Goal: Information Seeking & Learning: Check status

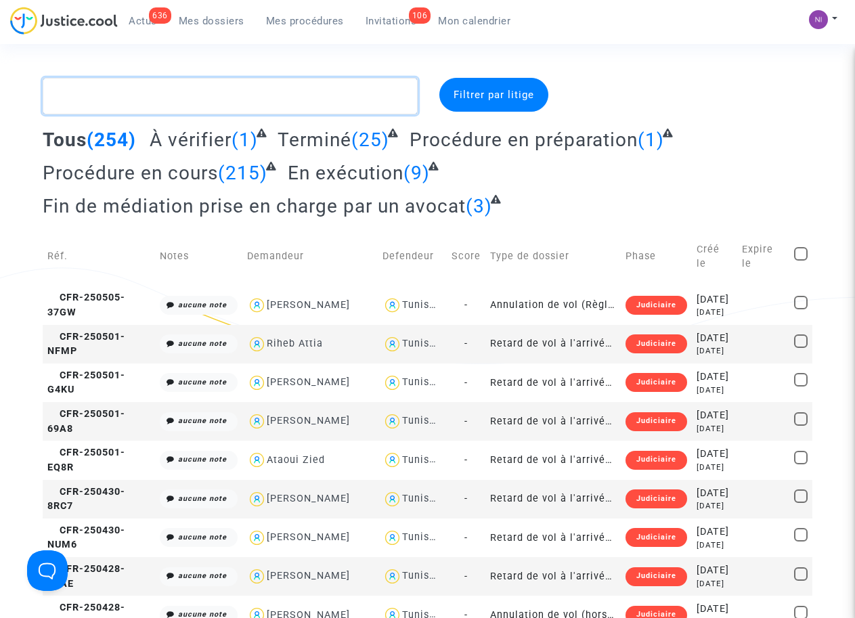
click at [148, 96] on textarea at bounding box center [230, 96] width 374 height 37
paste textarea "CFR-250123-BEGF"
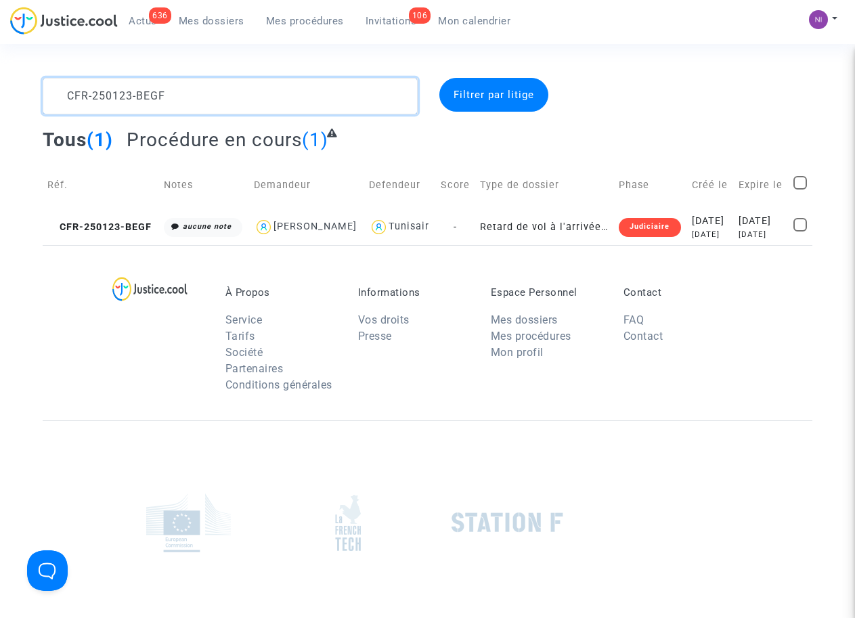
click at [66, 90] on textarea at bounding box center [230, 96] width 374 height 37
type textarea "CFR-250123-BEGF"
click at [734, 242] on td "2025-02-11 7 months ago" at bounding box center [761, 227] width 55 height 36
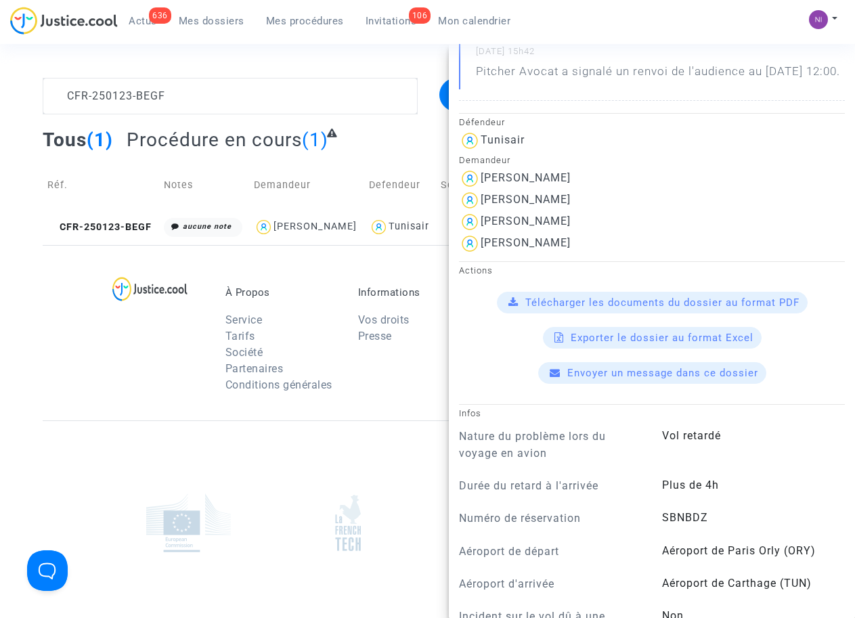
scroll to position [259, 0]
drag, startPoint x: 489, startPoint y: 194, endPoint x: 531, endPoint y: 194, distance: 42.0
click at [531, 183] on div "Oussama Sarray" at bounding box center [526, 177] width 90 height 13
drag, startPoint x: 531, startPoint y: 194, endPoint x: 598, endPoint y: 211, distance: 68.6
click at [598, 211] on div "Shaheen Sarray" at bounding box center [652, 200] width 386 height 22
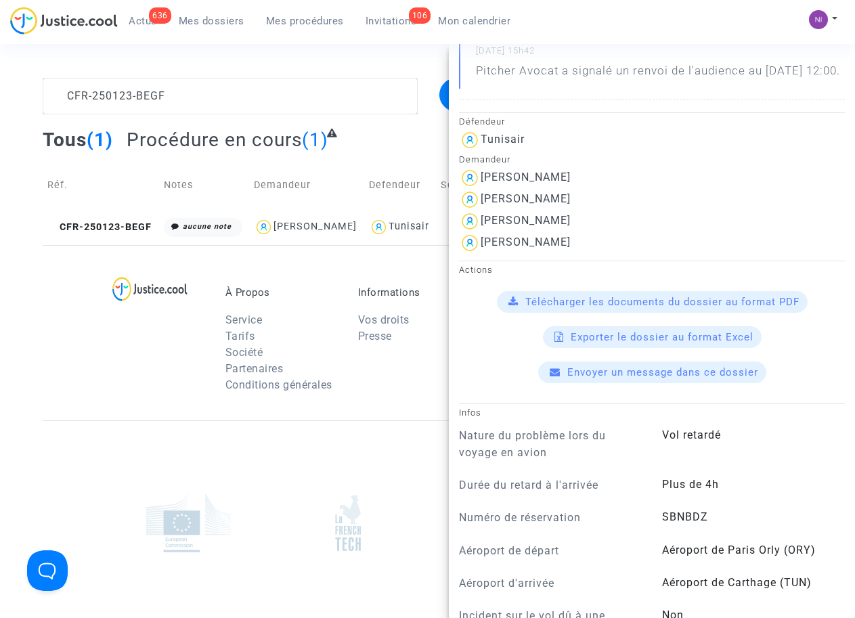
drag, startPoint x: 576, startPoint y: 192, endPoint x: 479, endPoint y: 189, distance: 96.8
click at [479, 189] on div "Oussama Sarray" at bounding box center [652, 178] width 386 height 22
drag, startPoint x: 479, startPoint y: 189, endPoint x: 491, endPoint y: 190, distance: 11.6
copy div "Oussama Sarray"
drag, startPoint x: 571, startPoint y: 215, endPoint x: 484, endPoint y: 205, distance: 87.9
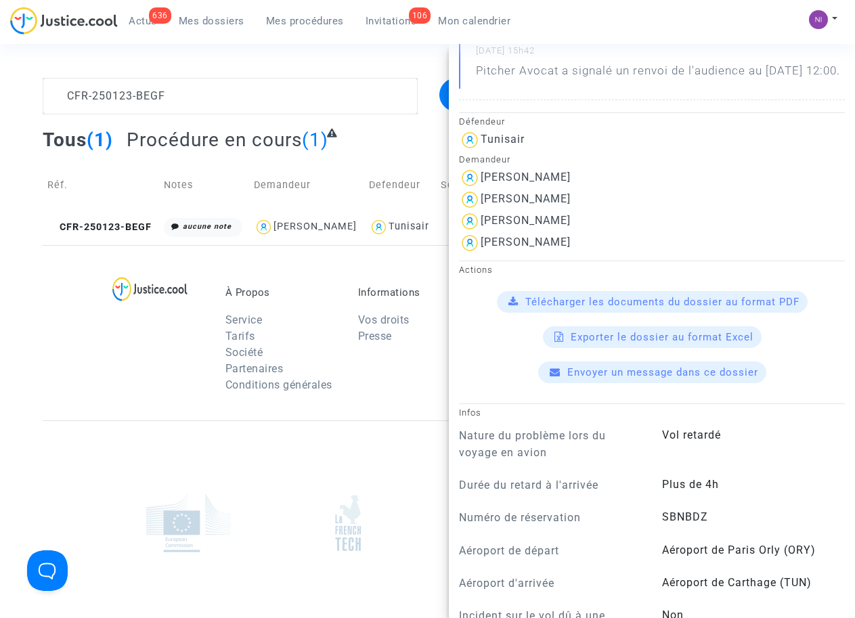
click at [484, 205] on div "Défendeur Tunisair Demandeur Oussama Sarray Shaheen Sarray Jennah Sarray Myriam…" at bounding box center [652, 182] width 406 height 141
drag, startPoint x: 484, startPoint y: 205, endPoint x: 486, endPoint y: 223, distance: 18.4
click at [514, 211] on div "Shaheen Sarray" at bounding box center [652, 200] width 386 height 22
drag, startPoint x: 482, startPoint y: 213, endPoint x: 566, endPoint y: 208, distance: 84.1
click at [566, 208] on div "Shaheen Sarray" at bounding box center [652, 200] width 386 height 22
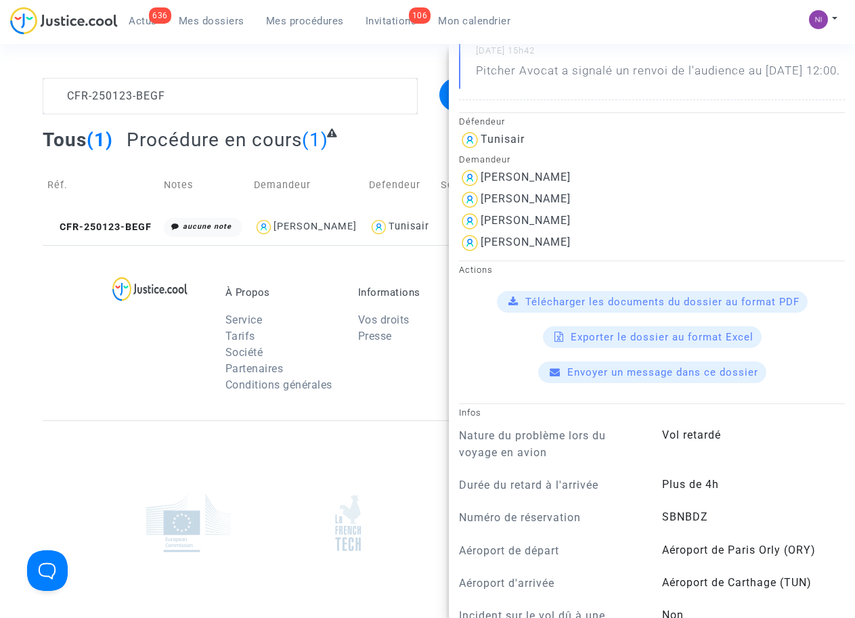
drag, startPoint x: 566, startPoint y: 208, endPoint x: 548, endPoint y: 209, distance: 17.7
copy div "Shaheen Sarray"
drag, startPoint x: 483, startPoint y: 238, endPoint x: 560, endPoint y: 238, distance: 77.2
click at [560, 232] on div "Jennah Sarray" at bounding box center [652, 222] width 386 height 22
drag, startPoint x: 560, startPoint y: 238, endPoint x: 528, endPoint y: 239, distance: 31.8
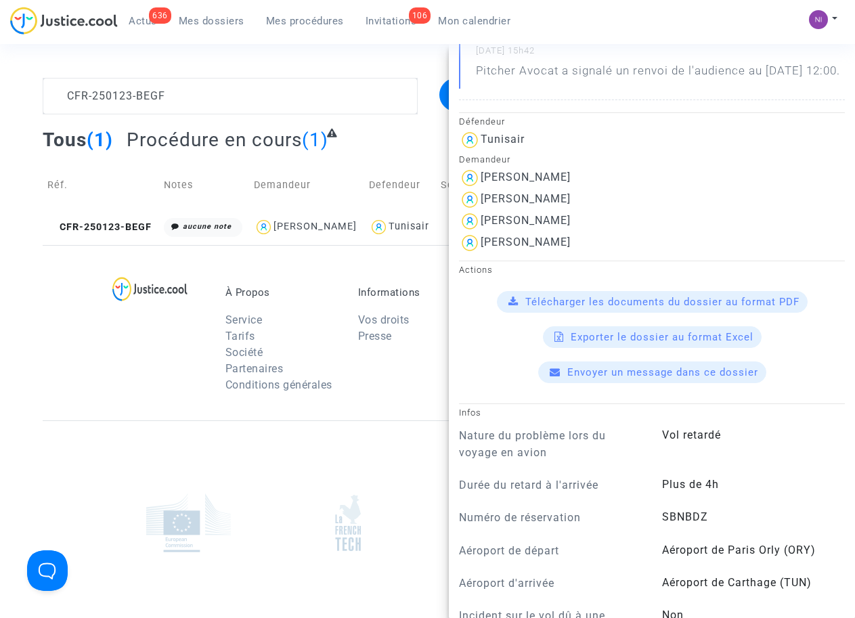
copy div "Jennah Sarray"
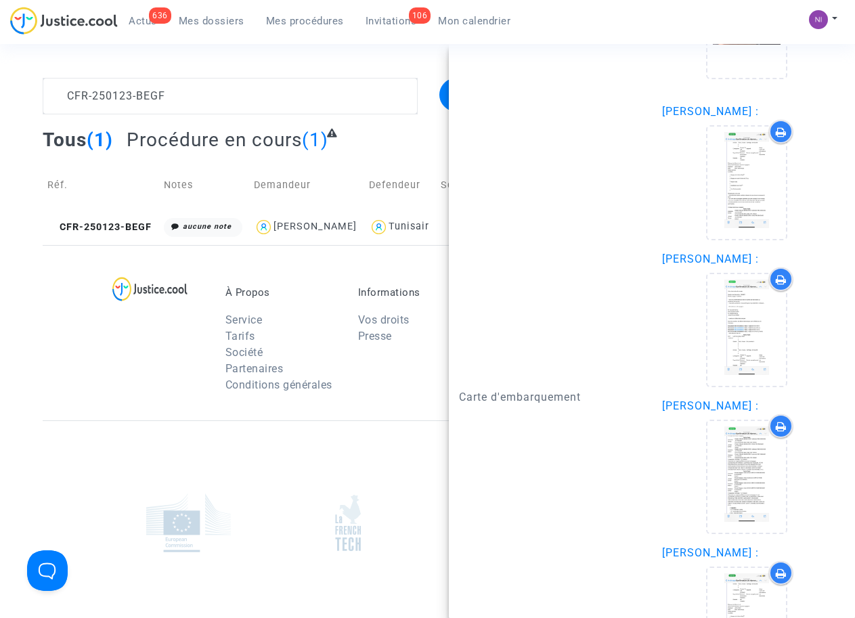
scroll to position [2043, 0]
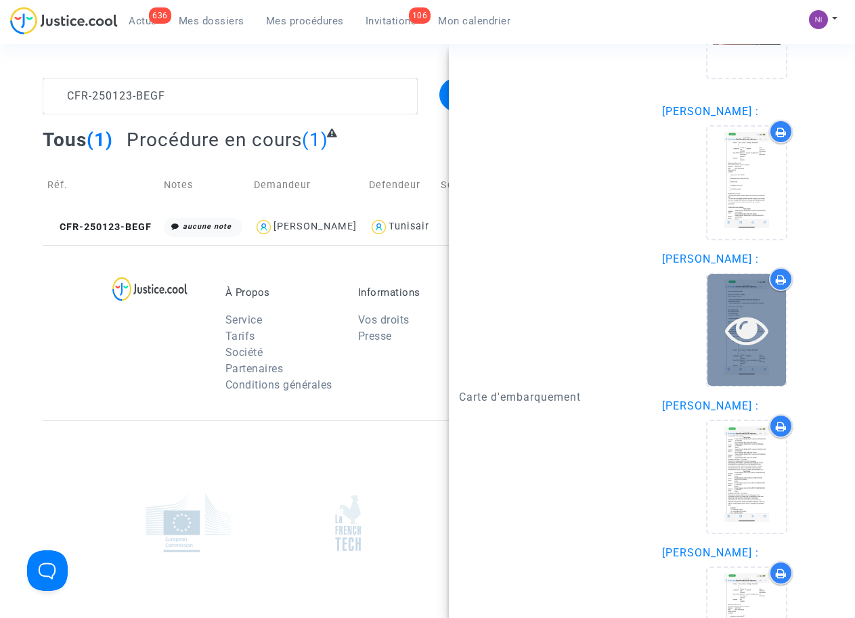
click at [748, 351] on icon at bounding box center [747, 329] width 44 height 43
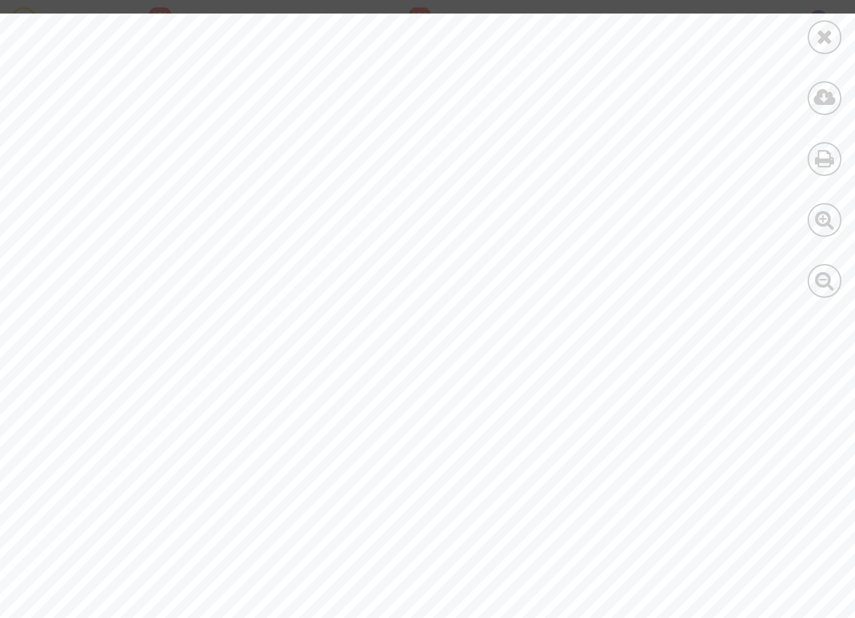
scroll to position [280, 0]
drag, startPoint x: 323, startPoint y: 309, endPoint x: 381, endPoint y: 309, distance: 58.2
click at [381, 309] on div at bounding box center [456, 378] width 913 height 1291
click at [837, 20] on div at bounding box center [824, 155] width 61 height 311
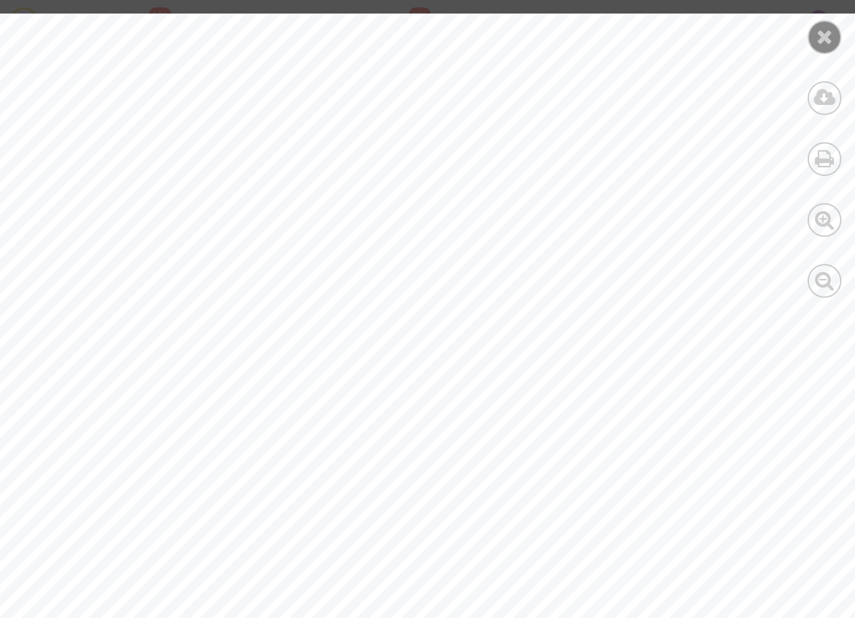
click at [829, 26] on div at bounding box center [824, 37] width 34 height 34
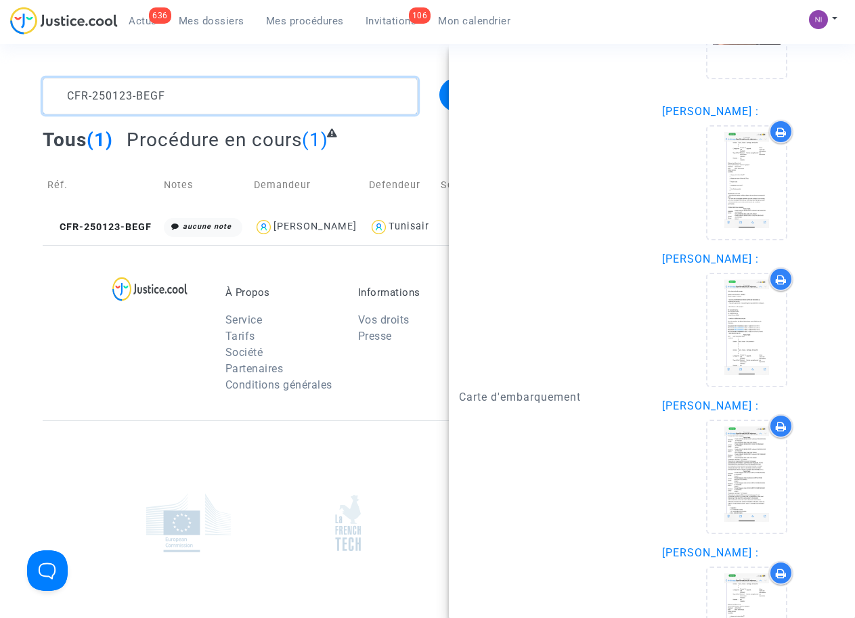
click at [200, 98] on textarea at bounding box center [230, 96] width 374 height 37
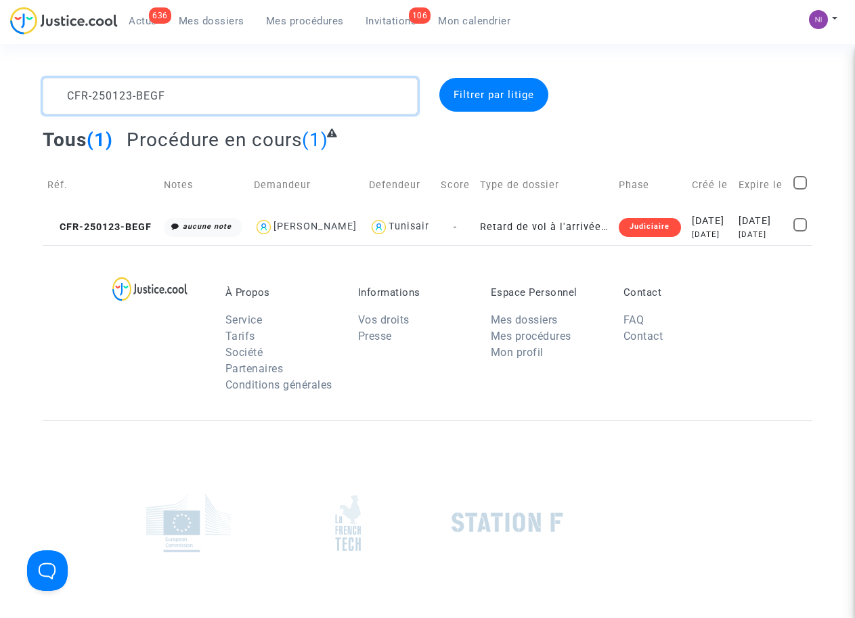
drag, startPoint x: 198, startPoint y: 97, endPoint x: 0, endPoint y: 91, distance: 197.7
click at [0, 91] on div "CFR-250123-BEGF Filtrer par litige Tous (1) Procédure en cours (1) Réf. Notes D…" at bounding box center [427, 161] width 855 height 167
type textarea "CFR-250123-4R4B"
click at [738, 229] on div "[DATE]" at bounding box center [760, 221] width 45 height 15
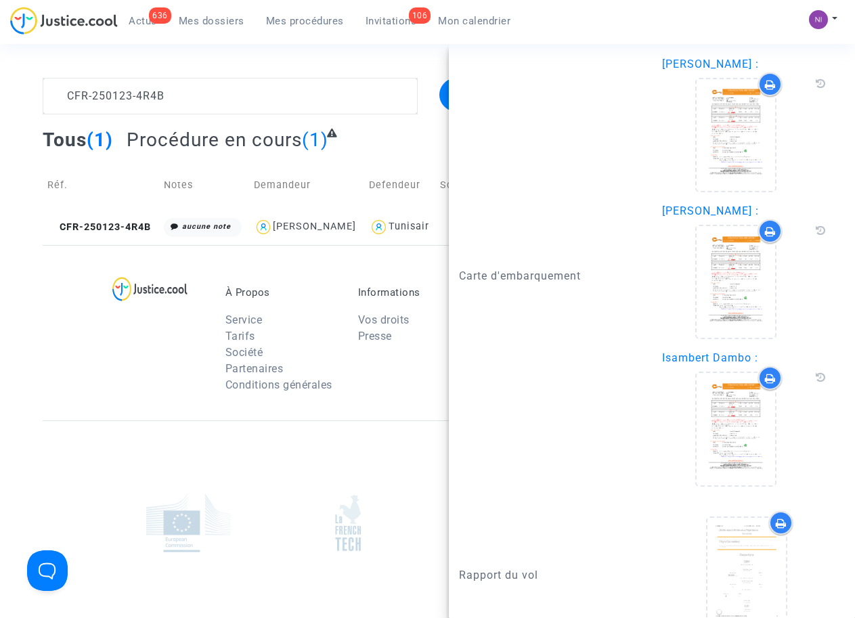
scroll to position [1894, 0]
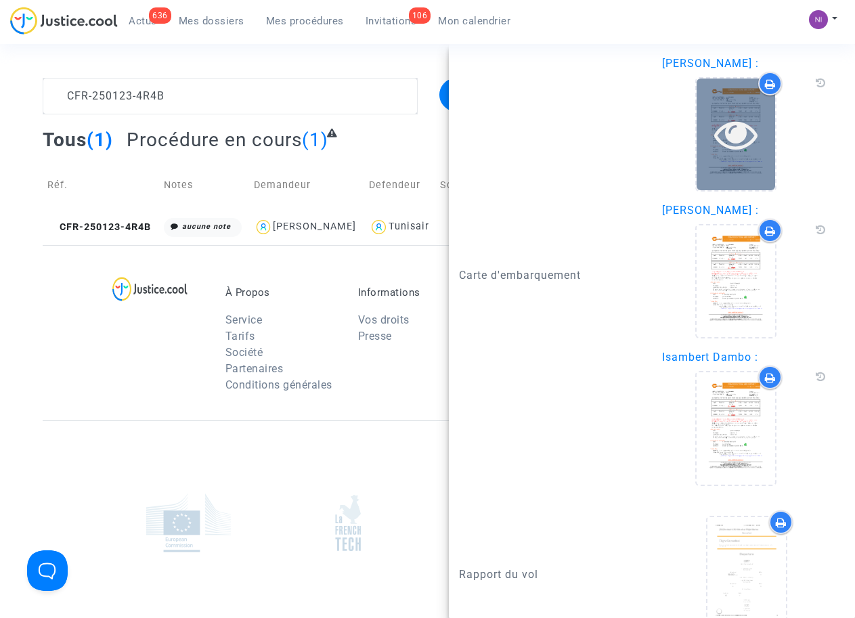
click at [729, 127] on icon at bounding box center [736, 133] width 44 height 43
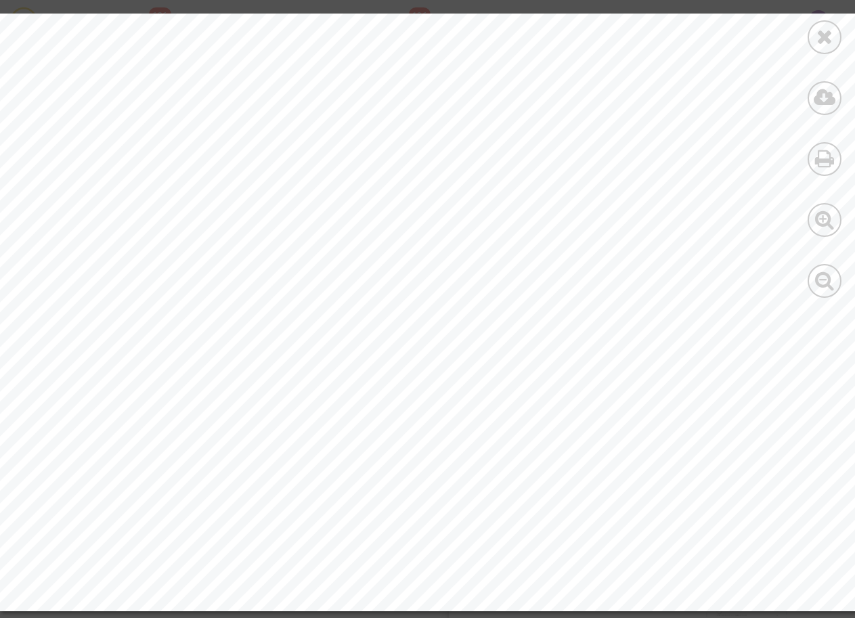
scroll to position [0, 0]
click at [817, 43] on icon at bounding box center [824, 36] width 17 height 20
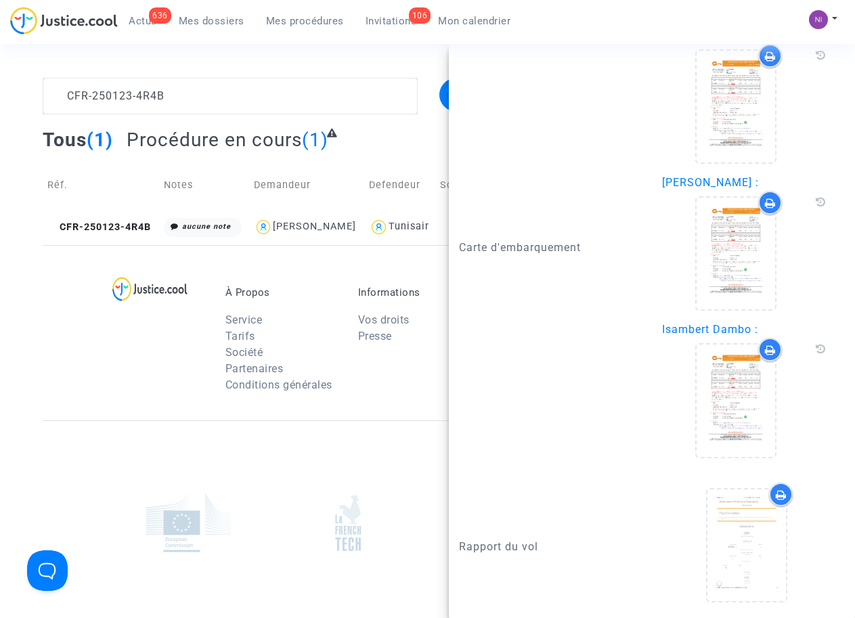
scroll to position [1924, 0]
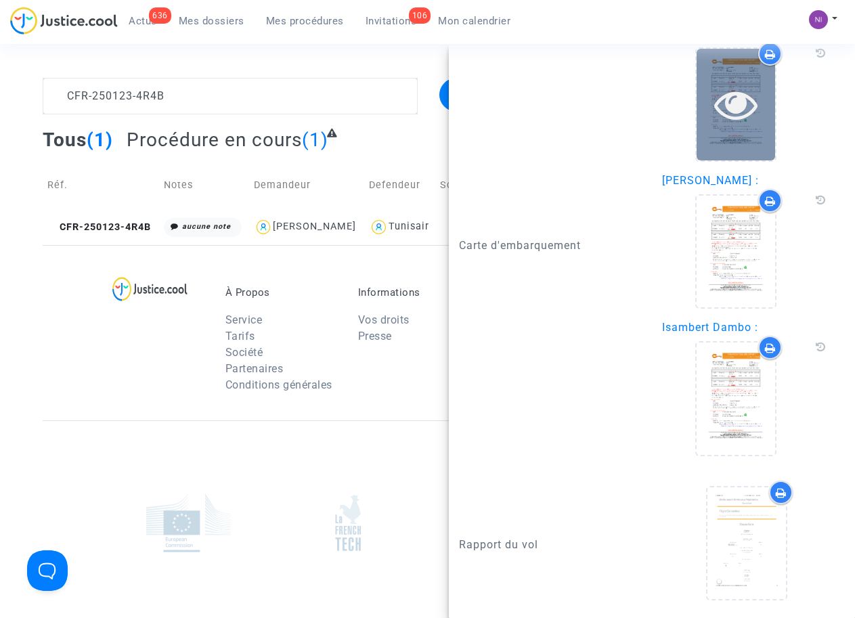
click at [738, 109] on icon at bounding box center [736, 104] width 44 height 43
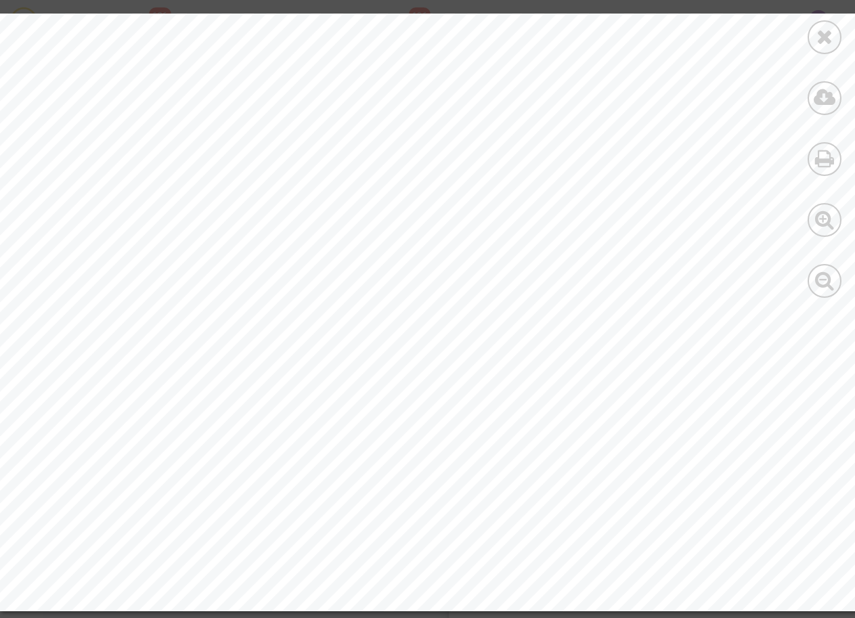
scroll to position [640, 0]
click at [521, 228] on div "CONVOCATION AEROPORT Dossier N° SV-63800 Date d’émission : 23/09/2024 Passagers…" at bounding box center [469, 3] width 939 height 1215
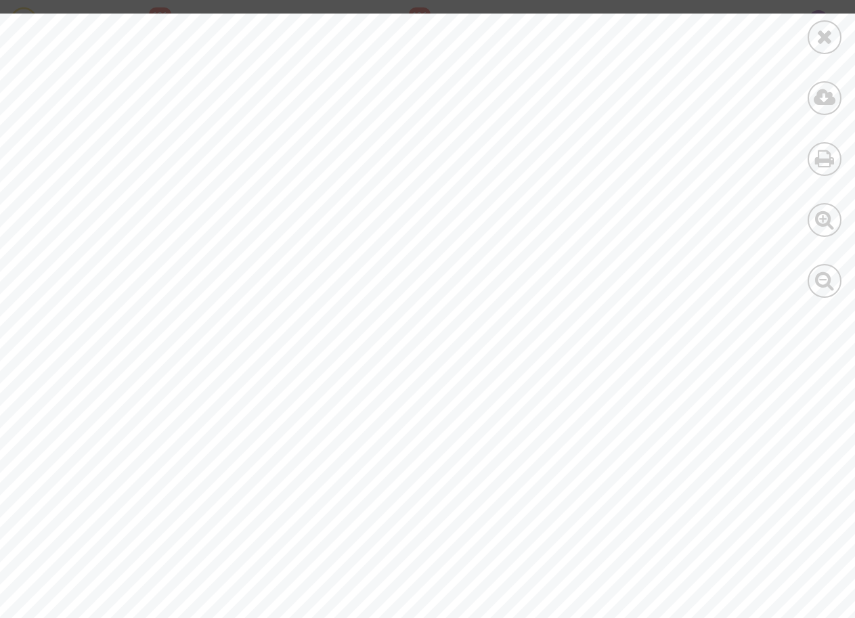
scroll to position [0, 0]
click at [849, 41] on div at bounding box center [824, 155] width 61 height 311
click at [830, 39] on icon at bounding box center [824, 36] width 17 height 20
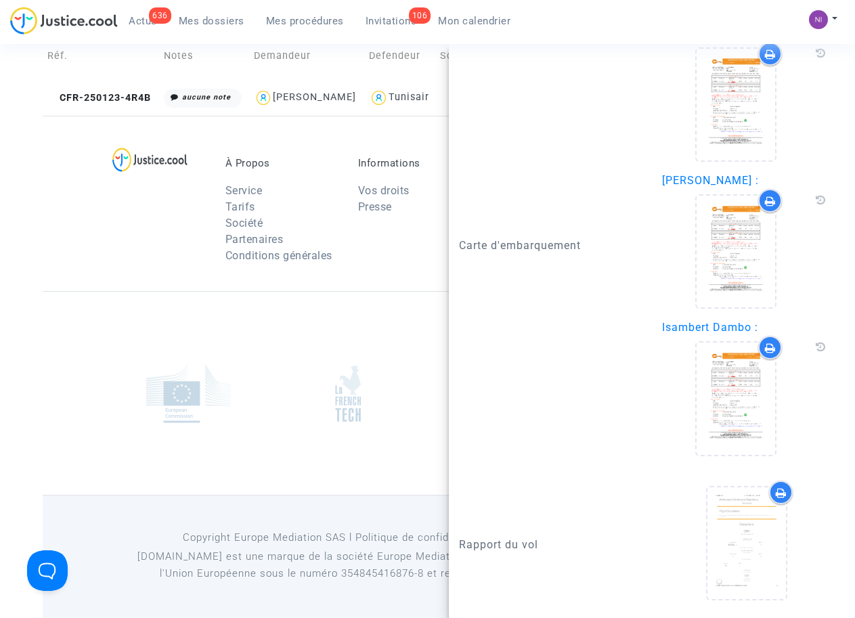
scroll to position [156, 0]
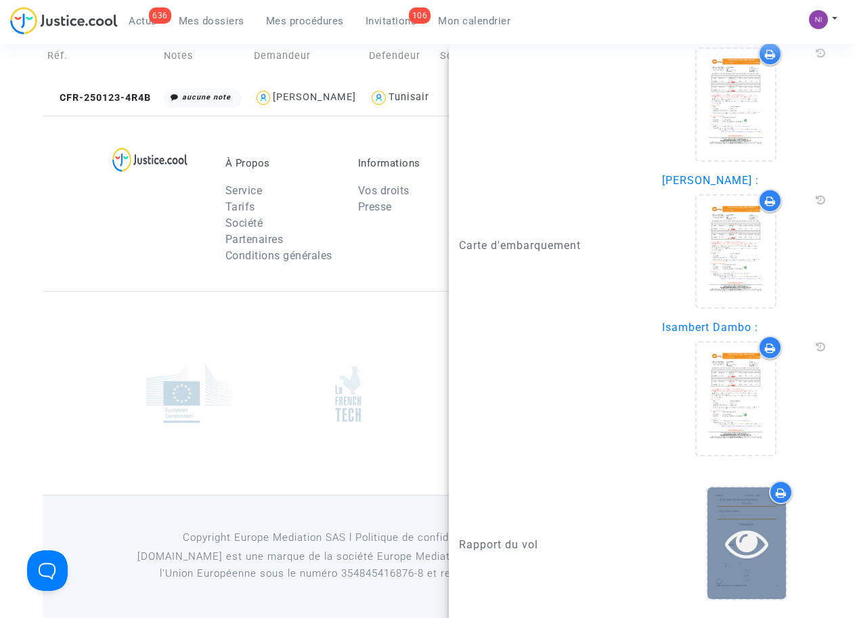
click at [736, 554] on icon at bounding box center [747, 542] width 44 height 43
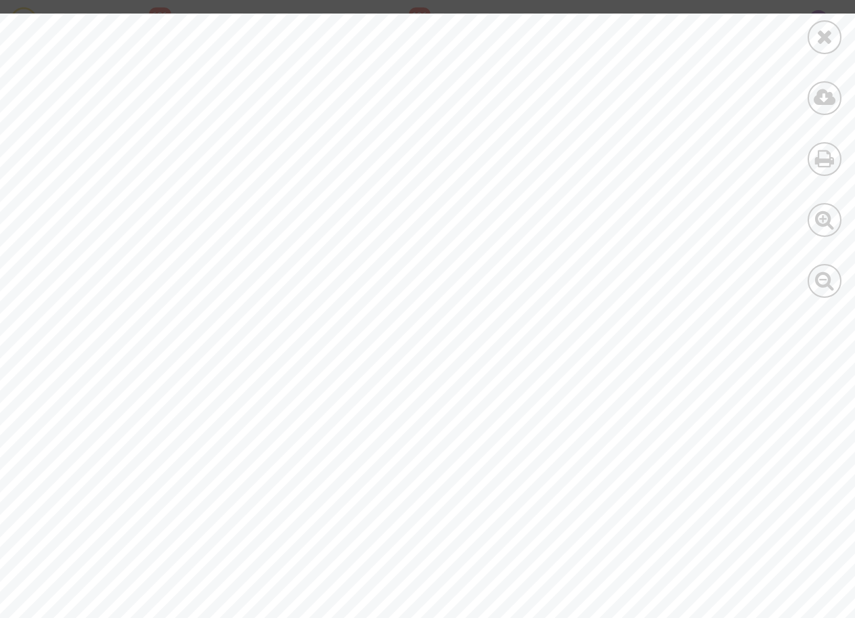
scroll to position [0, 0]
click at [822, 35] on icon at bounding box center [824, 36] width 17 height 20
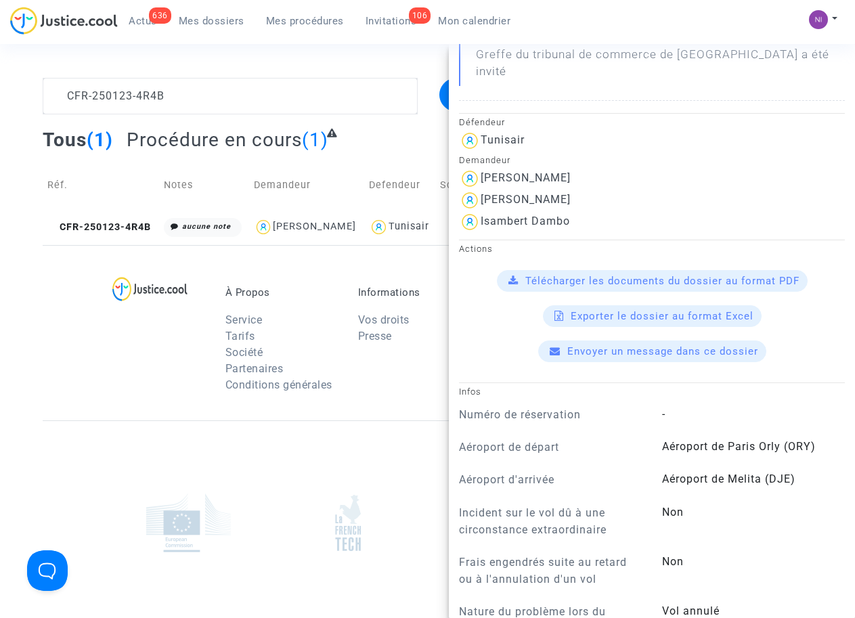
scroll to position [259, 0]
drag, startPoint x: 482, startPoint y: 175, endPoint x: 581, endPoint y: 177, distance: 98.9
click at [581, 177] on div "Charlene Hierso" at bounding box center [652, 178] width 386 height 22
drag, startPoint x: 570, startPoint y: 179, endPoint x: 504, endPoint y: 177, distance: 66.4
copy div "Charlene Hierso"
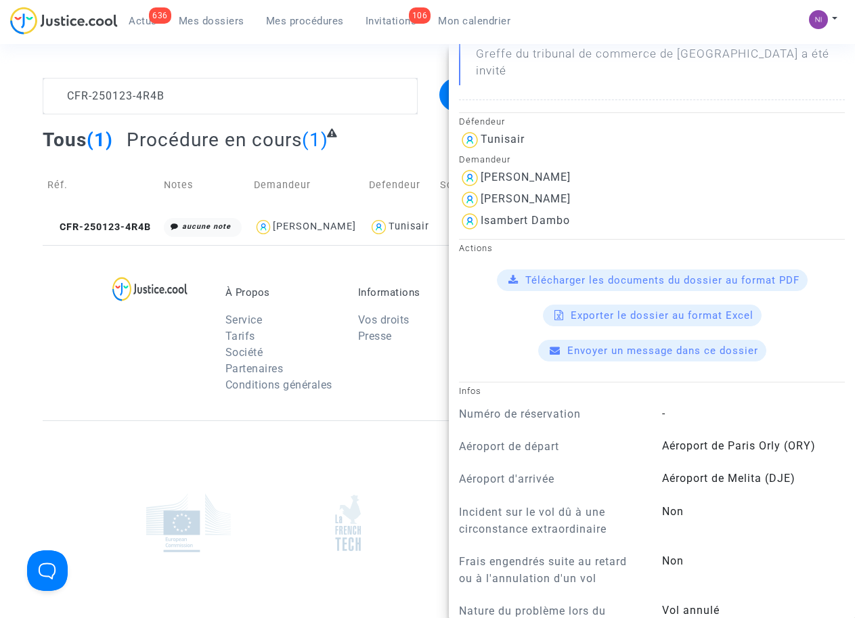
scroll to position [258, 0]
copy div "Charlene Hierso"
click at [435, 218] on td "-" at bounding box center [454, 227] width 39 height 36
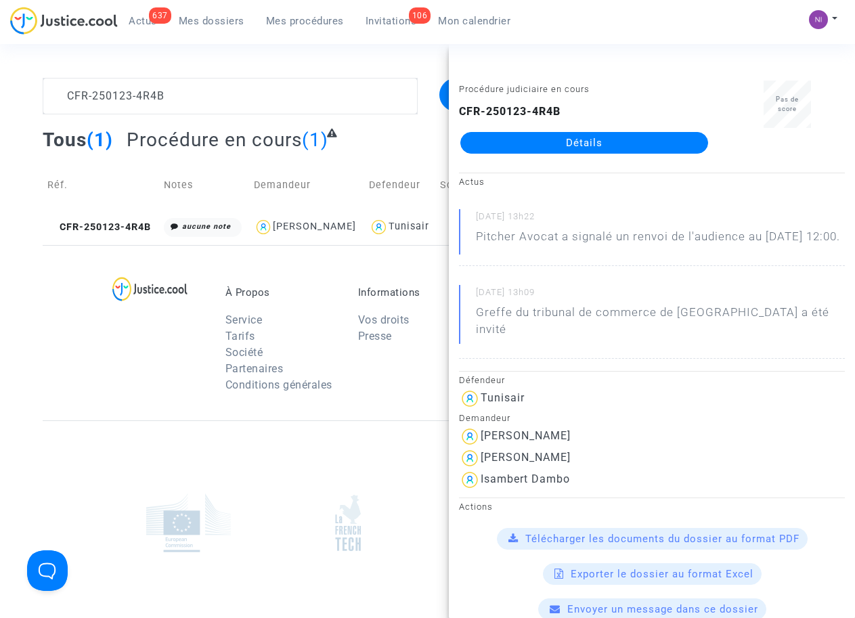
scroll to position [0, 0]
click at [224, 90] on textarea at bounding box center [230, 96] width 374 height 37
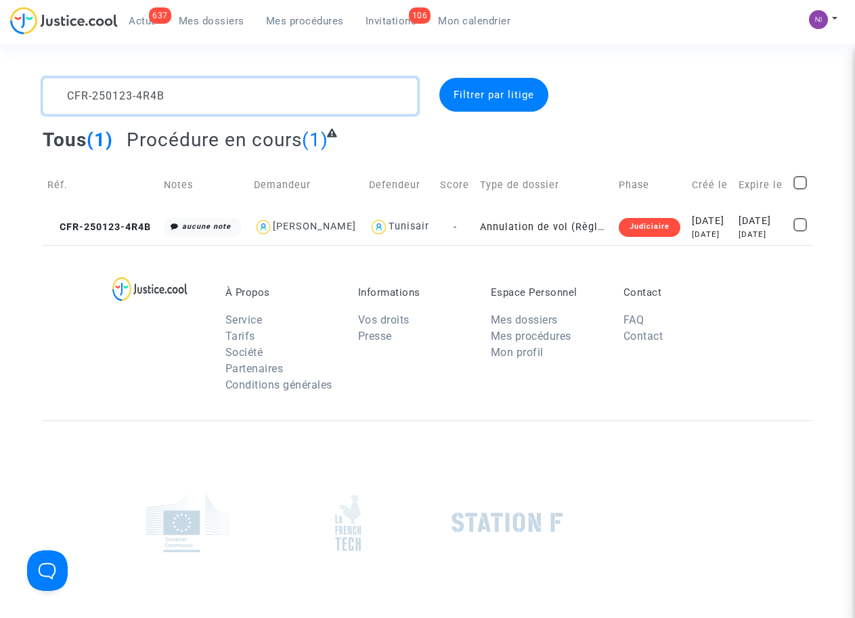
drag, startPoint x: 203, startPoint y: 93, endPoint x: 36, endPoint y: 93, distance: 167.2
click at [36, 93] on div "CFR-250123-4R4B" at bounding box center [229, 96] width 395 height 37
type textarea "CFR-200608-RVCC"
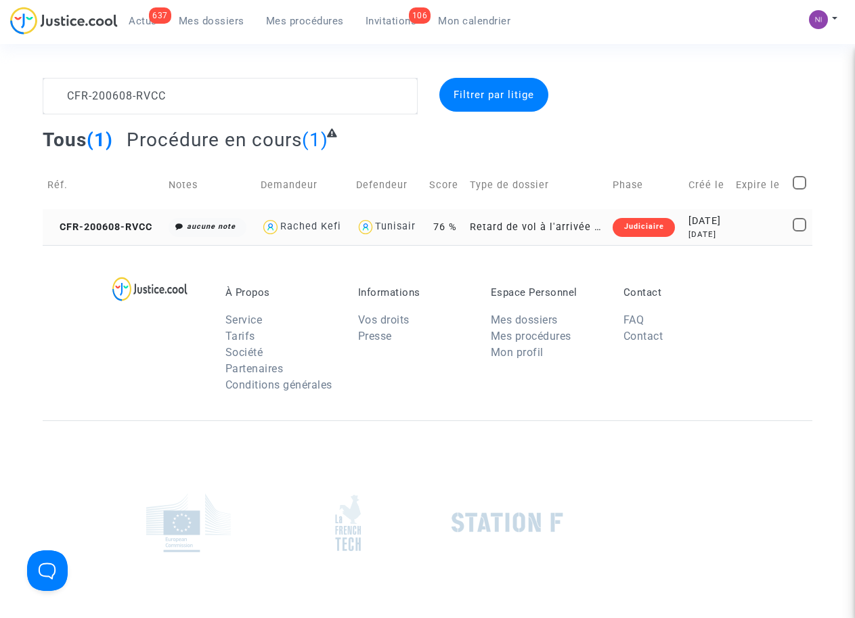
click at [717, 223] on div "[DATE]" at bounding box center [707, 221] width 39 height 15
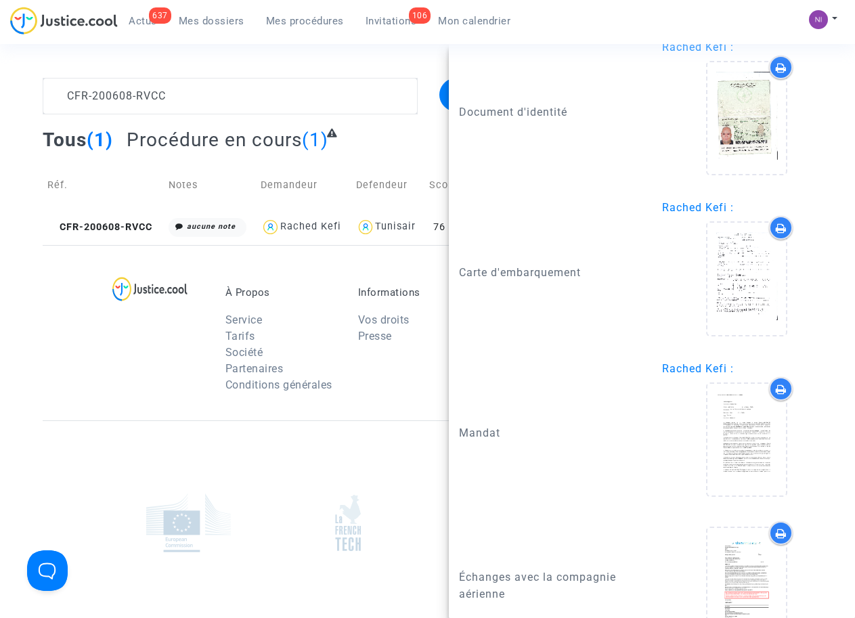
scroll to position [1463, 0]
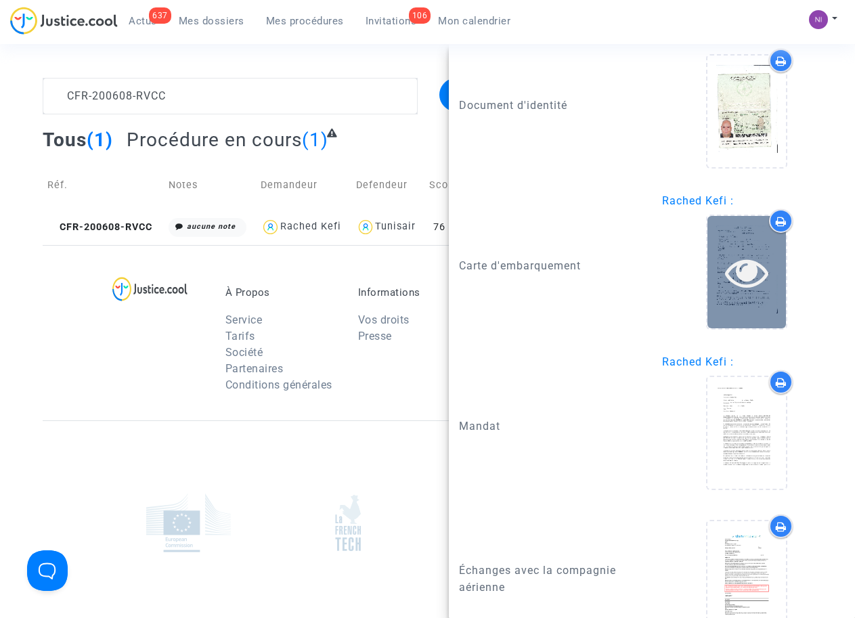
click at [741, 289] on icon at bounding box center [747, 271] width 44 height 43
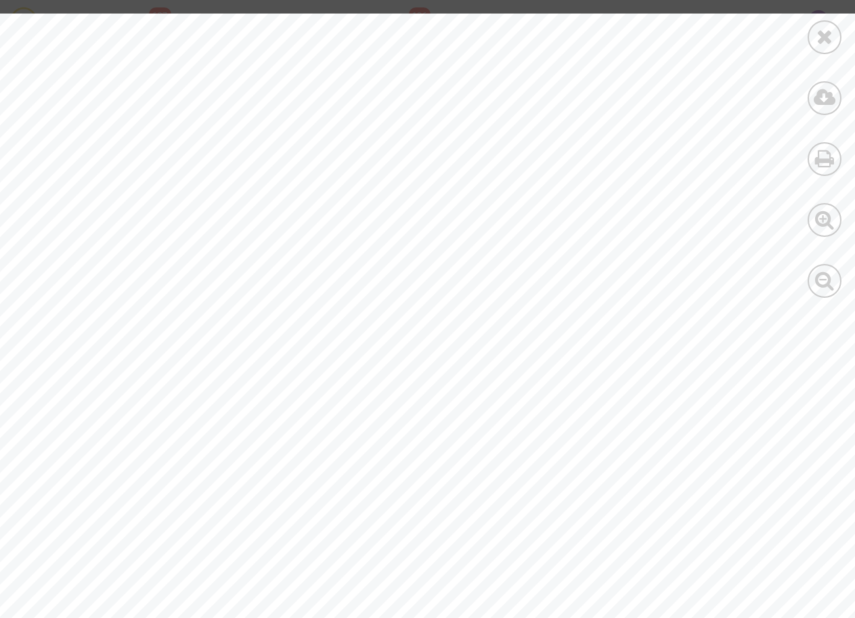
scroll to position [0, 0]
drag, startPoint x: 507, startPoint y: 217, endPoint x: 607, endPoint y: 221, distance: 100.3
click at [607, 221] on div at bounding box center [469, 621] width 939 height 1215
drag, startPoint x: 513, startPoint y: 219, endPoint x: 608, endPoint y: 220, distance: 95.4
click at [607, 220] on div at bounding box center [469, 621] width 939 height 1215
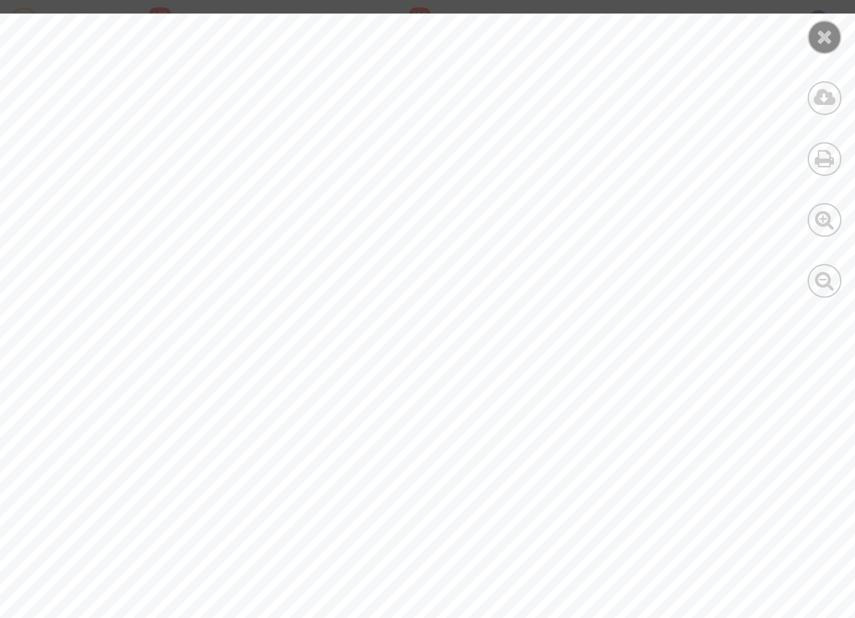
click at [828, 32] on icon at bounding box center [824, 36] width 17 height 20
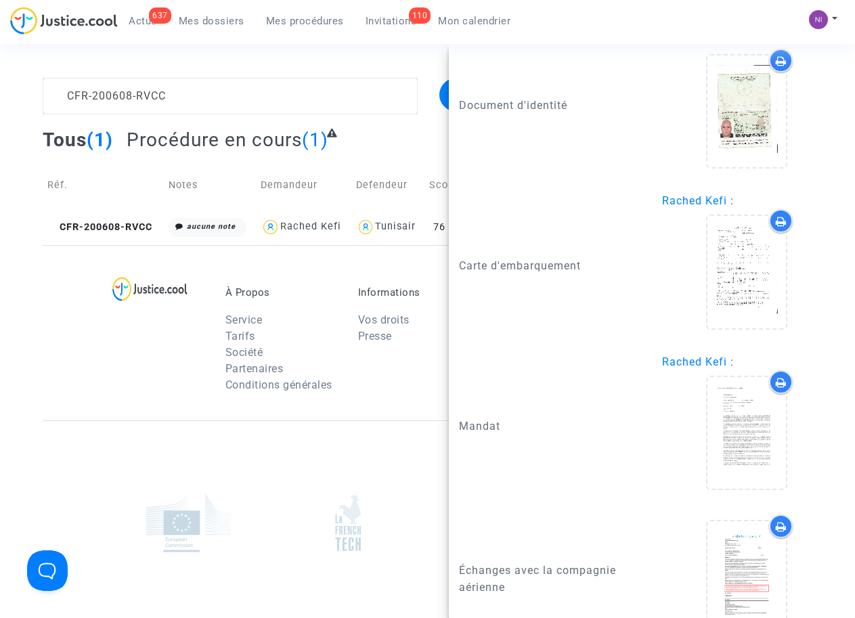
click at [67, 333] on div "À Propos Service Tarifs Société Partenaires Conditions générales Informations V…" at bounding box center [428, 332] width 770 height 175
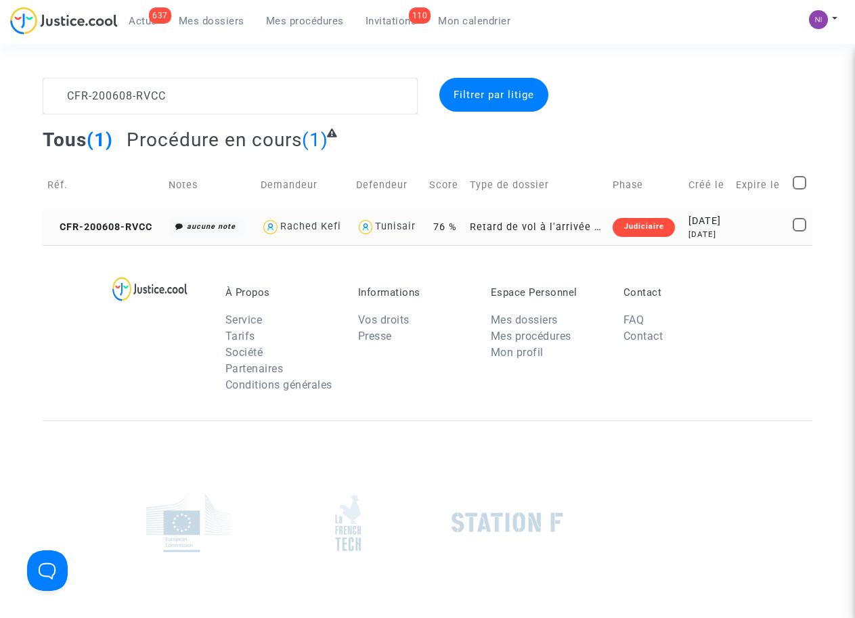
click at [706, 226] on div "[DATE]" at bounding box center [707, 221] width 39 height 15
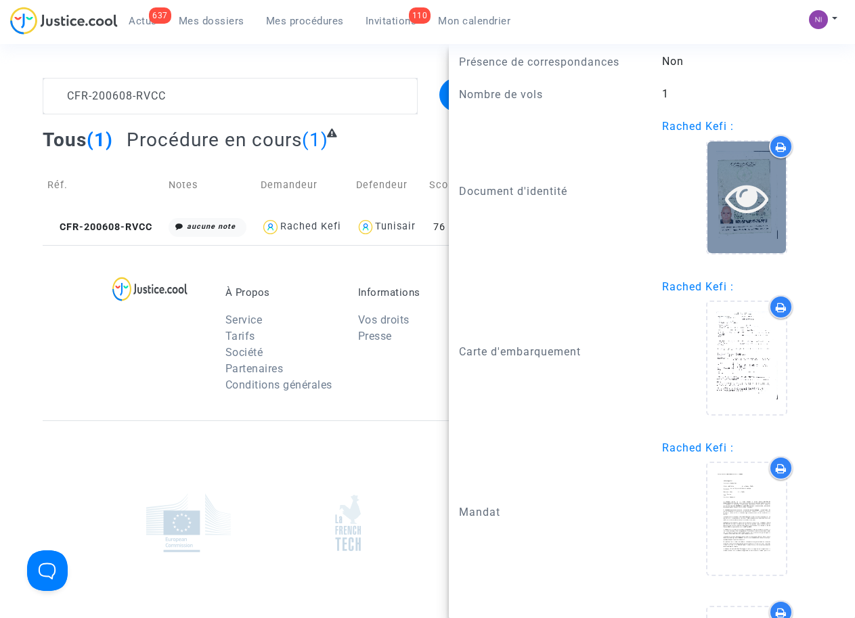
scroll to position [1377, 0]
click at [735, 219] on icon at bounding box center [747, 197] width 44 height 43
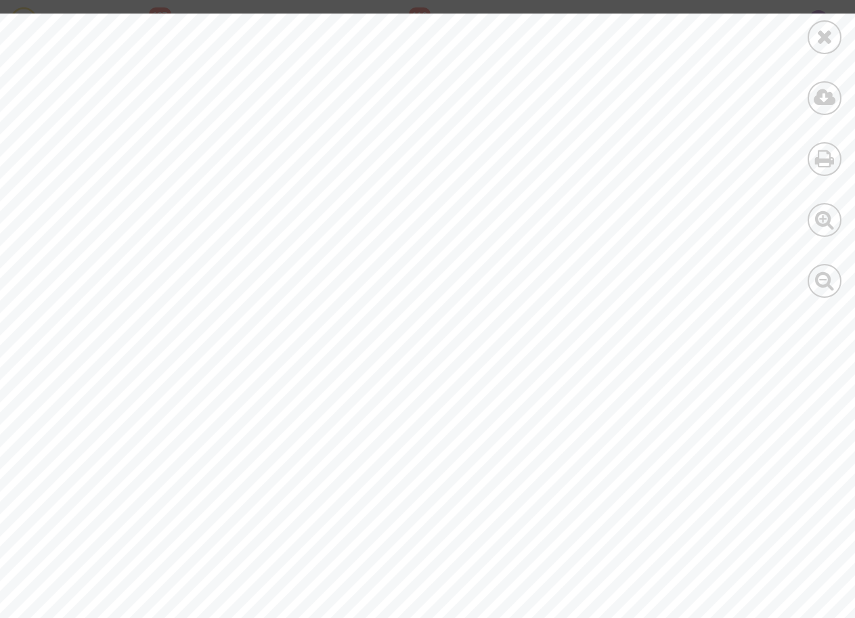
scroll to position [204, 0]
click at [815, 35] on div at bounding box center [824, 37] width 34 height 34
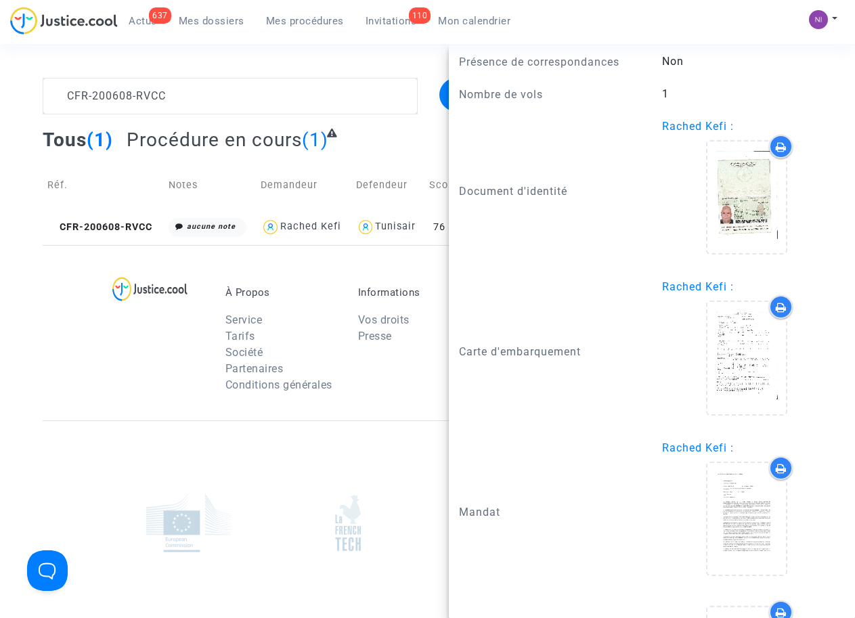
scroll to position [0, 0]
click at [194, 91] on textarea at bounding box center [230, 96] width 374 height 37
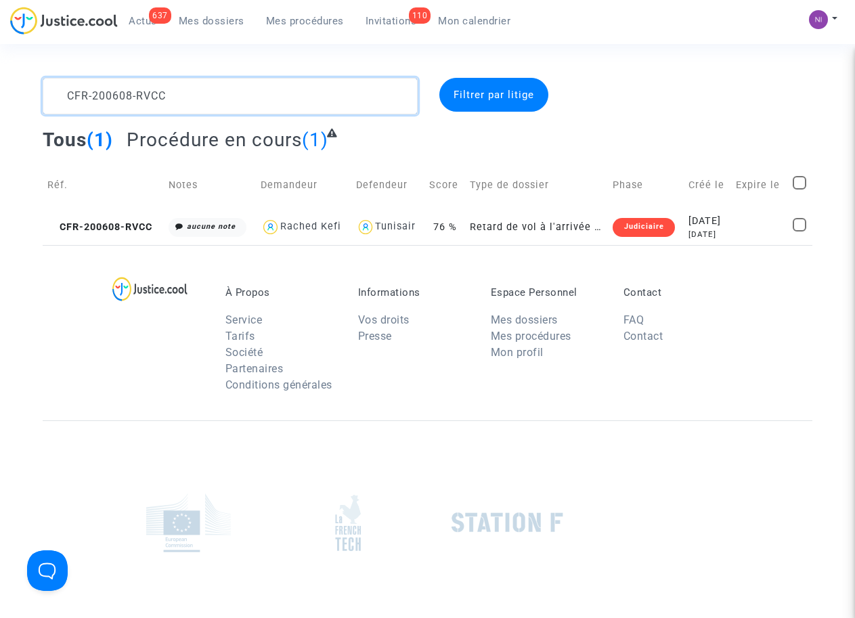
drag, startPoint x: 236, startPoint y: 104, endPoint x: 40, endPoint y: 106, distance: 196.3
click at [40, 106] on div "CFR-200608-RVCC" at bounding box center [229, 96] width 395 height 37
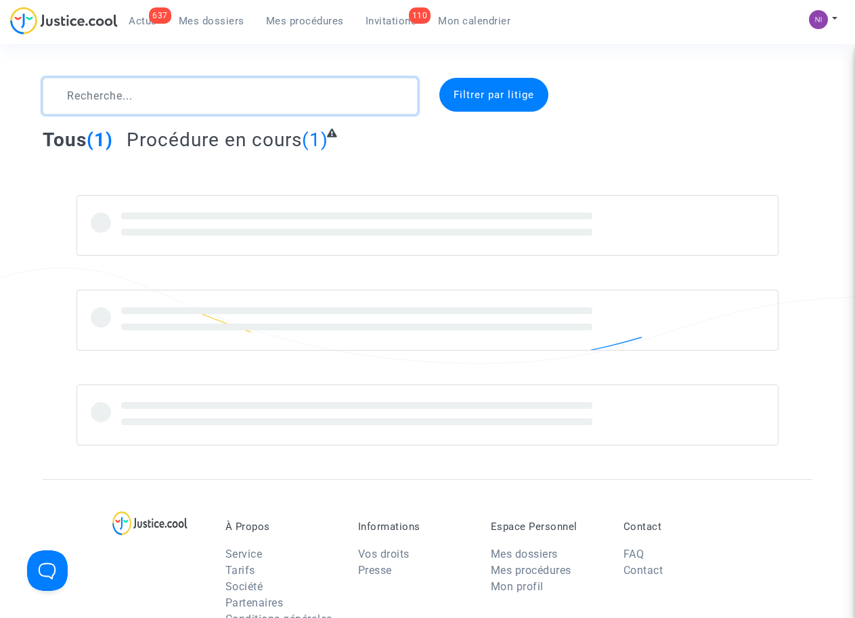
click at [122, 102] on textarea at bounding box center [230, 96] width 374 height 37
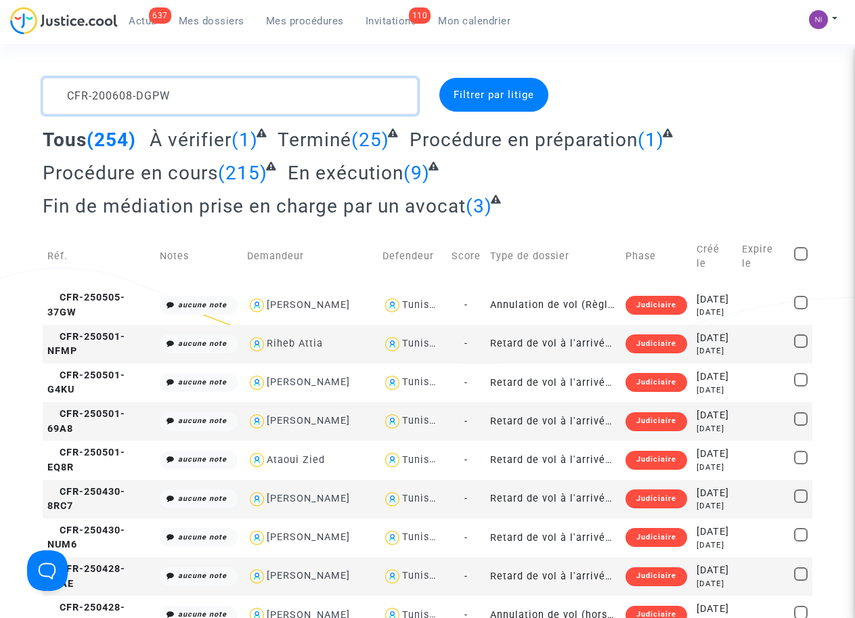
click at [69, 89] on textarea at bounding box center [230, 96] width 374 height 37
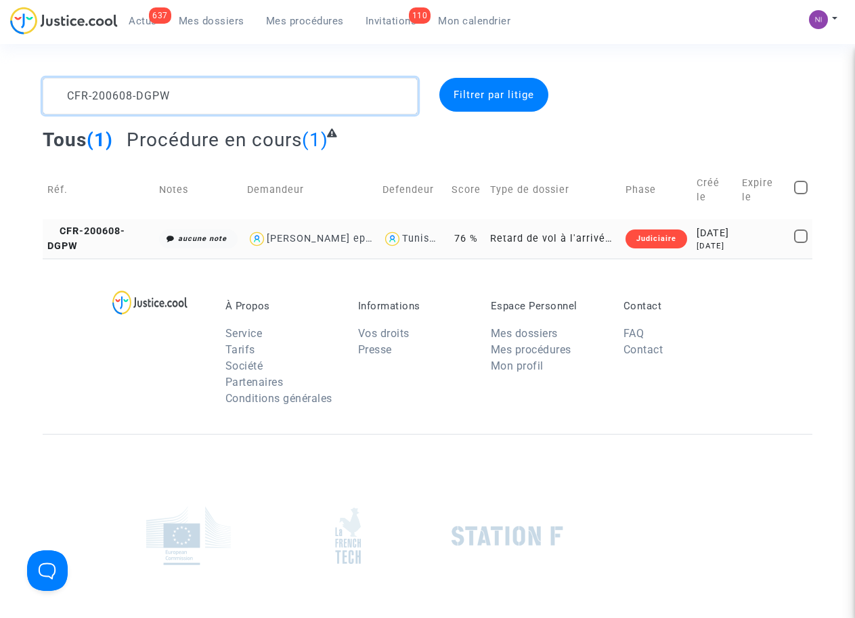
type textarea "CFR-200608-DGPW"
click at [735, 236] on td "2020-06-08 5 years ago" at bounding box center [714, 238] width 45 height 39
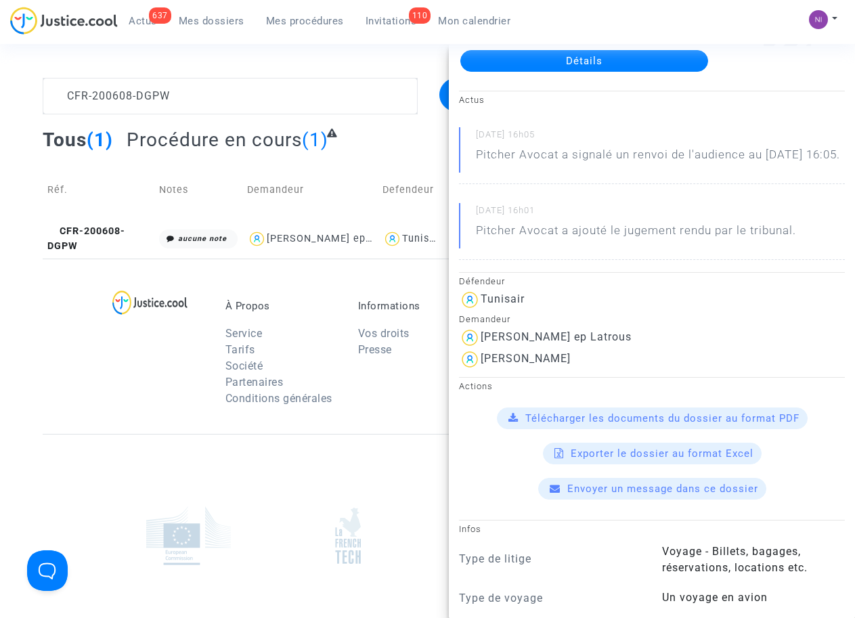
scroll to position [86, 0]
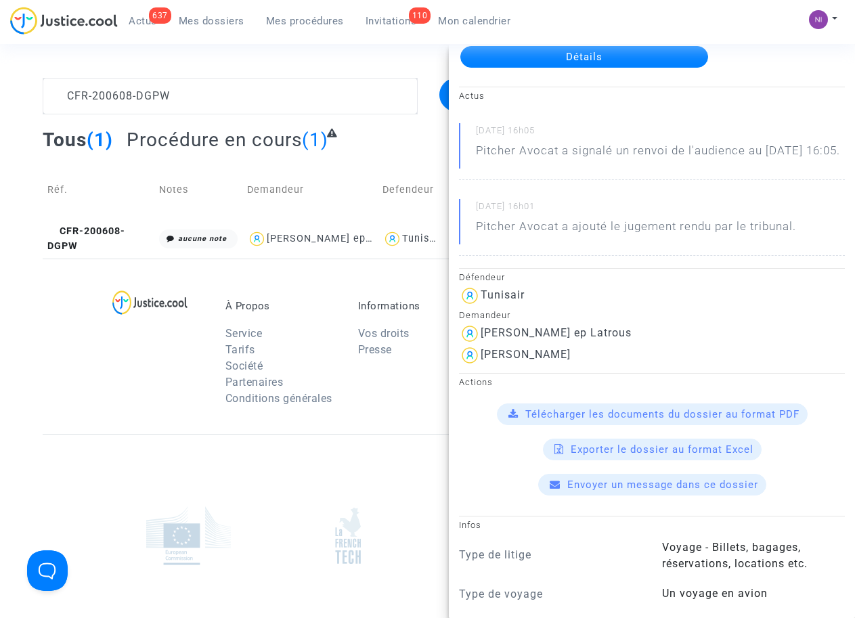
click at [480, 366] on img at bounding box center [470, 356] width 22 height 22
drag, startPoint x: 559, startPoint y: 373, endPoint x: 481, endPoint y: 372, distance: 78.5
click at [481, 366] on div "[PERSON_NAME]" at bounding box center [652, 356] width 386 height 22
drag, startPoint x: 481, startPoint y: 372, endPoint x: 488, endPoint y: 368, distance: 8.5
copy div "[PERSON_NAME]"
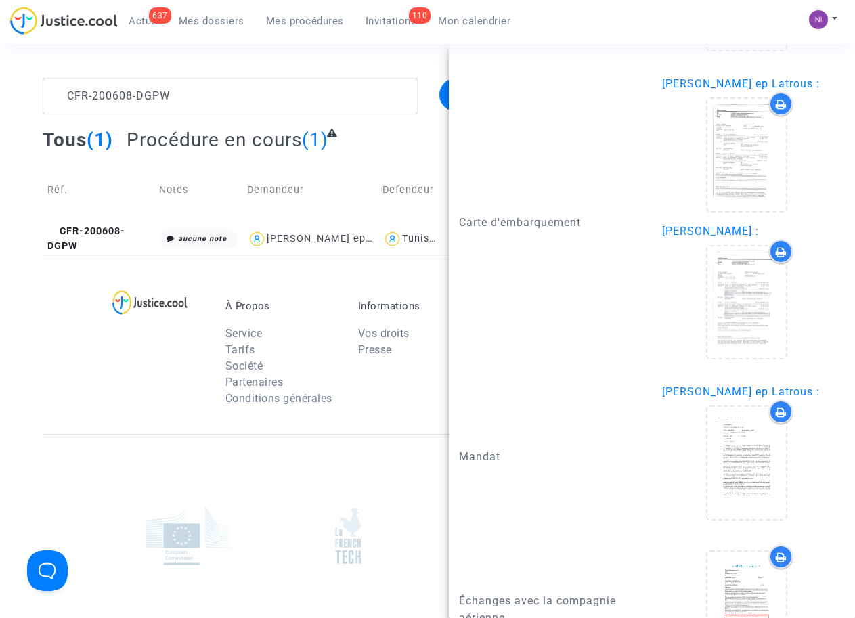
scroll to position [1377, 0]
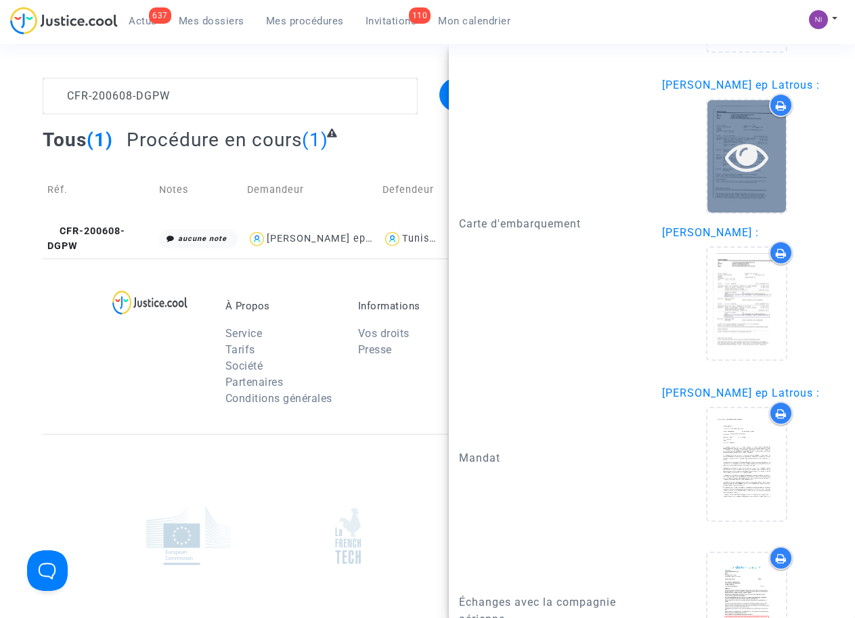
click at [732, 178] on icon at bounding box center [747, 156] width 44 height 43
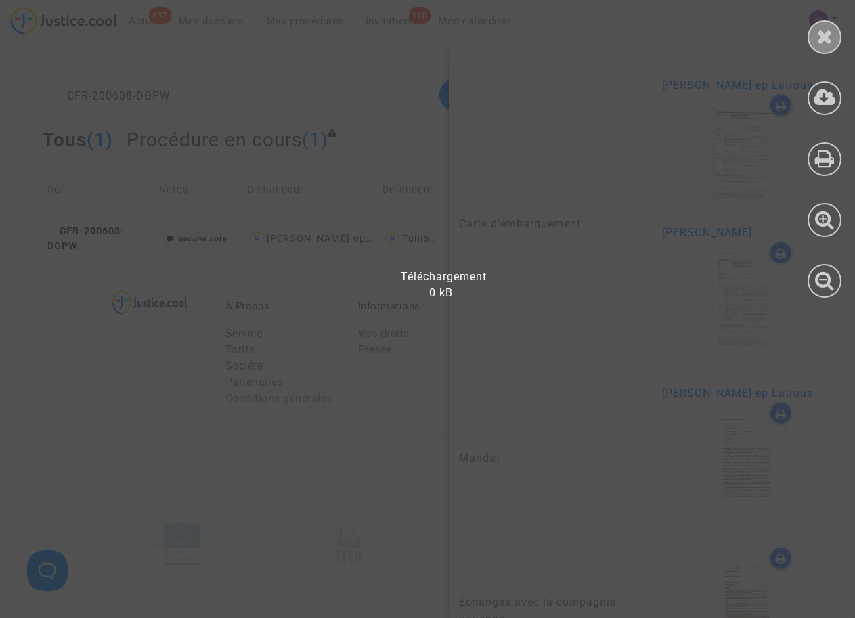
click at [822, 41] on icon at bounding box center [824, 36] width 17 height 20
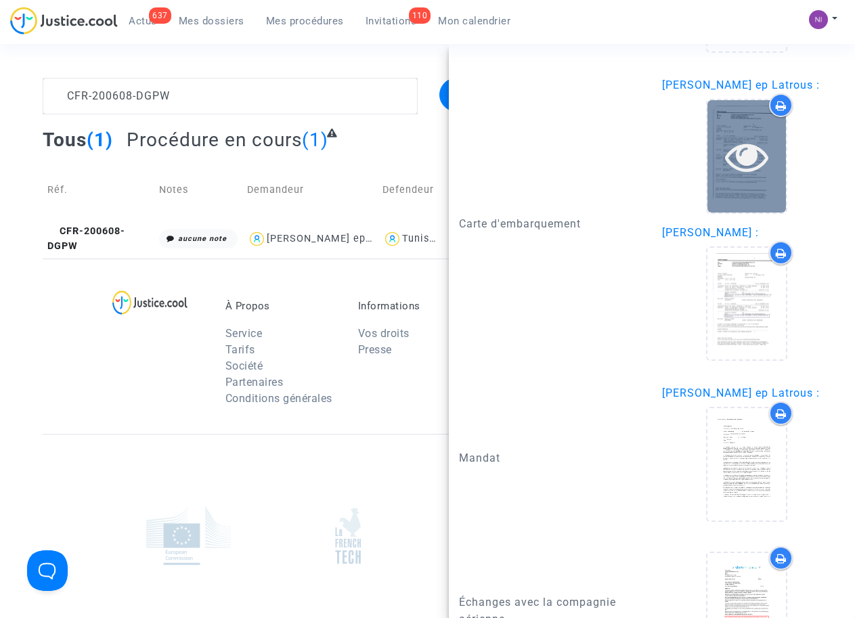
click at [739, 178] on icon at bounding box center [747, 156] width 44 height 43
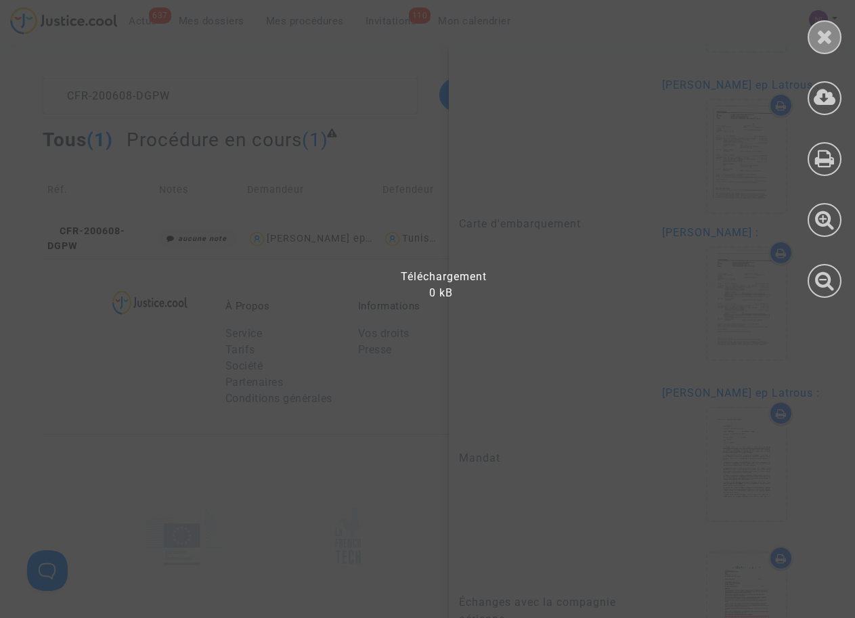
click at [825, 37] on icon at bounding box center [824, 36] width 17 height 20
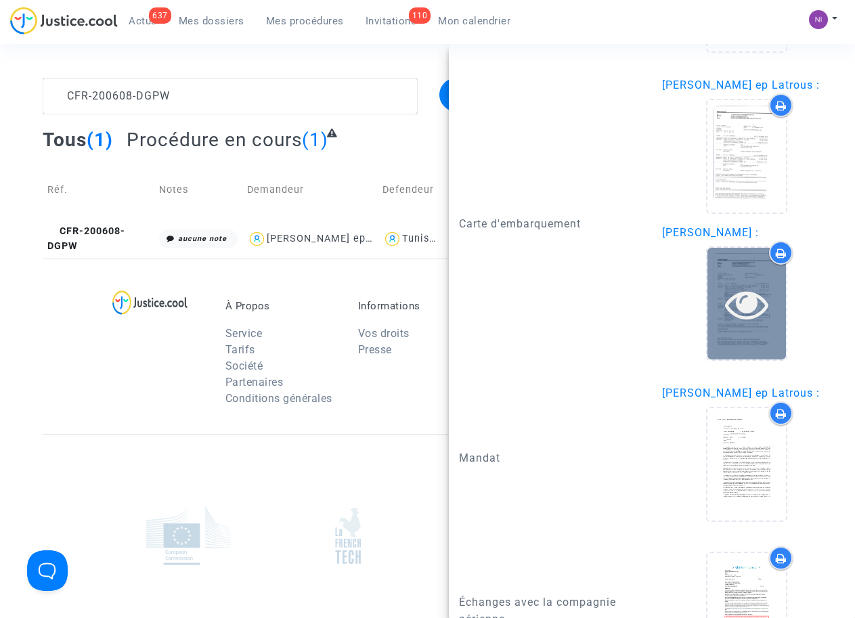
click at [742, 326] on icon at bounding box center [747, 303] width 44 height 43
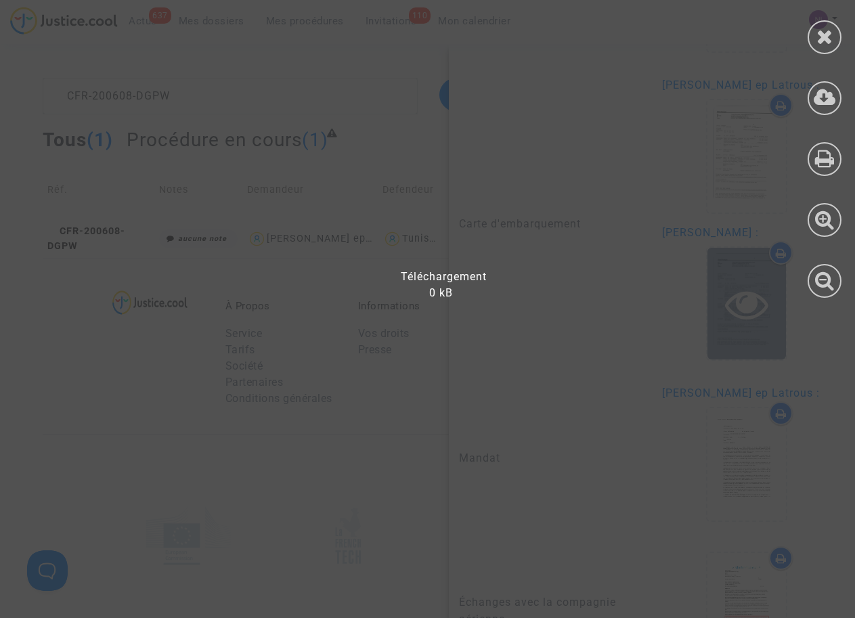
click at [742, 340] on div at bounding box center [436, 316] width 872 height 604
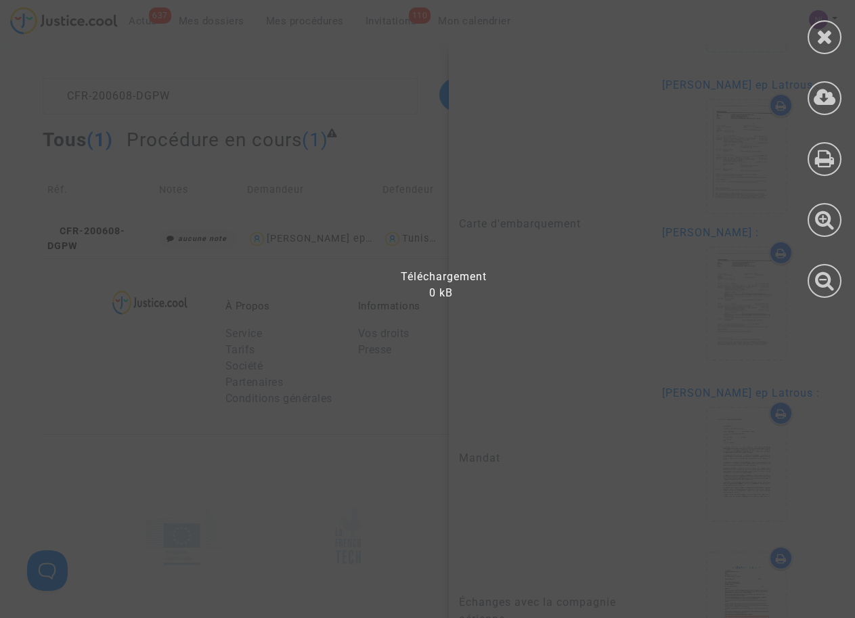
click at [447, 151] on div at bounding box center [436, 316] width 872 height 604
click at [443, 198] on div at bounding box center [436, 316] width 872 height 604
click at [108, 455] on div at bounding box center [436, 316] width 872 height 604
click at [826, 33] on icon at bounding box center [824, 36] width 17 height 20
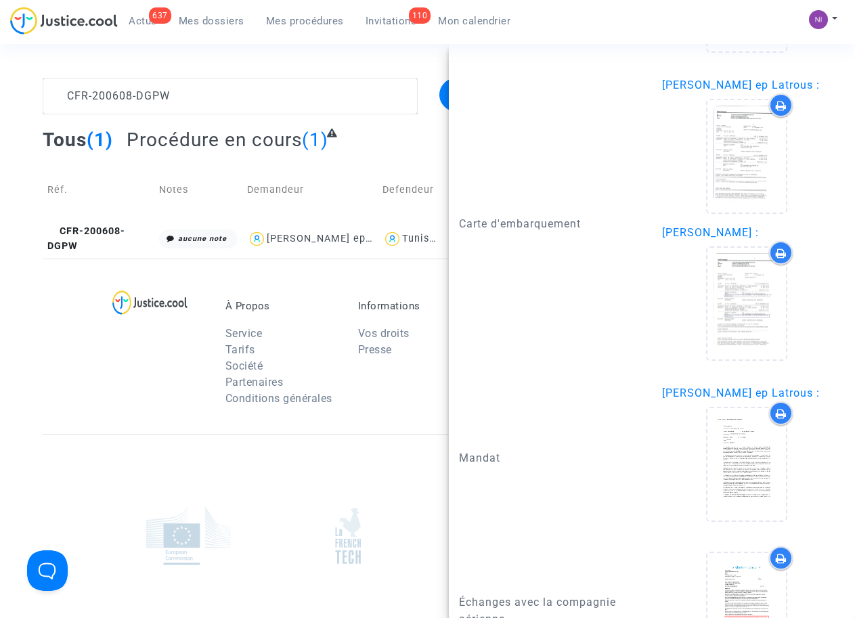
click at [106, 352] on div "À Propos Service Tarifs Société Partenaires Conditions générales Informations V…" at bounding box center [428, 346] width 770 height 175
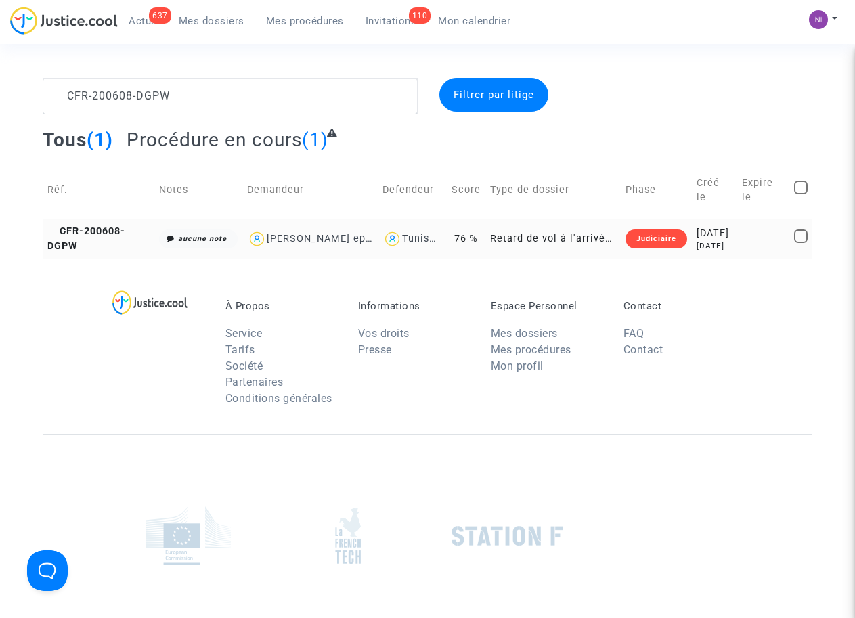
click at [715, 234] on div "[DATE]" at bounding box center [714, 233] width 36 height 15
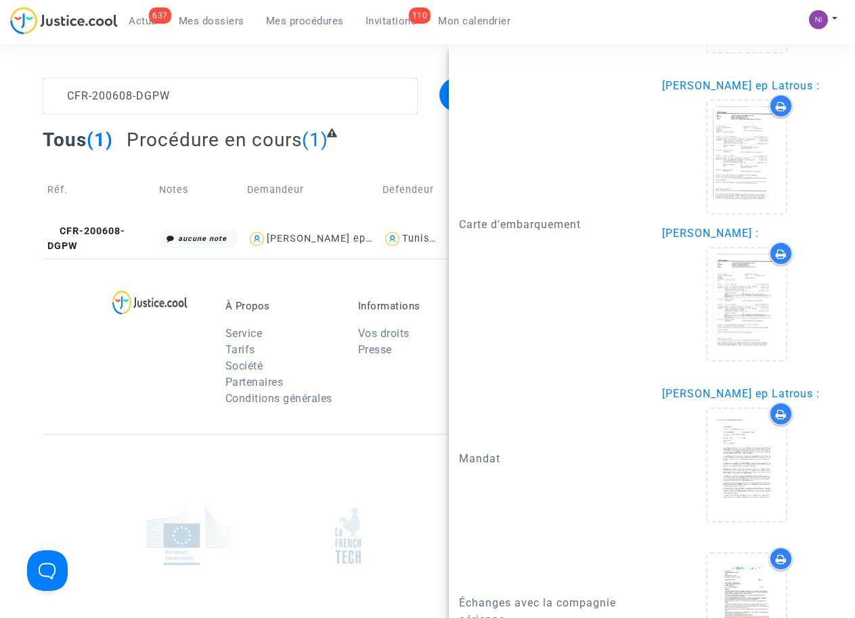
scroll to position [1377, 0]
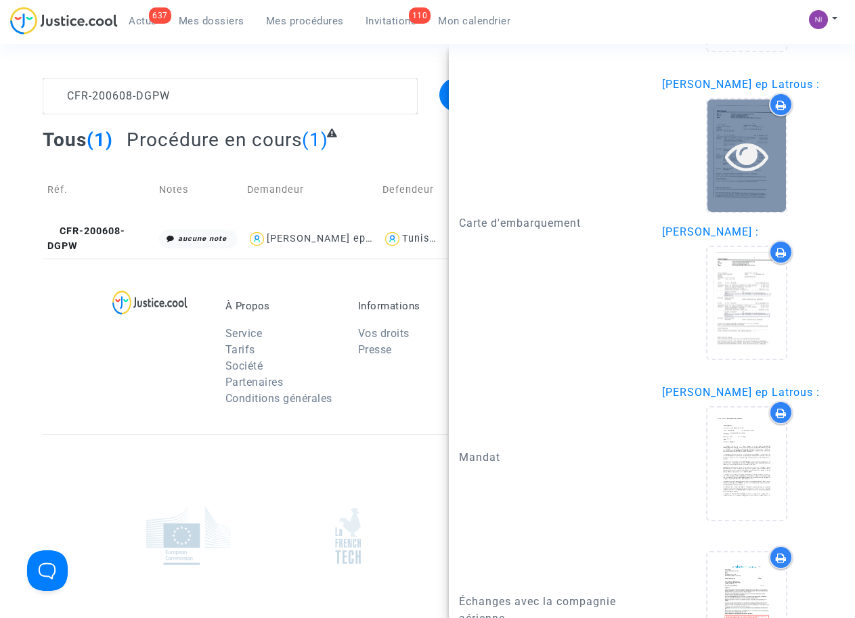
click at [733, 177] on icon at bounding box center [747, 155] width 44 height 43
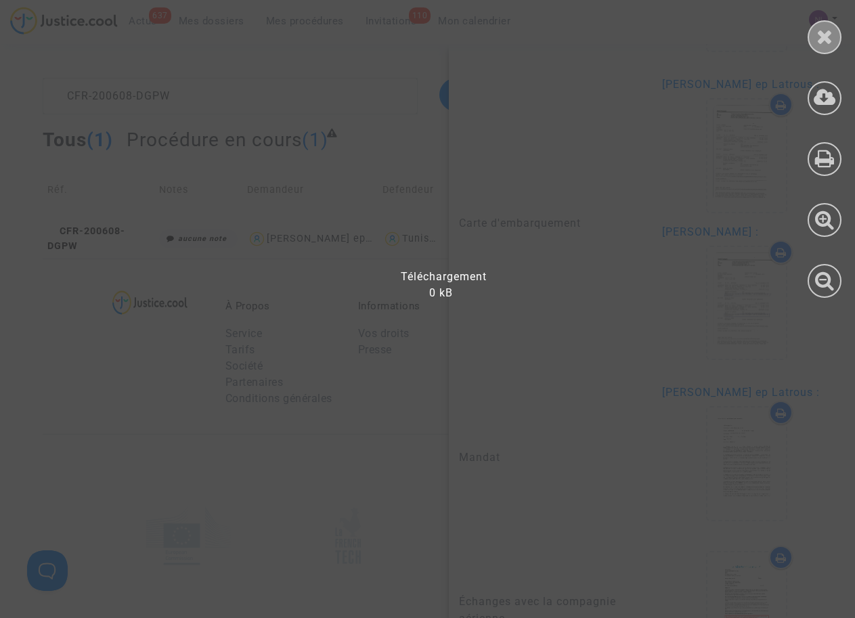
click at [826, 35] on icon at bounding box center [824, 36] width 17 height 20
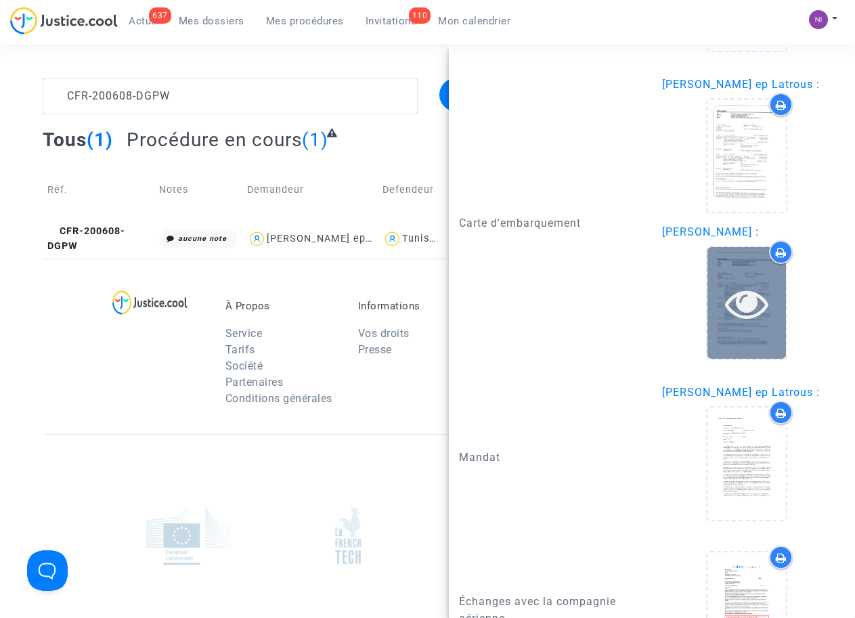
click at [730, 321] on icon at bounding box center [747, 303] width 44 height 43
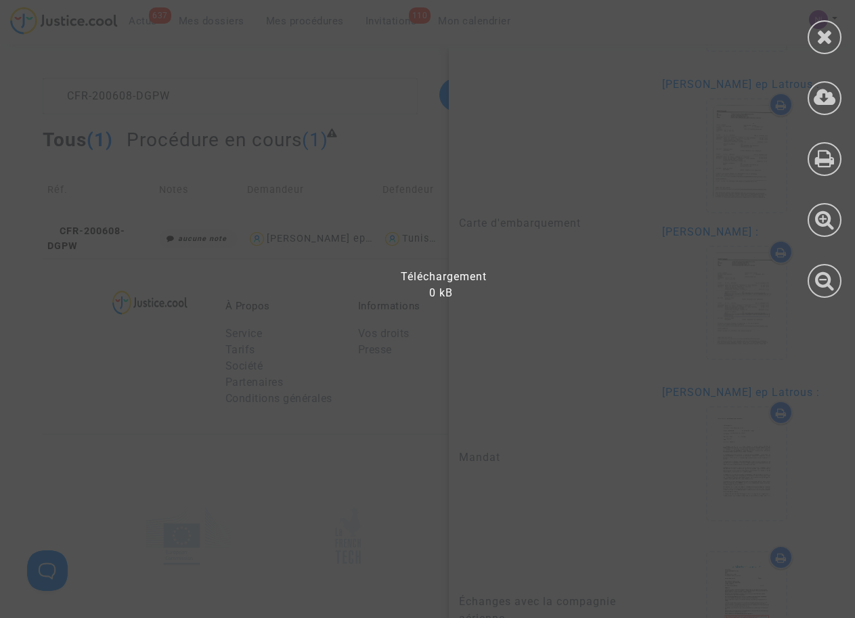
click at [592, 217] on div at bounding box center [436, 316] width 872 height 604
click at [822, 35] on icon at bounding box center [824, 36] width 17 height 20
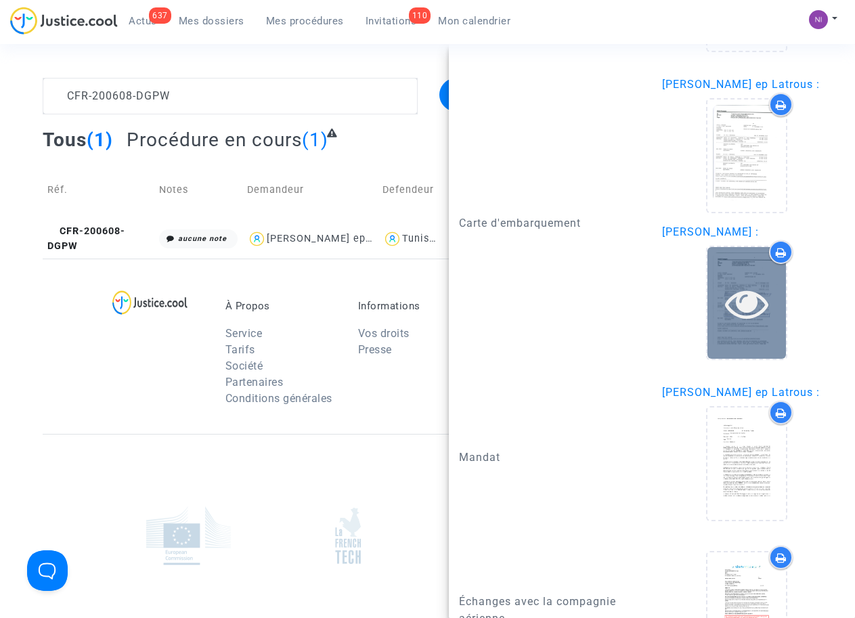
click at [735, 325] on icon at bounding box center [747, 303] width 44 height 43
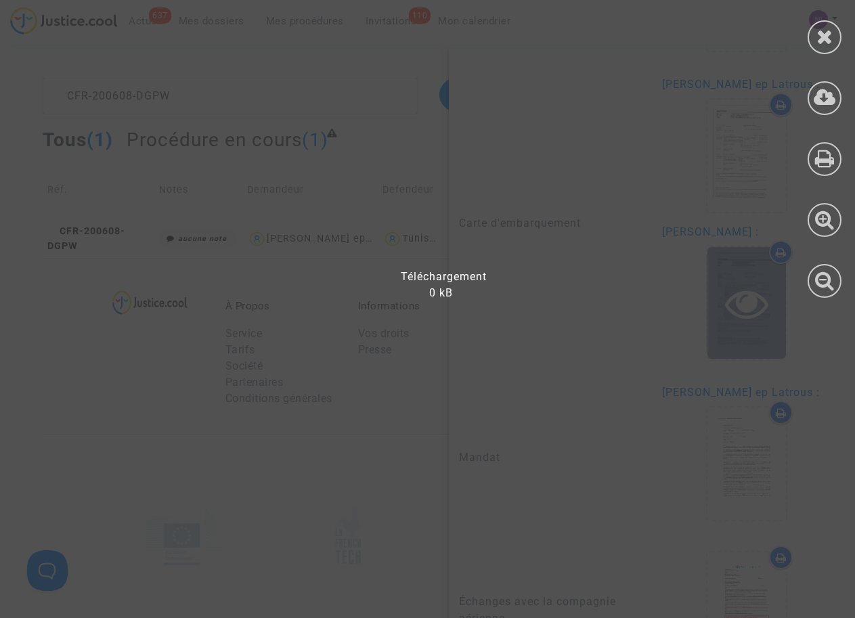
click at [735, 347] on div at bounding box center [436, 316] width 872 height 604
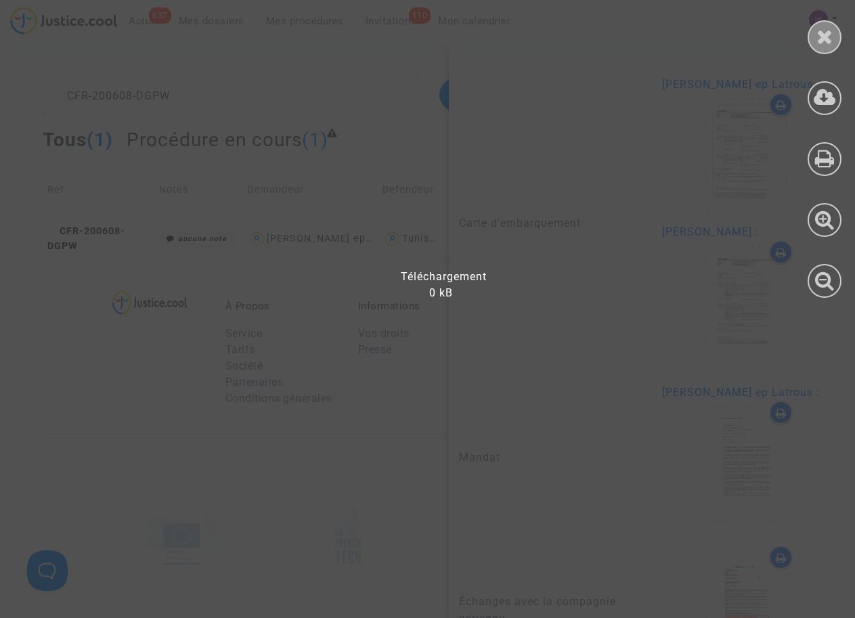
click at [815, 38] on div at bounding box center [824, 37] width 34 height 34
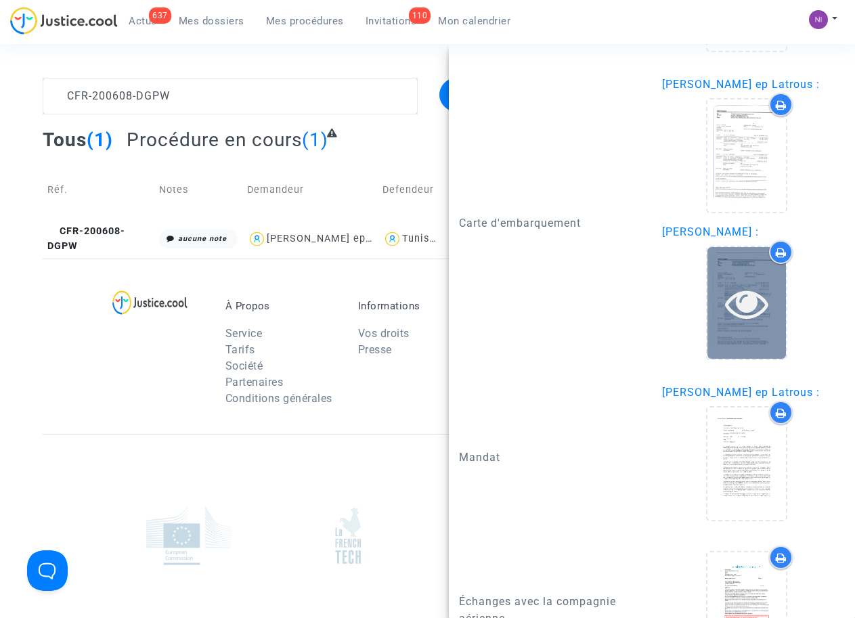
click at [734, 325] on icon at bounding box center [747, 303] width 44 height 43
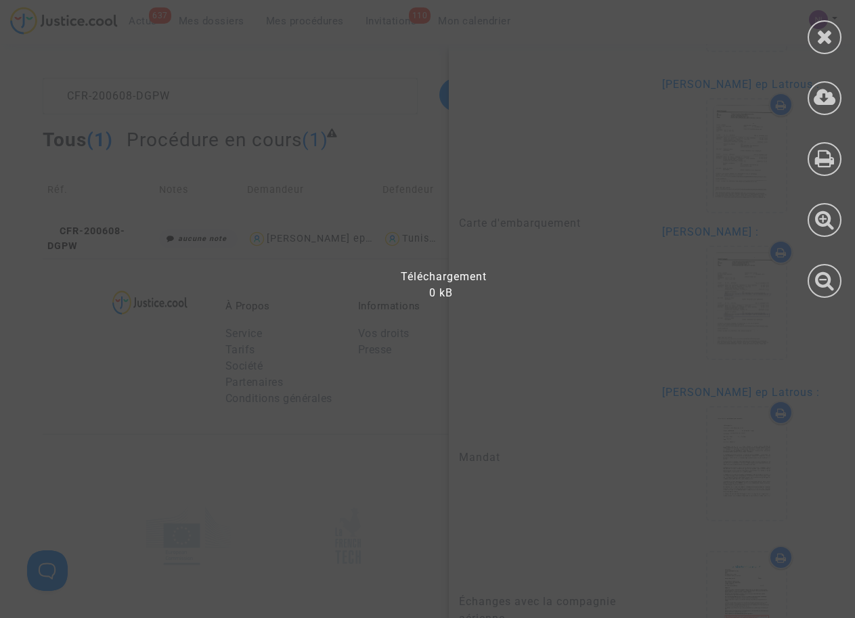
click at [733, 335] on div at bounding box center [436, 316] width 872 height 604
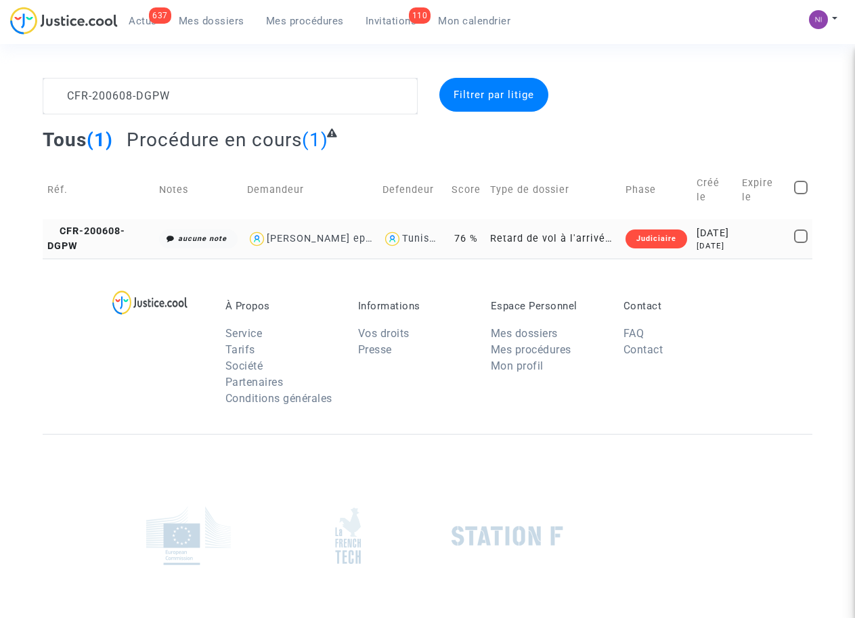
click at [700, 241] on div "[DATE]" at bounding box center [714, 233] width 36 height 15
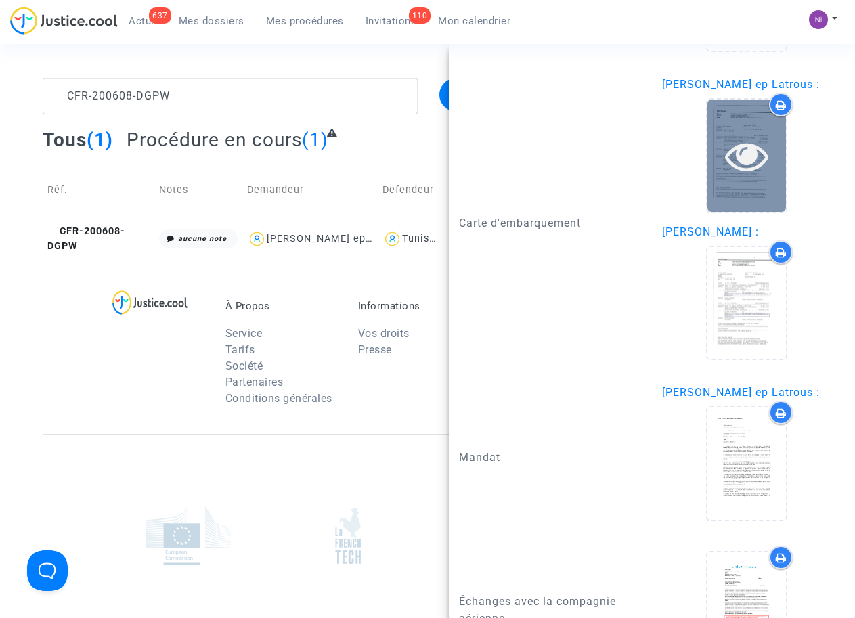
scroll to position [1377, 0]
click at [747, 177] on icon at bounding box center [747, 155] width 44 height 43
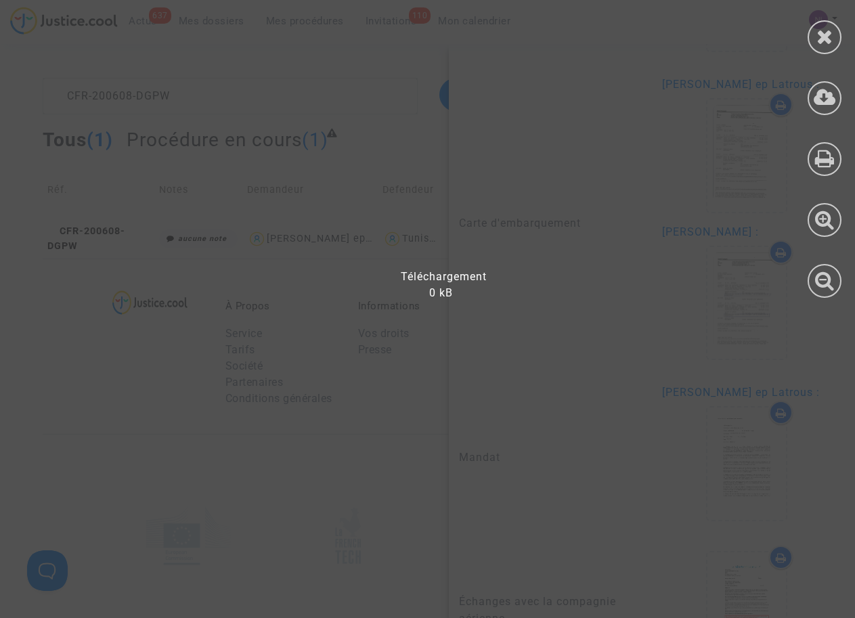
scroll to position [0, 0]
click at [785, 179] on div at bounding box center [436, 316] width 872 height 604
click at [777, 179] on div at bounding box center [436, 316] width 872 height 604
click at [837, 35] on div at bounding box center [824, 37] width 34 height 34
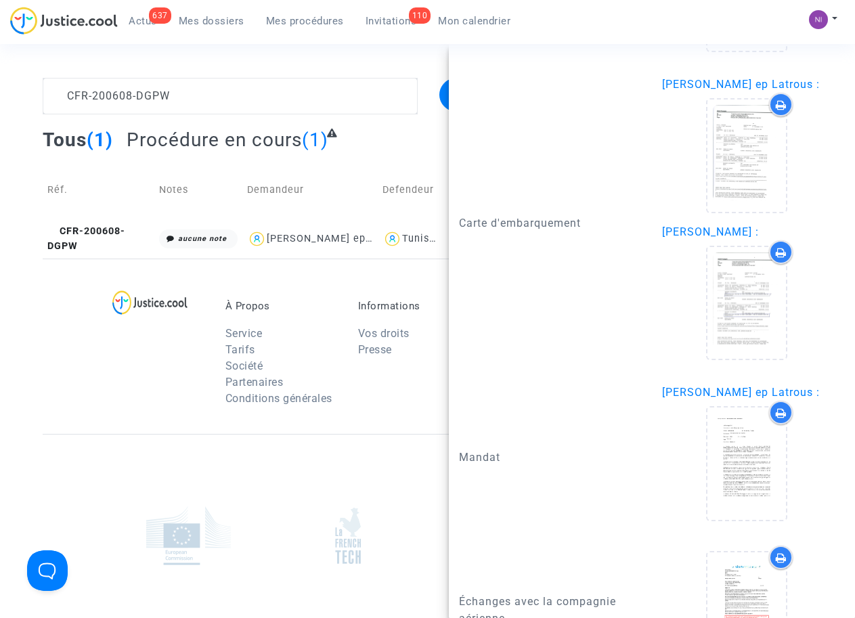
click at [540, 212] on div "Carte d'embarquement" at bounding box center [550, 223] width 203 height 294
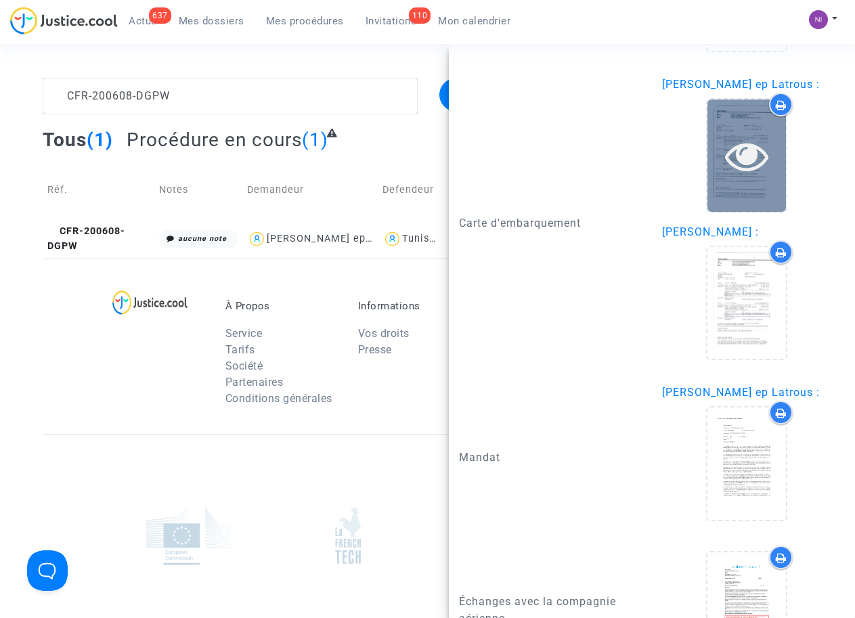
click at [709, 177] on div at bounding box center [746, 155] width 79 height 43
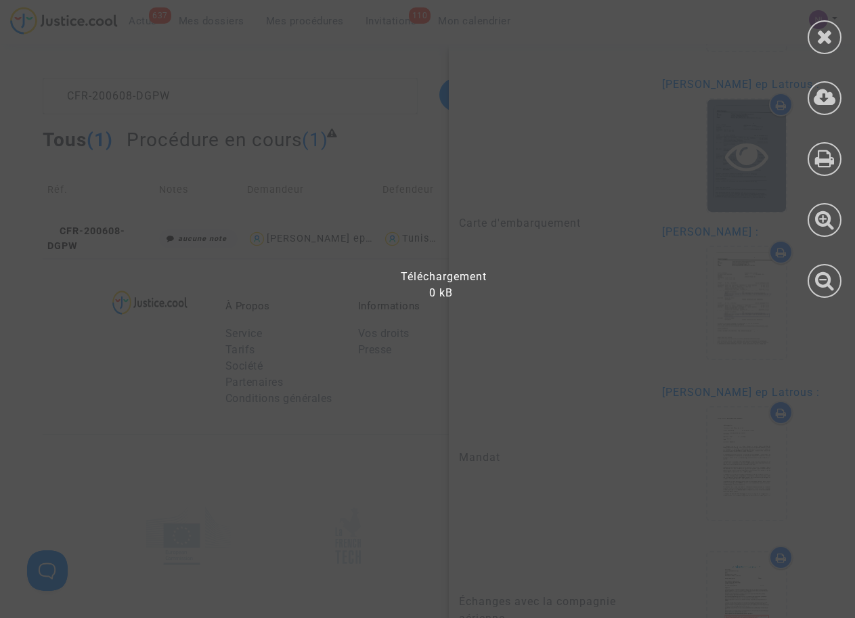
click at [709, 192] on div at bounding box center [436, 316] width 872 height 604
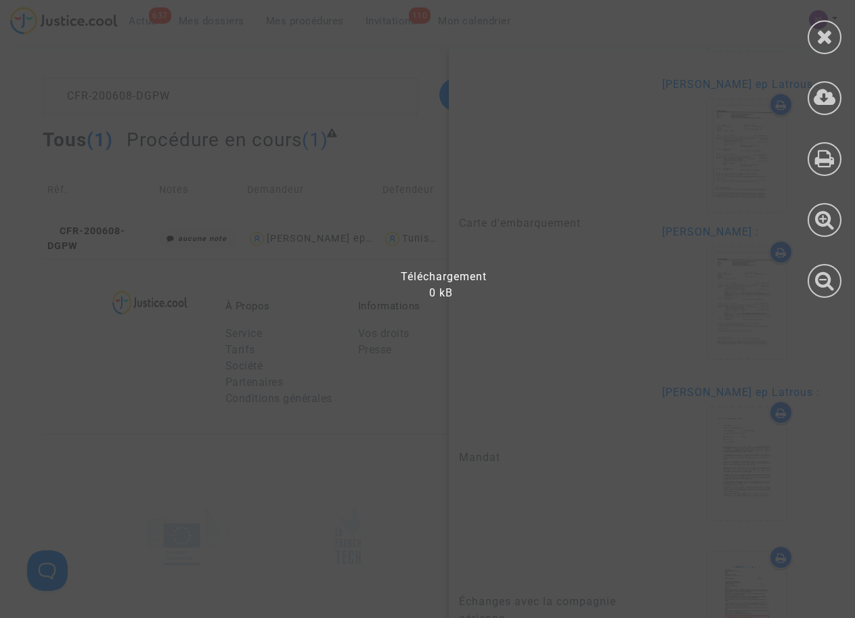
click at [646, 198] on div at bounding box center [436, 316] width 872 height 604
click at [813, 32] on div at bounding box center [824, 37] width 34 height 34
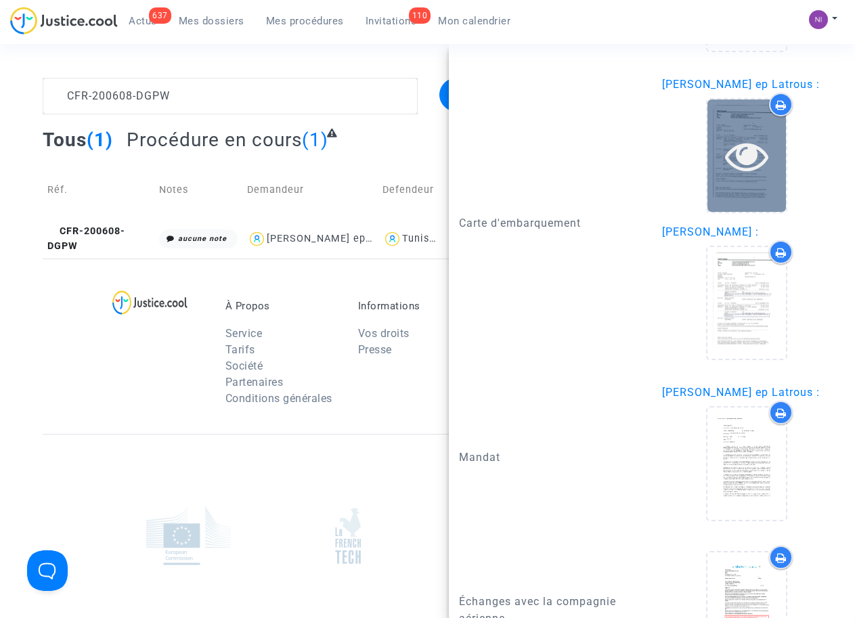
click at [736, 177] on icon at bounding box center [747, 155] width 44 height 43
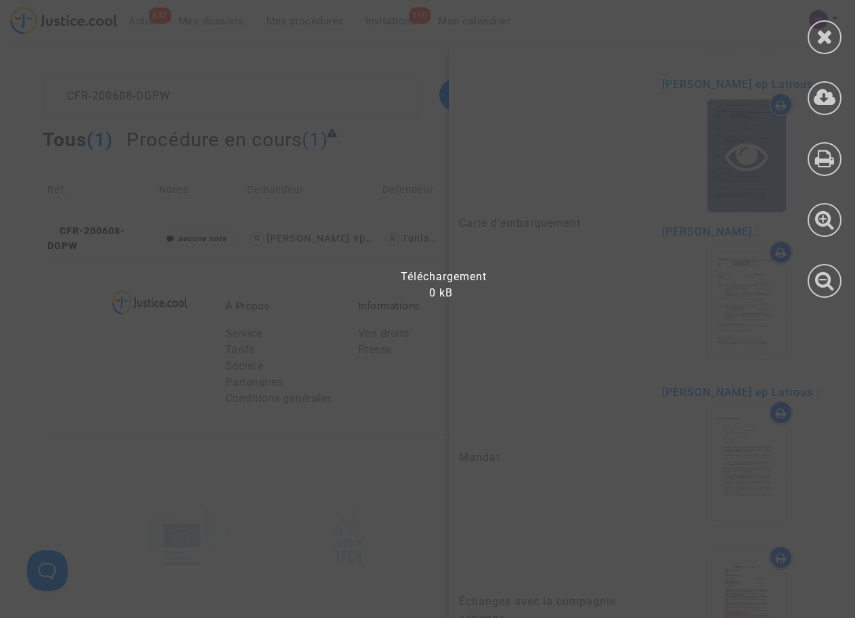
click at [736, 194] on div at bounding box center [436, 316] width 872 height 604
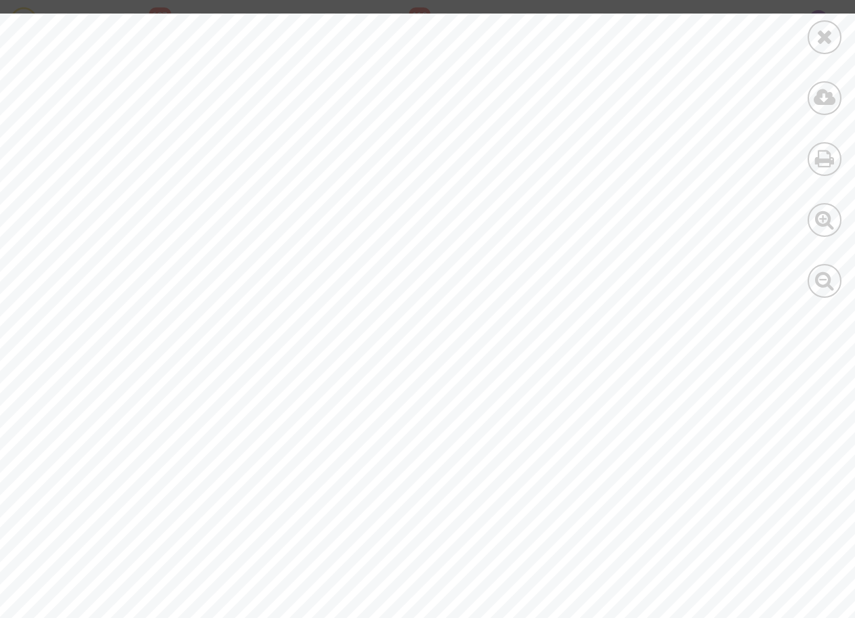
scroll to position [523, 0]
click at [240, 385] on div at bounding box center [456, 135] width 912 height 1291
click at [811, 43] on div at bounding box center [824, 37] width 34 height 34
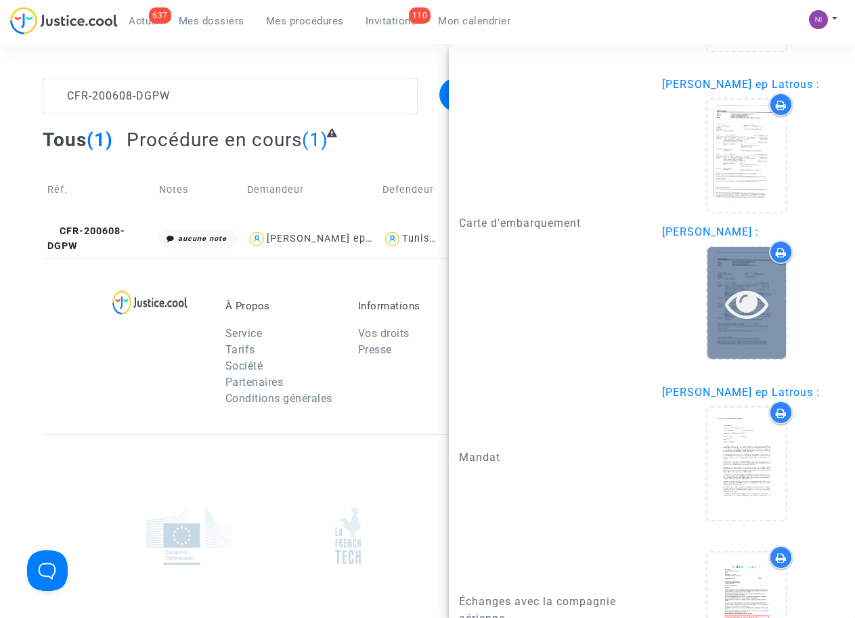
click at [743, 325] on icon at bounding box center [747, 303] width 44 height 43
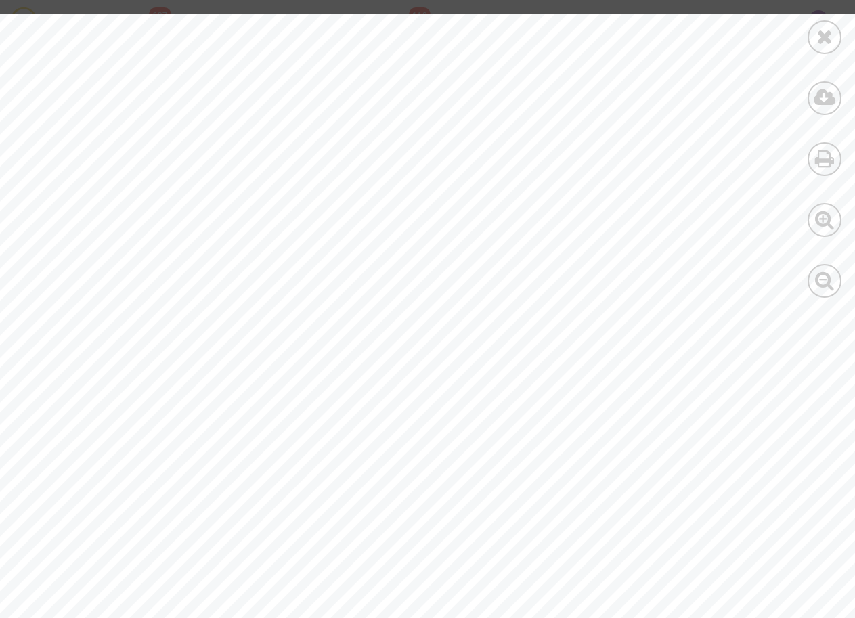
scroll to position [0, 0]
click at [819, 32] on icon at bounding box center [824, 36] width 17 height 20
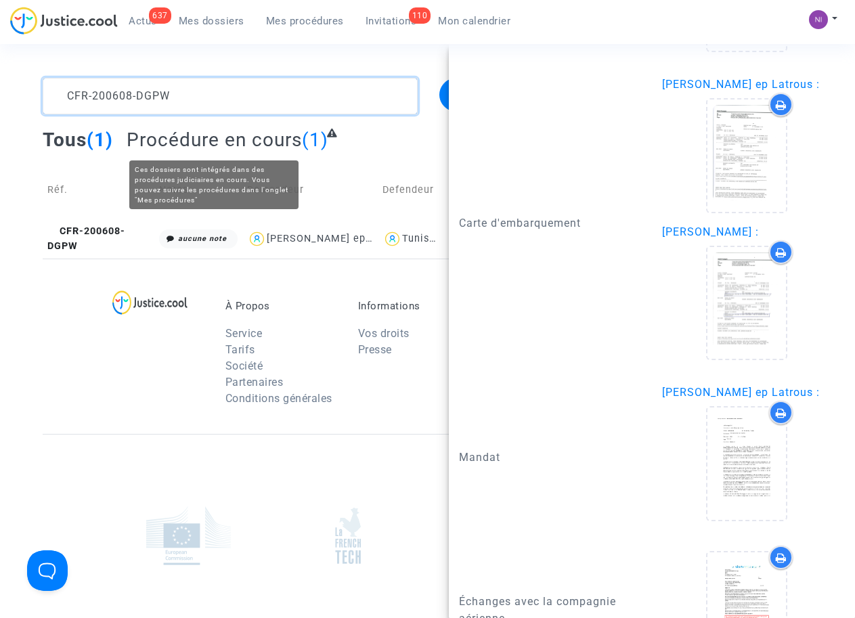
click at [196, 88] on textarea at bounding box center [230, 96] width 374 height 37
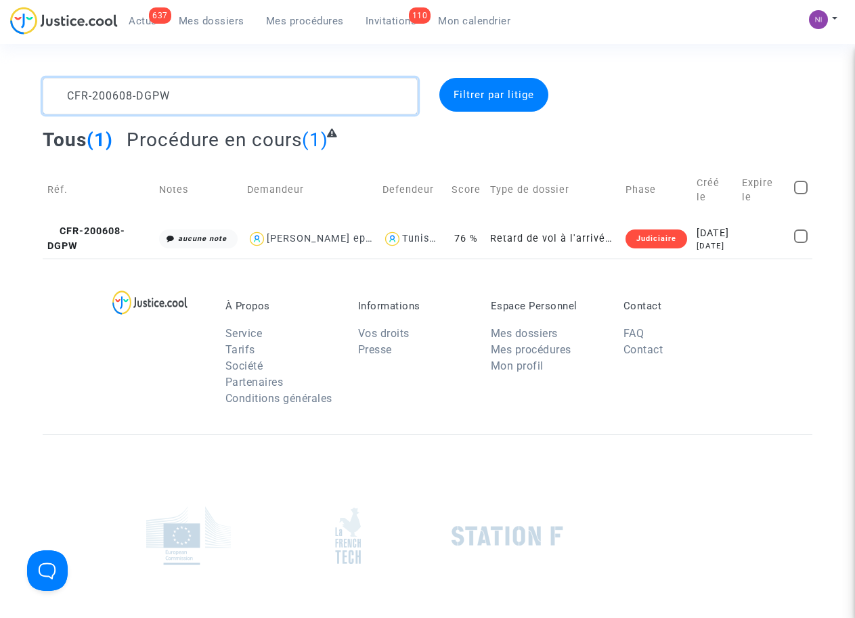
drag, startPoint x: 221, startPoint y: 91, endPoint x: 0, endPoint y: 91, distance: 220.7
click at [0, 91] on div "CFR-200608-DGPW Filtrer par litige Tous (1) Procédure en cours (1) Réf. Notes D…" at bounding box center [427, 168] width 855 height 181
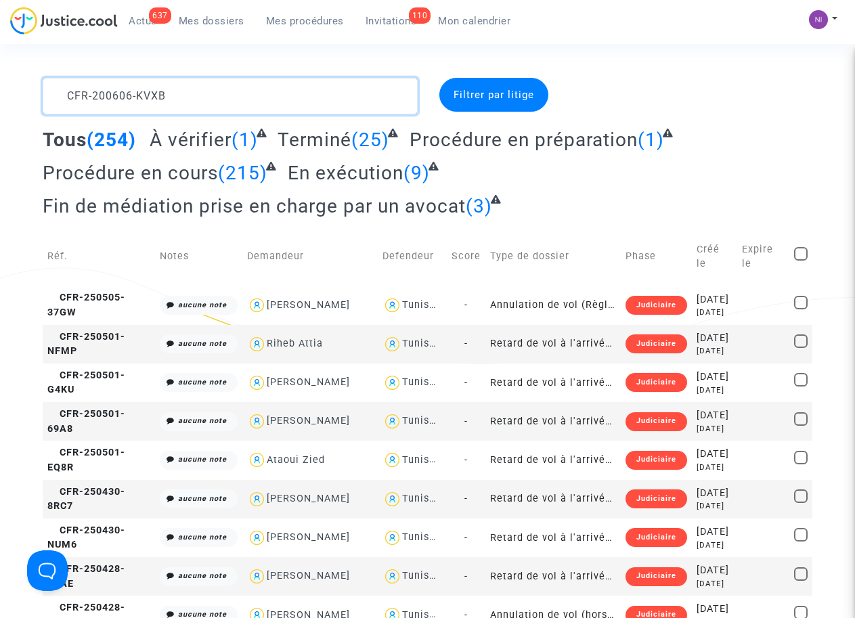
click at [124, 95] on textarea at bounding box center [230, 96] width 374 height 37
type textarea "CFR-200606-KVXB"
click at [584, 93] on div at bounding box center [690, 96] width 263 height 37
click at [370, 97] on textarea at bounding box center [230, 96] width 374 height 37
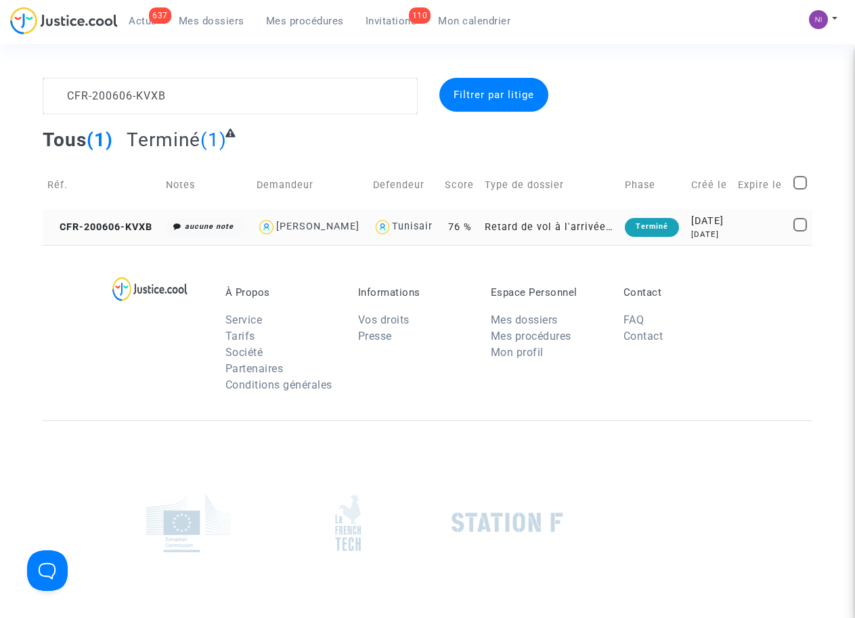
click at [749, 242] on td at bounding box center [761, 227] width 56 height 36
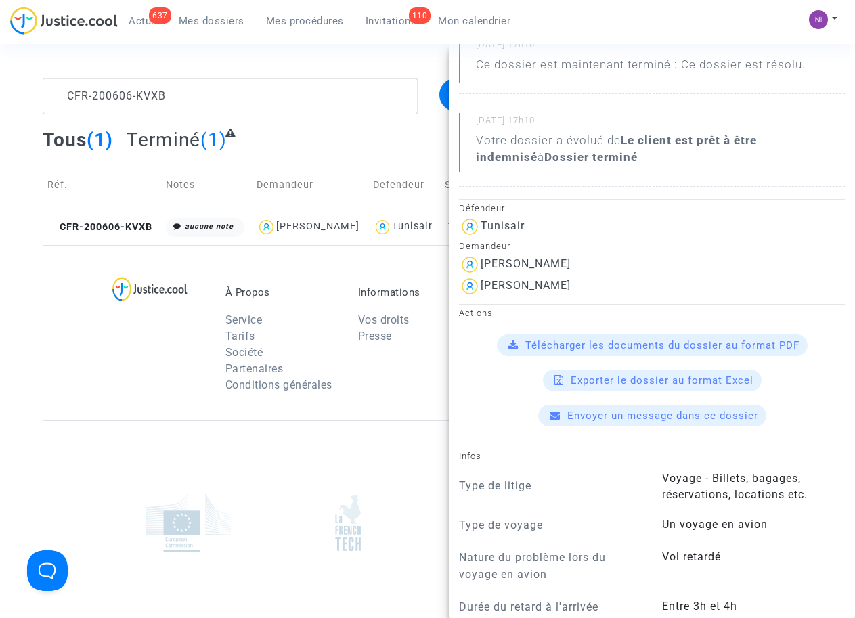
scroll to position [172, 0]
drag, startPoint x: 481, startPoint y: 282, endPoint x: 660, endPoint y: 286, distance: 179.4
click at [660, 286] on div "[PERSON_NAME]" at bounding box center [652, 286] width 386 height 22
drag, startPoint x: 656, startPoint y: 286, endPoint x: 591, endPoint y: 290, distance: 65.2
copy div "[PERSON_NAME]"
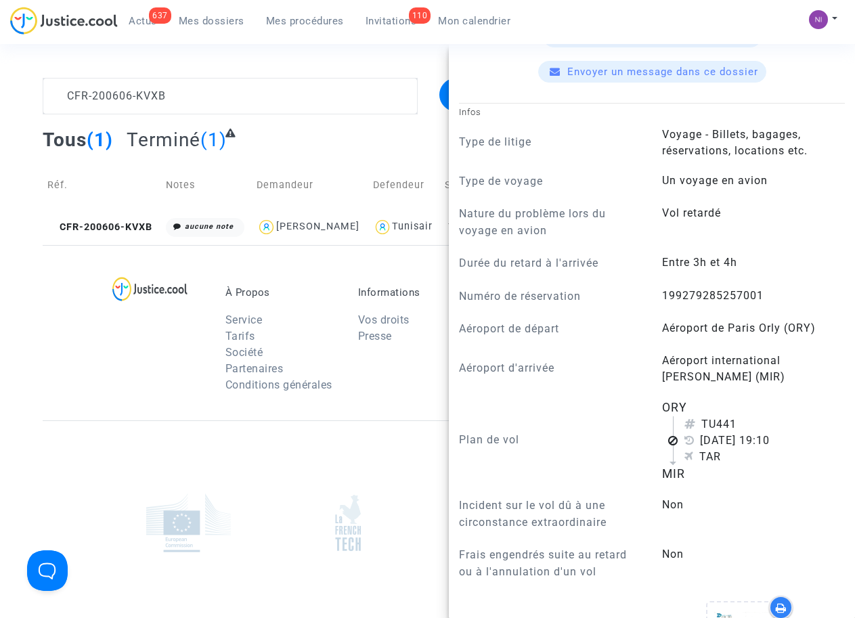
scroll to position [516, 0]
drag, startPoint x: 659, startPoint y: 291, endPoint x: 743, endPoint y: 291, distance: 83.9
click at [743, 291] on span "199279285257001" at bounding box center [713, 294] width 102 height 13
drag, startPoint x: 743, startPoint y: 291, endPoint x: 716, endPoint y: 291, distance: 26.4
copy span "1992792852570"
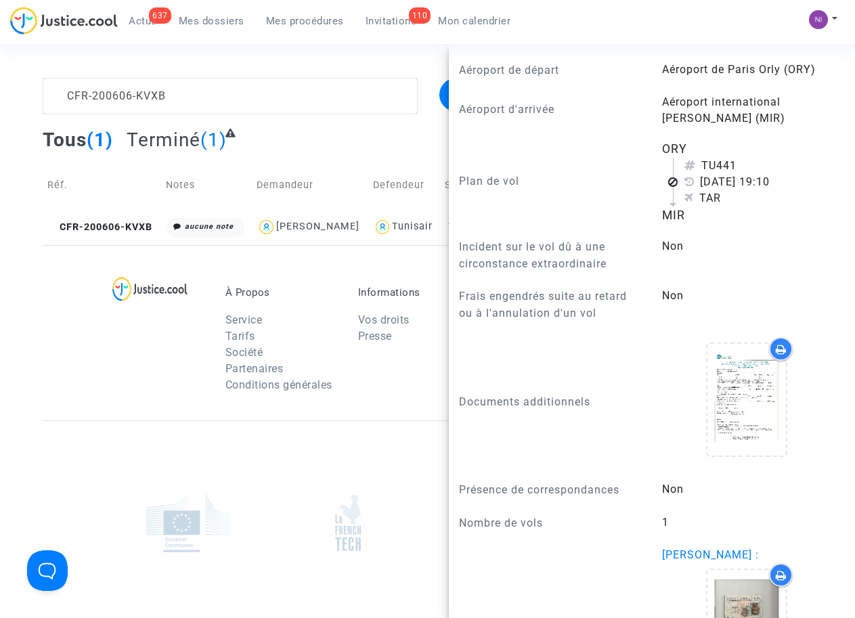
scroll to position [774, 0]
click at [227, 106] on textarea at bounding box center [230, 96] width 374 height 37
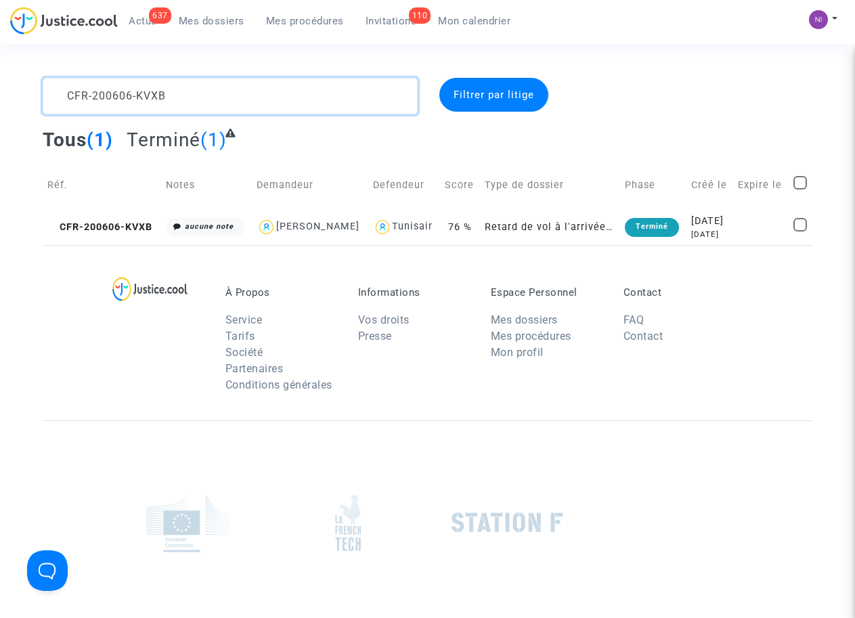
scroll to position [0, 0]
drag, startPoint x: 93, startPoint y: 85, endPoint x: 0, endPoint y: 72, distance: 94.3
click at [0, 72] on section "CFR-200606-KVXB Filtrer par litige Tous (1) Terminé (1) Réf. Notes Demandeur De…" at bounding box center [427, 373] width 855 height 747
type textarea "CFR-200605-U4JX"
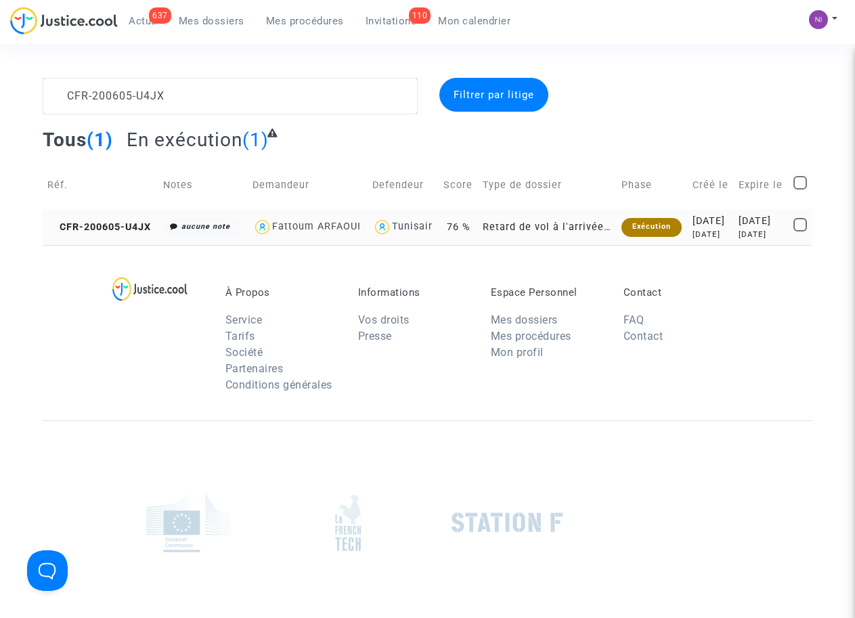
click at [743, 229] on div "[DATE]" at bounding box center [760, 221] width 45 height 15
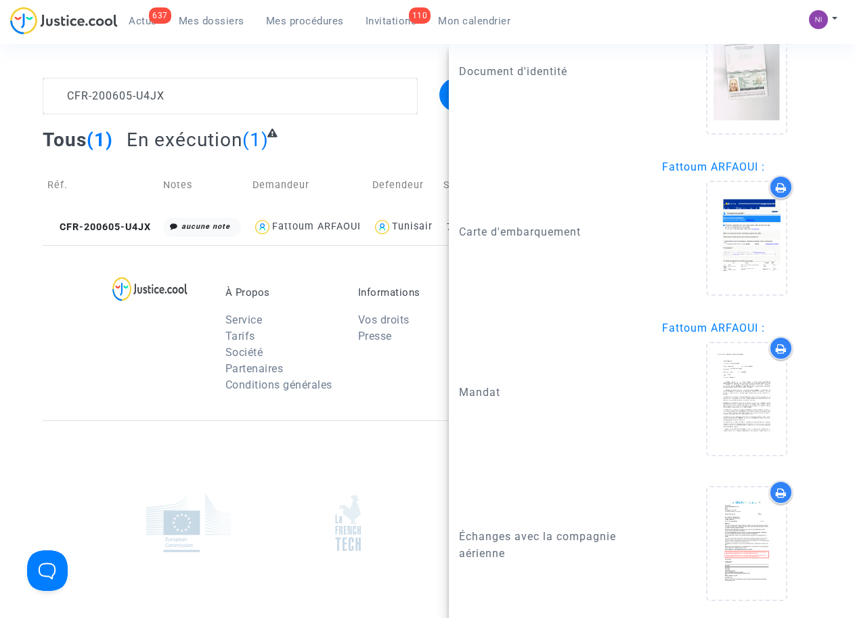
scroll to position [1304, 0]
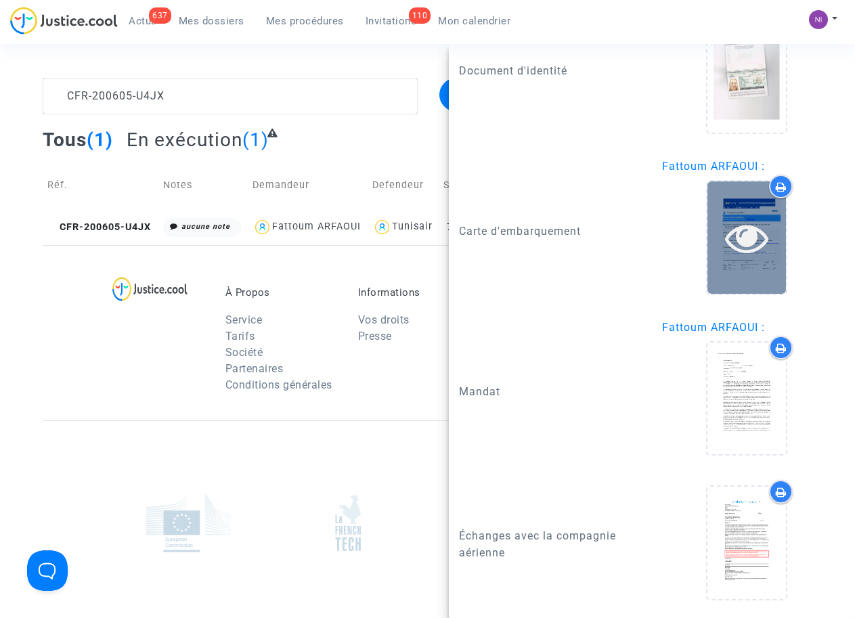
click at [744, 252] on icon at bounding box center [747, 237] width 44 height 43
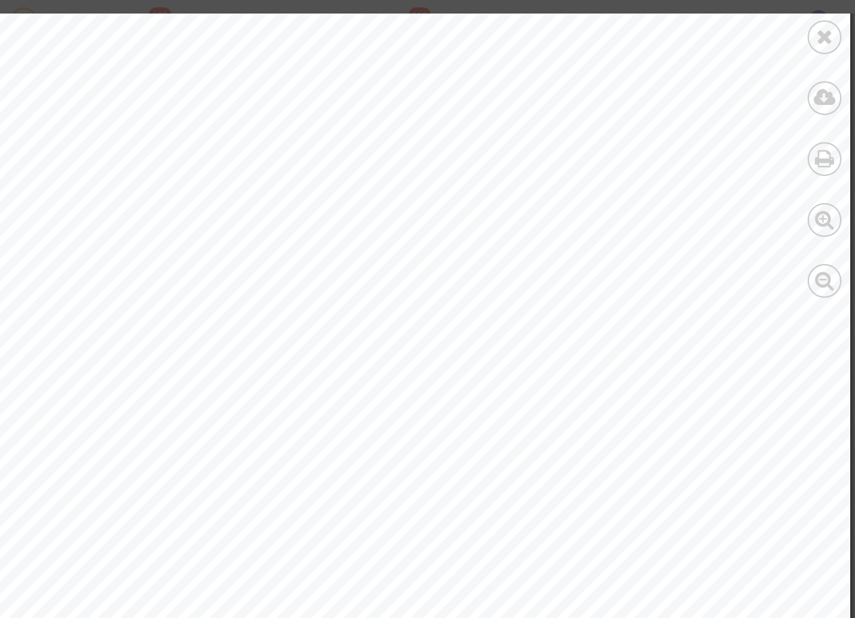
scroll to position [349, 112]
click at [808, 45] on div at bounding box center [824, 155] width 61 height 311
click at [813, 41] on div at bounding box center [824, 37] width 34 height 34
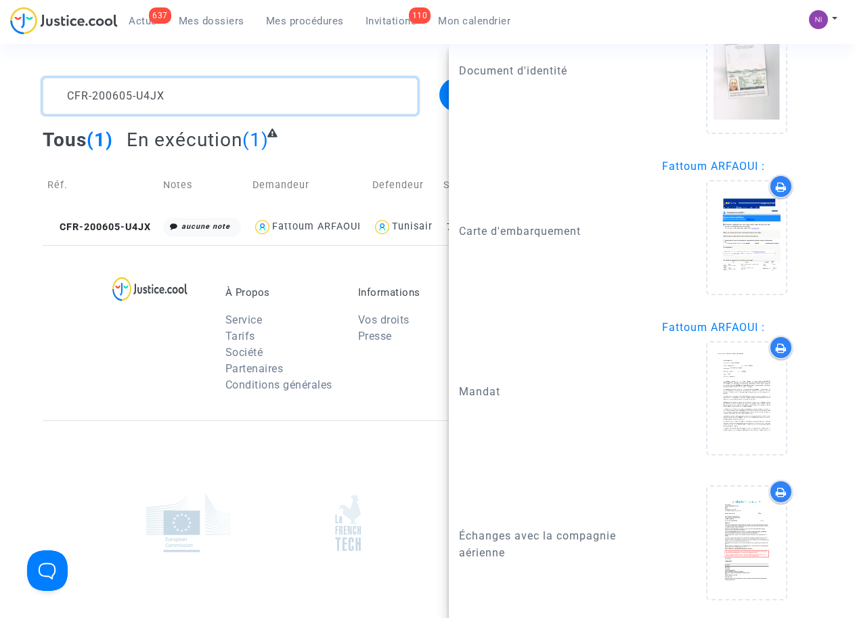
click at [202, 102] on textarea at bounding box center [230, 96] width 374 height 37
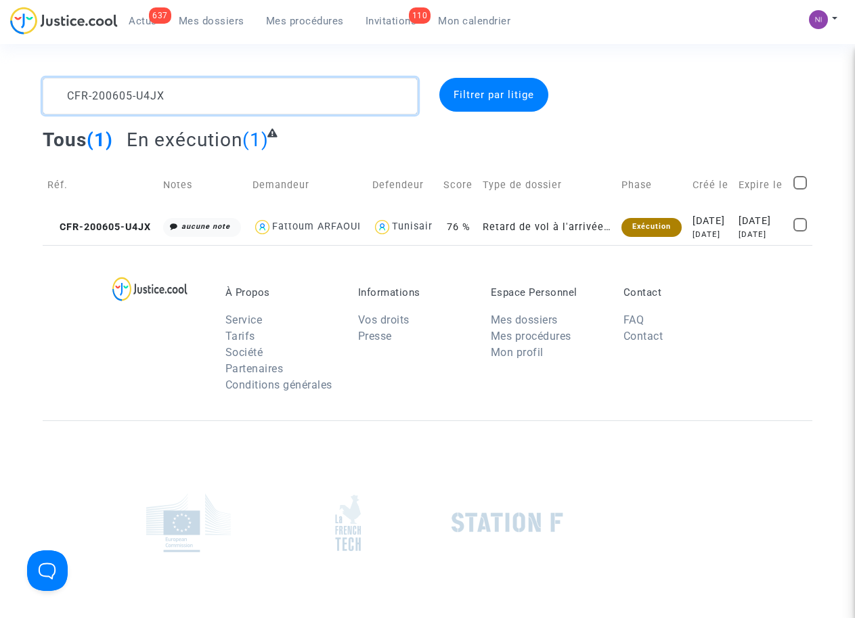
drag, startPoint x: 208, startPoint y: 94, endPoint x: 18, endPoint y: 81, distance: 190.6
click at [18, 81] on div "CFR-200605-U4JX Filtrer par litige Tous (1) En exécution (1) Réf. Notes Demande…" at bounding box center [427, 161] width 855 height 167
type textarea "CFR-200605-6NCX"
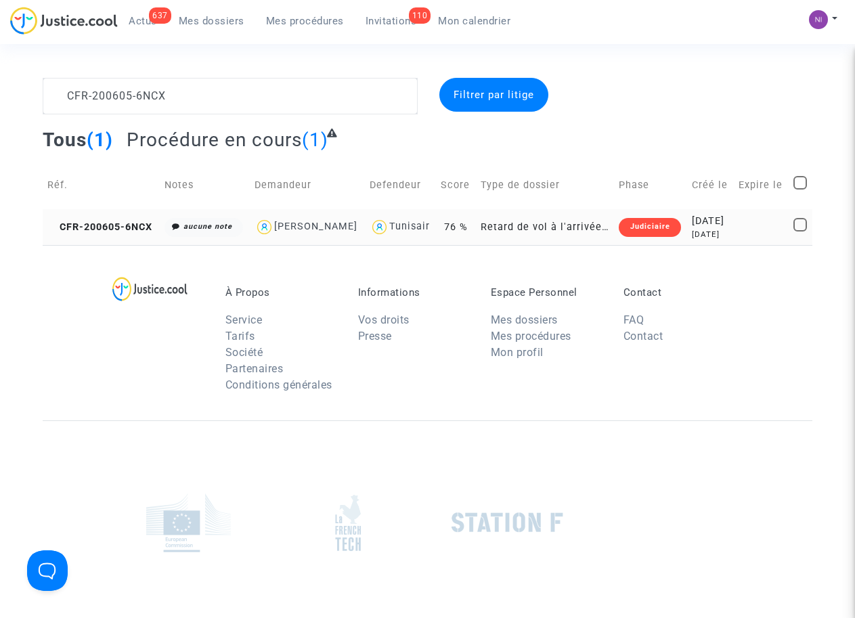
click at [738, 237] on td at bounding box center [761, 227] width 55 height 36
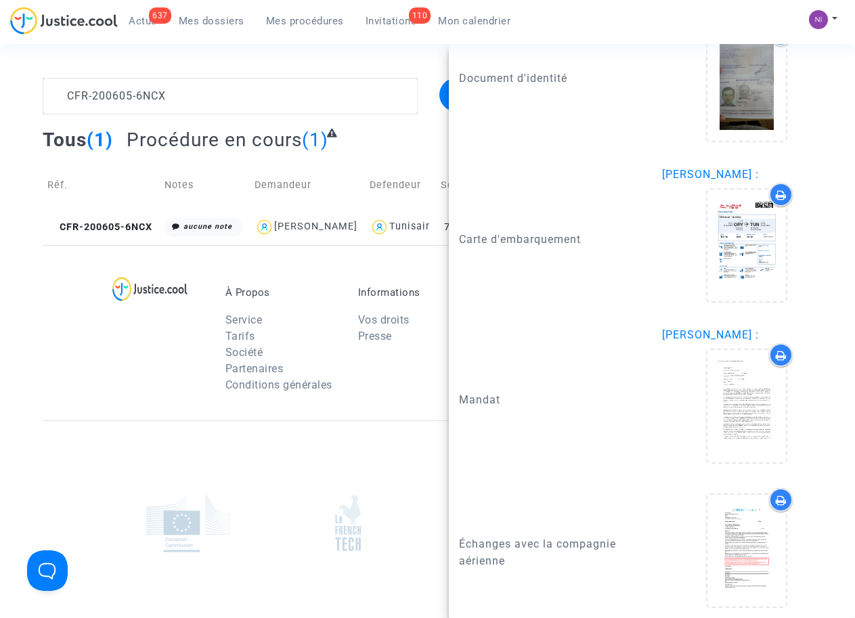
scroll to position [1160, 0]
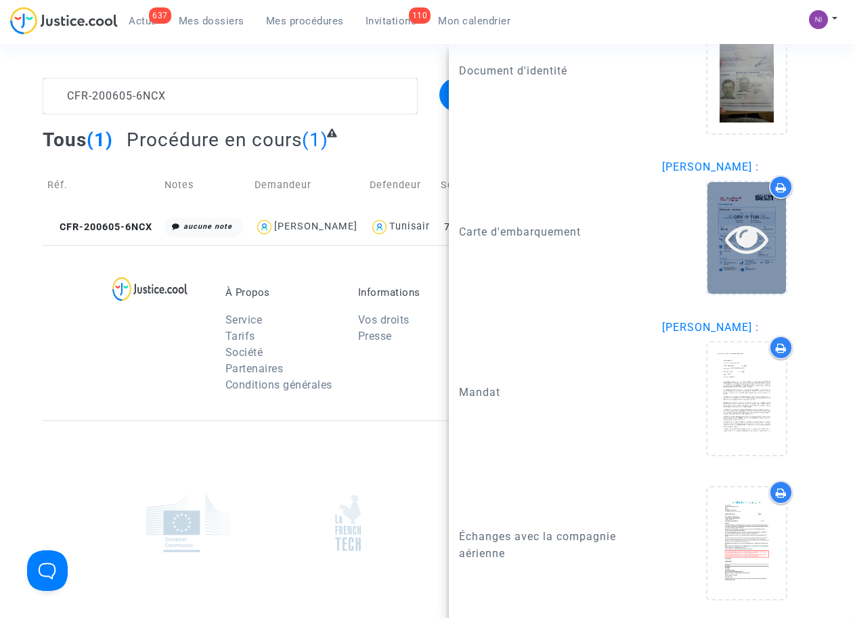
click at [743, 239] on icon at bounding box center [747, 238] width 44 height 43
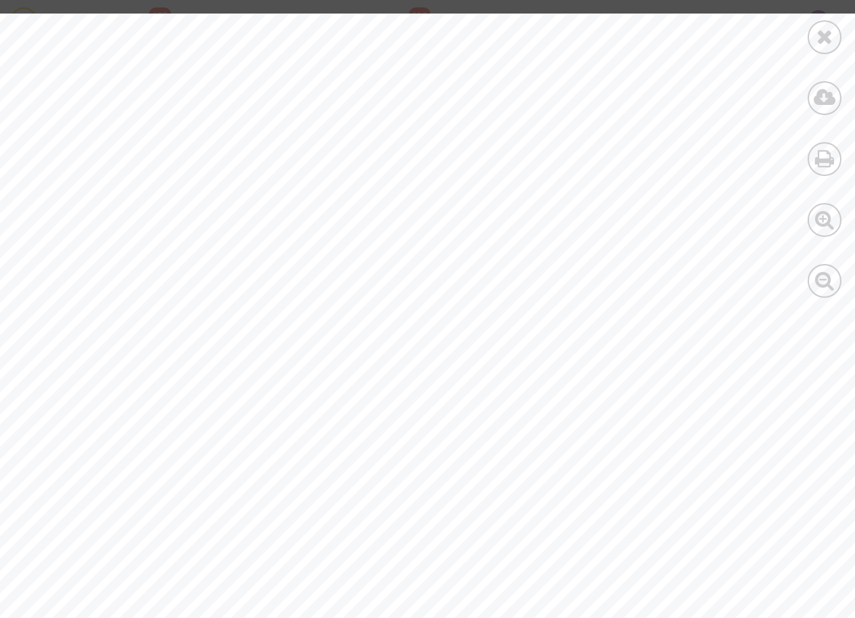
scroll to position [349, 0]
drag, startPoint x: 639, startPoint y: 541, endPoint x: 751, endPoint y: 539, distance: 111.7
click at [751, 539] on span "[CREDIT_CARD_NUMBER]" at bounding box center [752, 544] width 233 height 16
drag, startPoint x: 750, startPoint y: 539, endPoint x: 731, endPoint y: 540, distance: 19.0
copy span "199349533395"
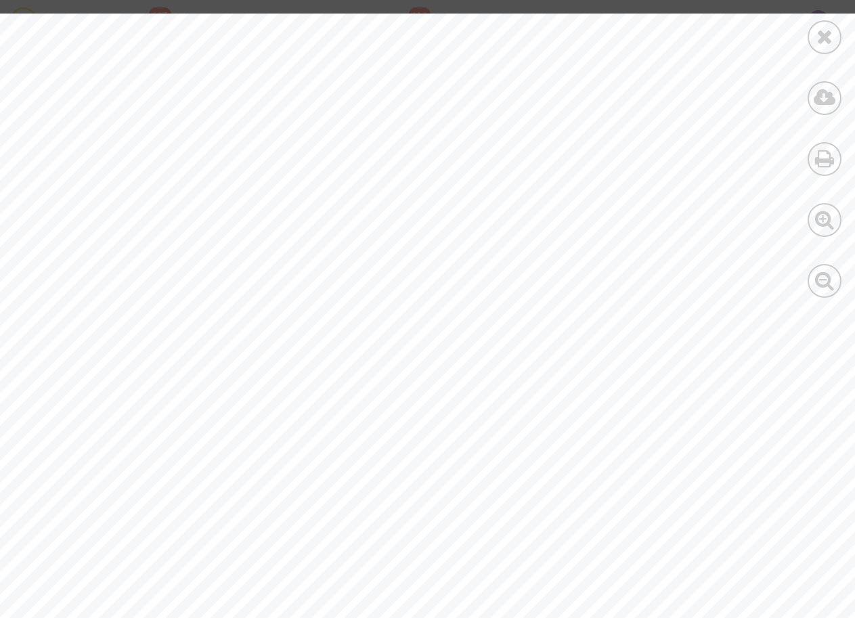
scroll to position [0, 0]
click at [814, 37] on div at bounding box center [824, 37] width 34 height 34
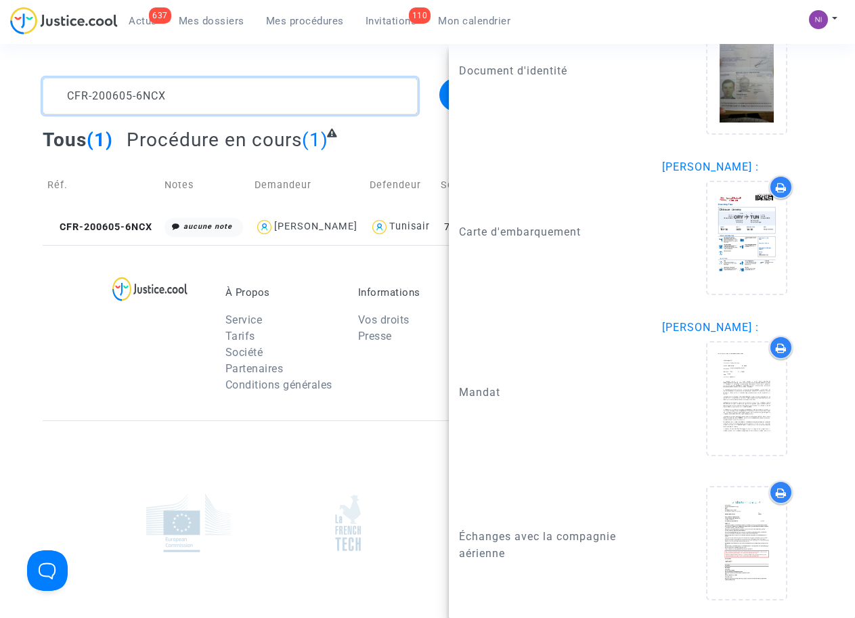
click at [187, 96] on textarea at bounding box center [230, 96] width 374 height 37
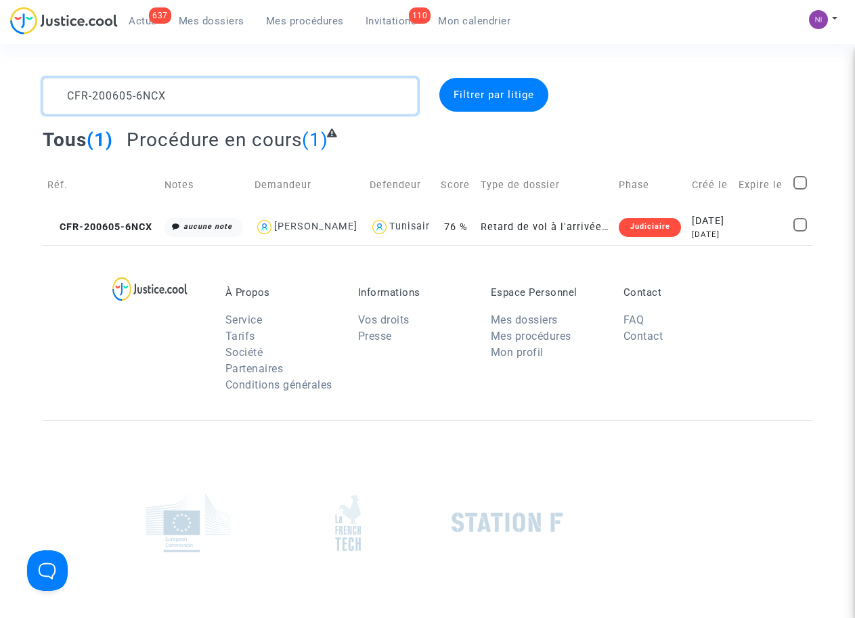
drag, startPoint x: 215, startPoint y: 94, endPoint x: 0, endPoint y: 76, distance: 215.3
click at [0, 76] on section "CFR-200605-6NCX Filtrer par litige Tous (1) Procédure en cours (1) Réf. Notes D…" at bounding box center [427, 373] width 855 height 747
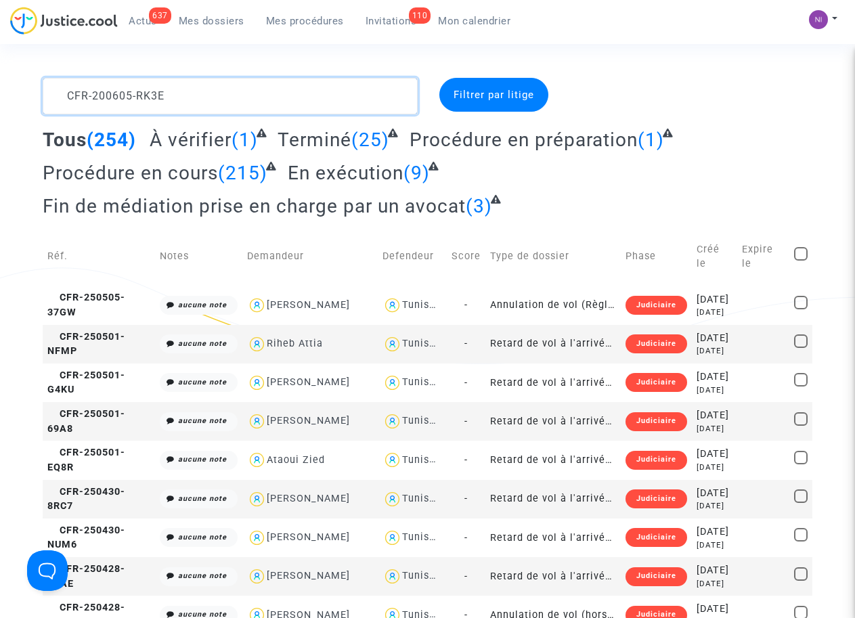
click at [283, 96] on textarea at bounding box center [230, 96] width 374 height 37
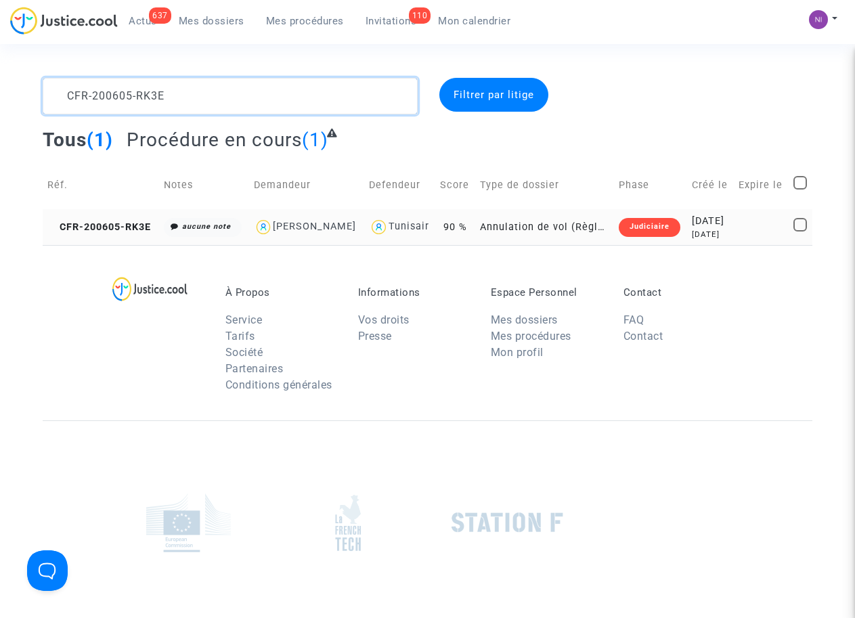
type textarea "CFR-200605-RK3E"
click at [734, 224] on td "[DATE] [DATE]" at bounding box center [710, 227] width 47 height 36
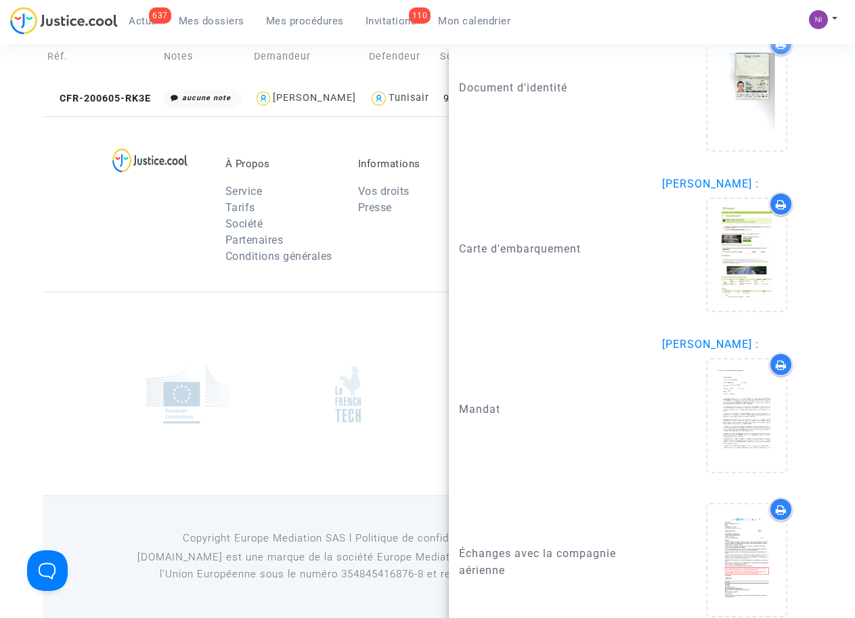
scroll to position [129, 0]
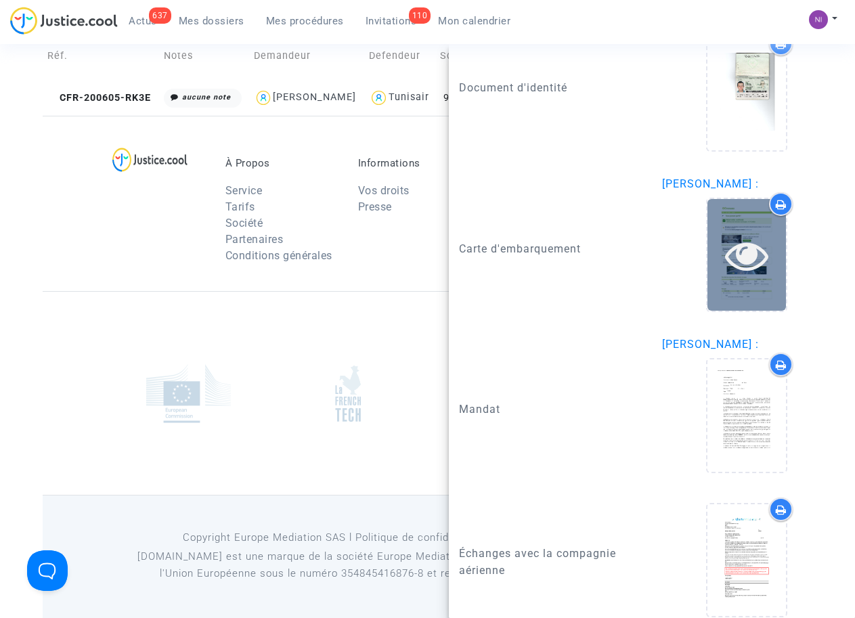
click at [740, 236] on icon at bounding box center [747, 255] width 44 height 43
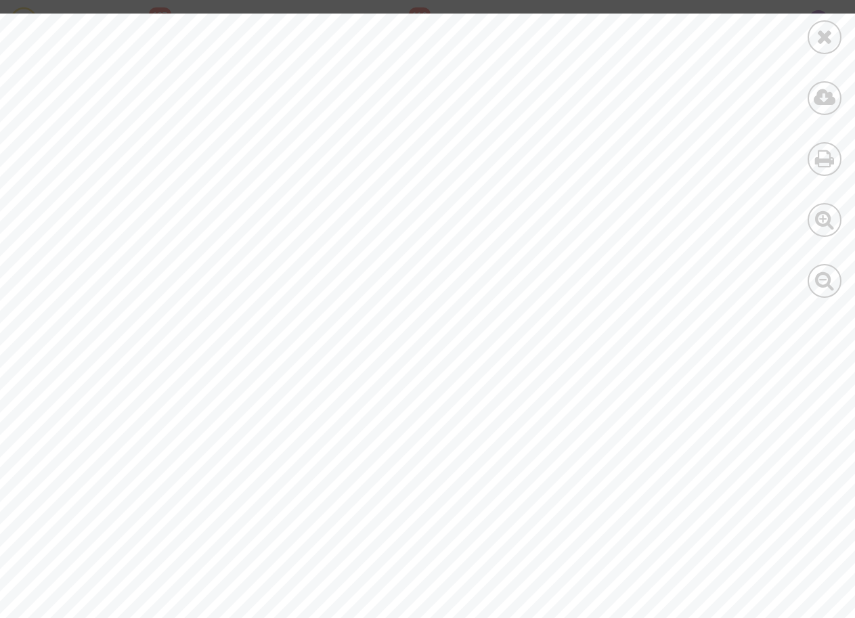
scroll to position [0, 0]
click at [835, 35] on div at bounding box center [824, 37] width 34 height 34
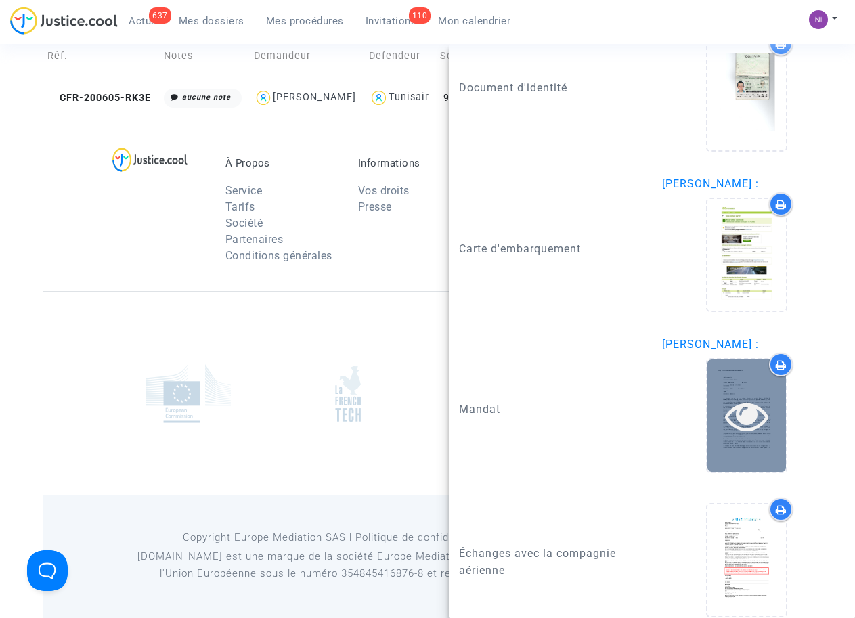
click at [734, 399] on icon at bounding box center [747, 415] width 44 height 43
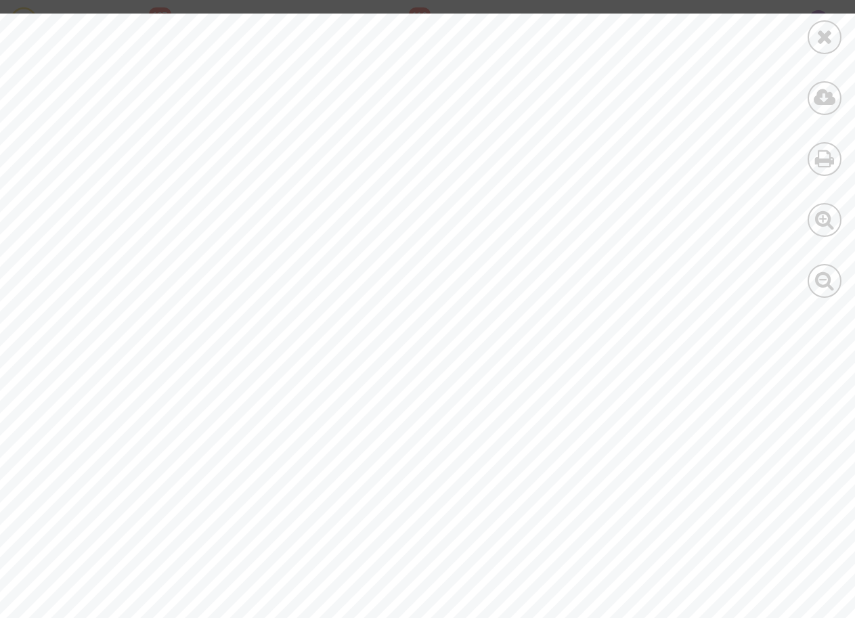
click at [694, 275] on div "Mandataire CLAIM ASSISTANCE ne se rémunérera qu’en cas de succè s de la procédu…" at bounding box center [469, 248] width 939 height 1215
click at [831, 39] on icon at bounding box center [824, 36] width 17 height 20
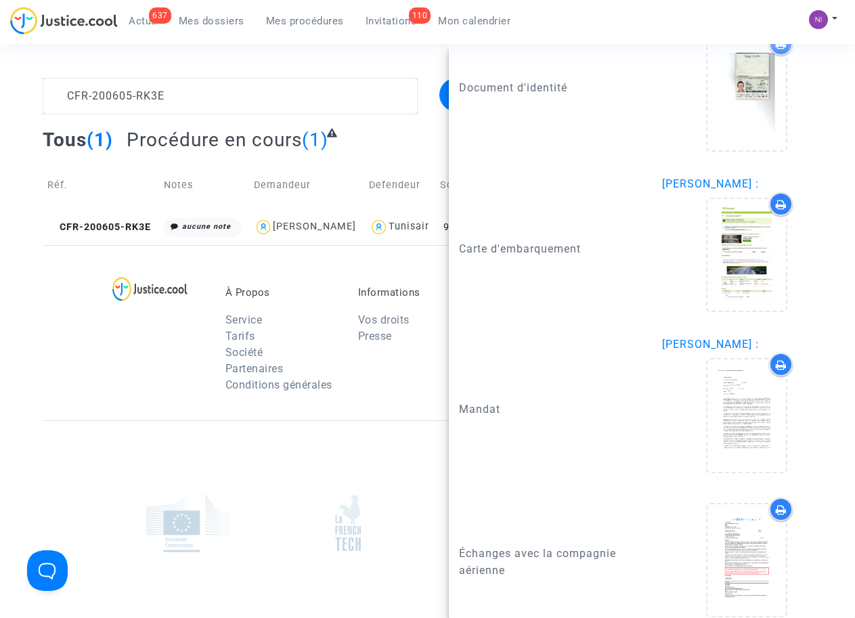
click at [324, 473] on div at bounding box center [428, 522] width 770 height 204
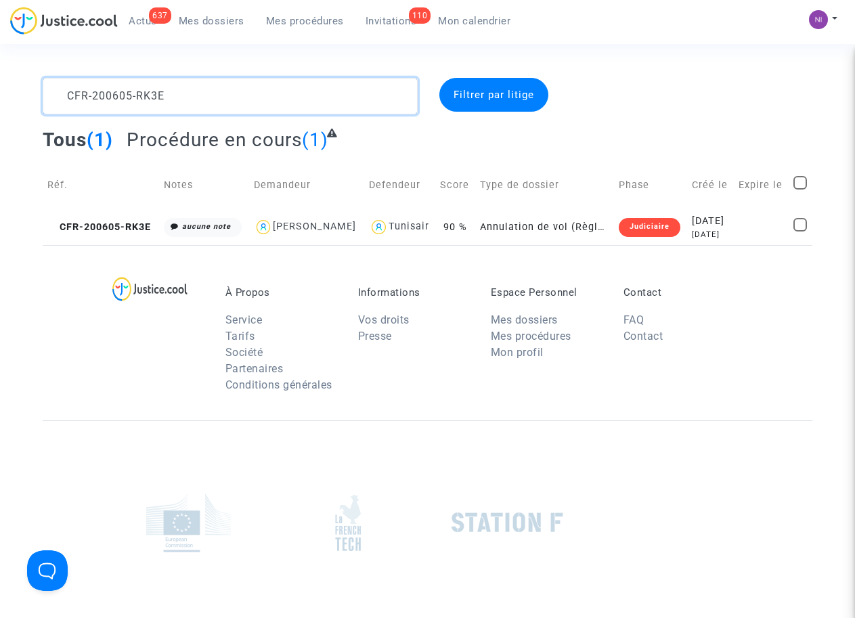
drag, startPoint x: 272, startPoint y: 101, endPoint x: 0, endPoint y: 82, distance: 272.8
click at [0, 82] on div "CFR-200605-RK3E Filtrer par litige Tous (1) Procédure en cours (1) Réf. Notes D…" at bounding box center [427, 161] width 855 height 167
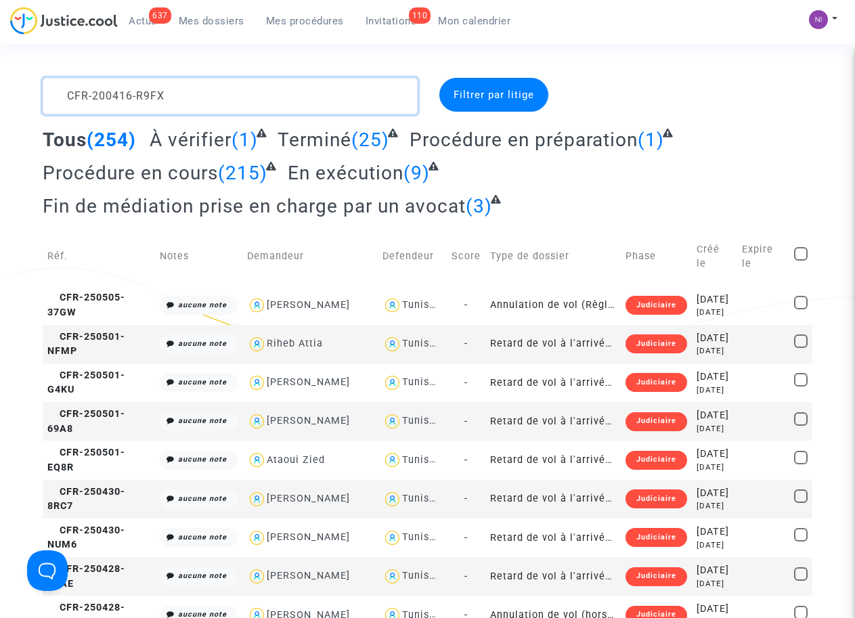
click at [231, 101] on textarea at bounding box center [230, 96] width 374 height 37
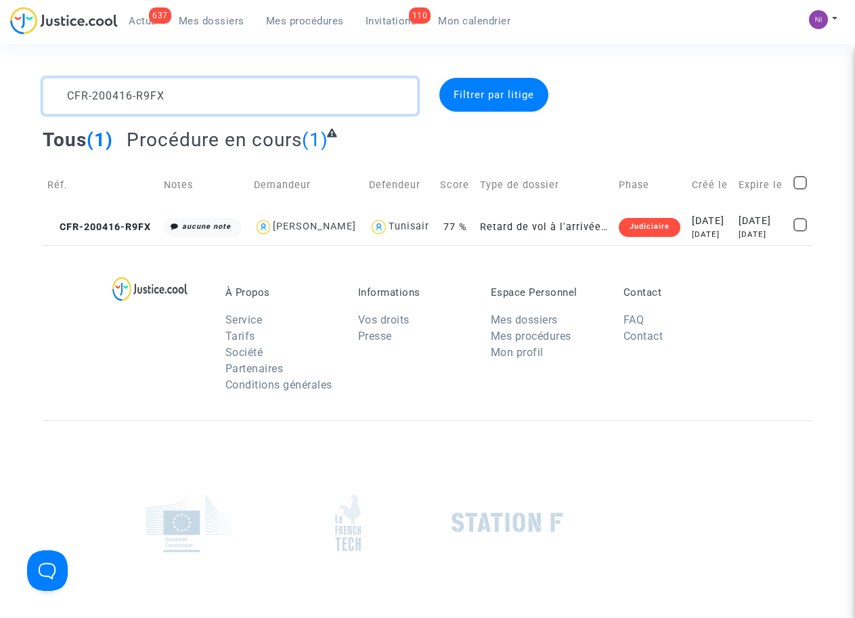
type textarea "CFR-200416-R9FX"
drag, startPoint x: 767, startPoint y: 203, endPoint x: 755, endPoint y: 232, distance: 31.6
click at [766, 204] on td "Expire le" at bounding box center [761, 185] width 55 height 48
click at [753, 229] on div "[DATE]" at bounding box center [760, 221] width 45 height 15
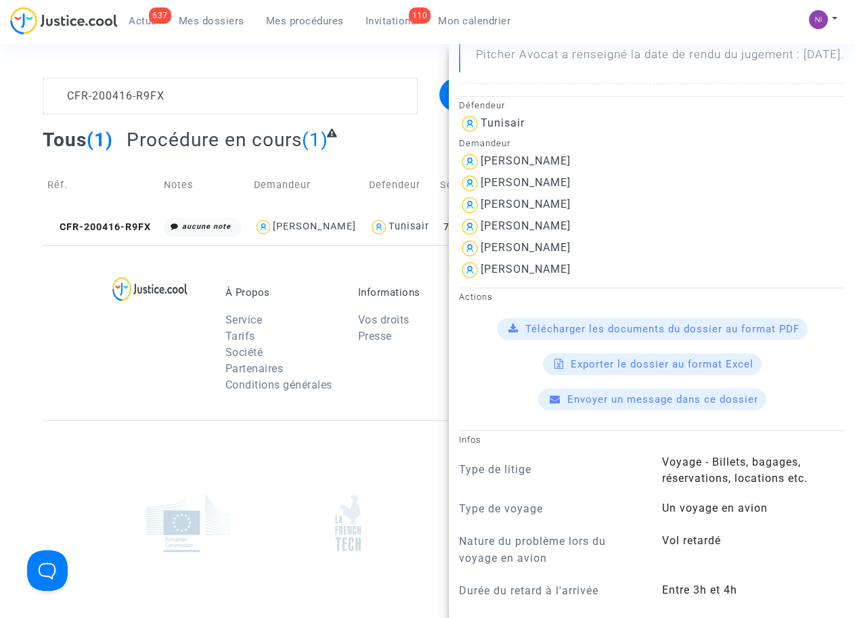
scroll to position [259, 0]
drag, startPoint x: 600, startPoint y: 213, endPoint x: 482, endPoint y: 215, distance: 117.8
click at [482, 194] on div "[PERSON_NAME]" at bounding box center [652, 183] width 386 height 22
drag, startPoint x: 493, startPoint y: 216, endPoint x: 512, endPoint y: 216, distance: 19.6
copy div "[PERSON_NAME]"
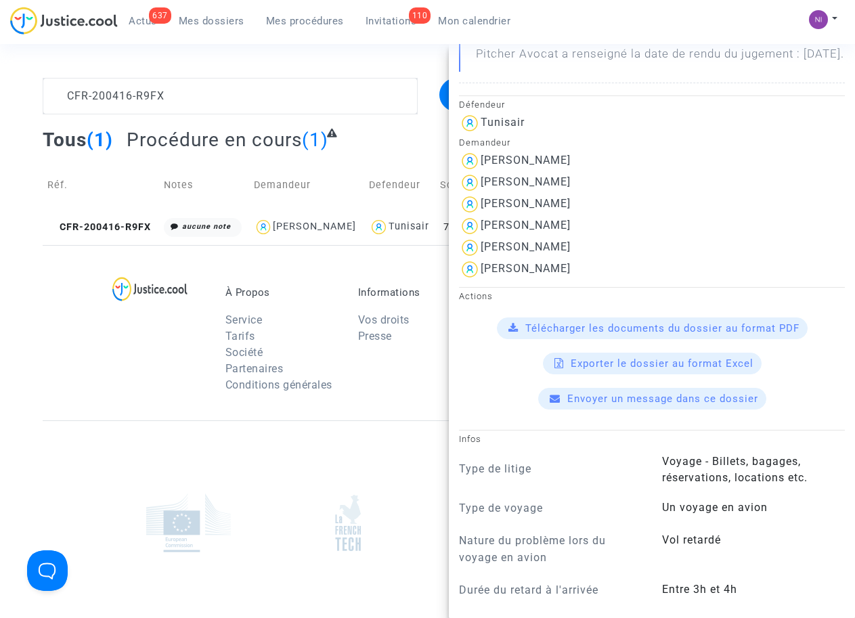
drag, startPoint x: 571, startPoint y: 234, endPoint x: 479, endPoint y: 229, distance: 91.5
click at [479, 215] on div "[PERSON_NAME]" at bounding box center [652, 205] width 386 height 22
drag, startPoint x: 479, startPoint y: 229, endPoint x: 516, endPoint y: 240, distance: 38.8
copy div "[PERSON_NAME]"
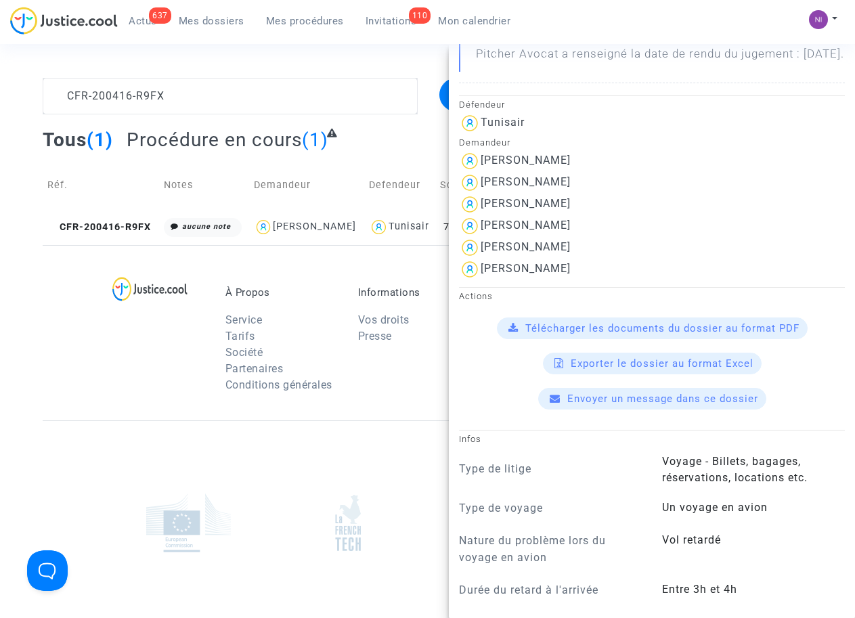
drag, startPoint x: 550, startPoint y: 257, endPoint x: 487, endPoint y: 251, distance: 63.2
click at [485, 237] on div "[PERSON_NAME]" at bounding box center [652, 226] width 386 height 22
drag, startPoint x: 487, startPoint y: 251, endPoint x: 535, endPoint y: 263, distance: 49.6
click at [535, 231] on div "[PERSON_NAME]" at bounding box center [526, 225] width 90 height 13
drag, startPoint x: 556, startPoint y: 258, endPoint x: 480, endPoint y: 255, distance: 76.5
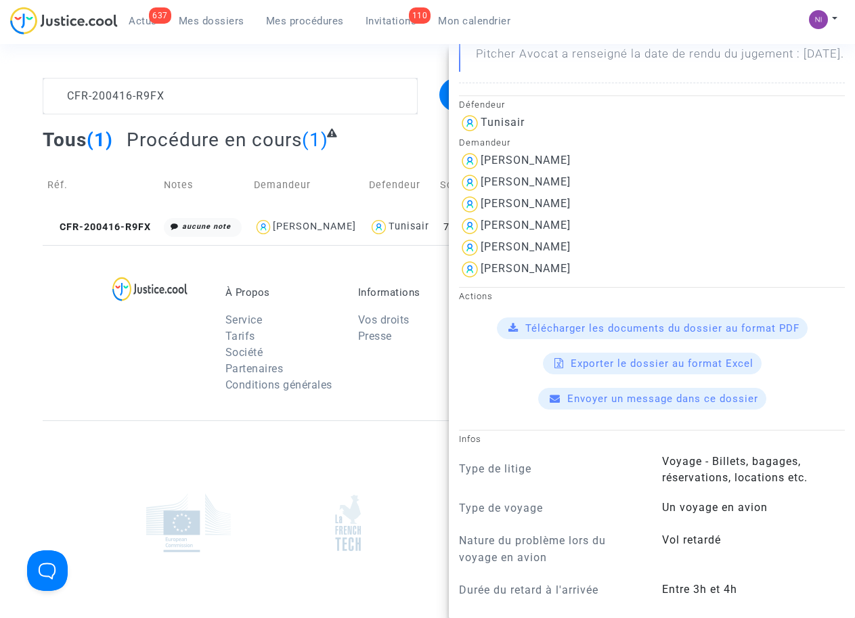
click at [480, 237] on div "[PERSON_NAME]" at bounding box center [652, 226] width 386 height 22
drag, startPoint x: 480, startPoint y: 255, endPoint x: 501, endPoint y: 256, distance: 21.0
copy div "[PERSON_NAME]"
drag, startPoint x: 596, startPoint y: 278, endPoint x: 485, endPoint y: 282, distance: 111.1
click at [485, 259] on div "[PERSON_NAME]" at bounding box center [652, 248] width 386 height 22
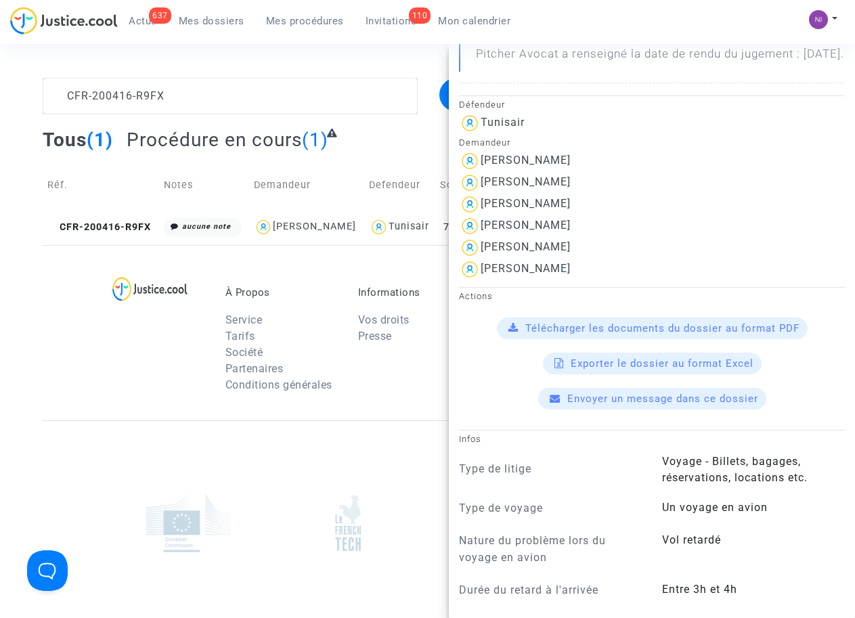
drag, startPoint x: 485, startPoint y: 282, endPoint x: 495, endPoint y: 281, distance: 10.9
copy div "[PERSON_NAME]"
drag, startPoint x: 576, startPoint y: 296, endPoint x: 484, endPoint y: 293, distance: 92.1
click at [484, 280] on div "[PERSON_NAME]" at bounding box center [652, 270] width 386 height 22
drag, startPoint x: 484, startPoint y: 293, endPoint x: 504, endPoint y: 298, distance: 20.2
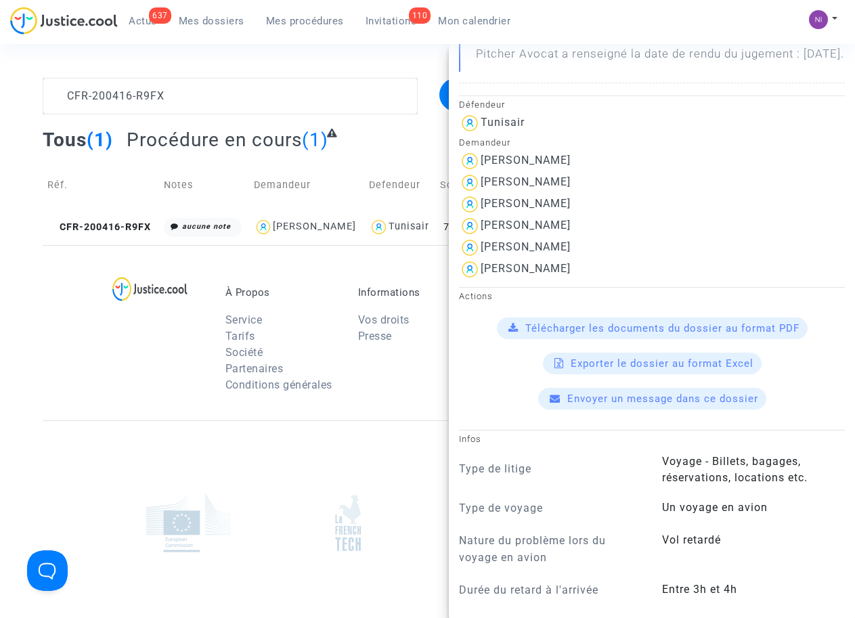
copy div "[PERSON_NAME]"
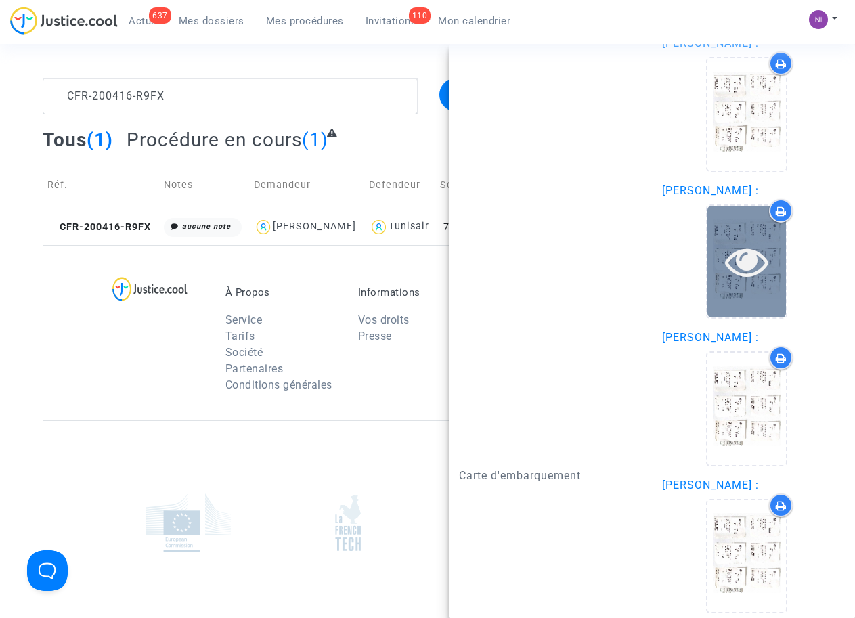
scroll to position [2238, 0]
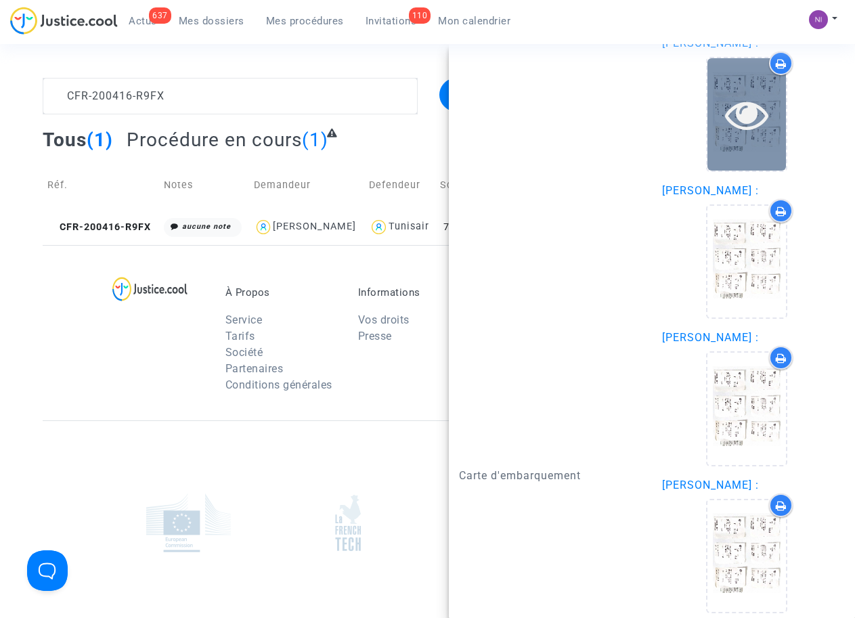
click at [740, 136] on icon at bounding box center [747, 114] width 44 height 43
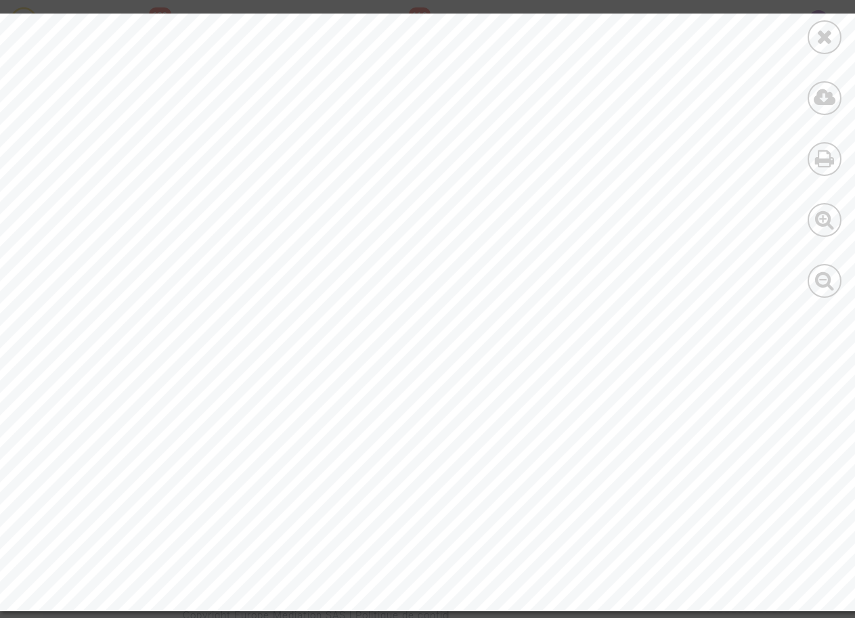
scroll to position [178, 0]
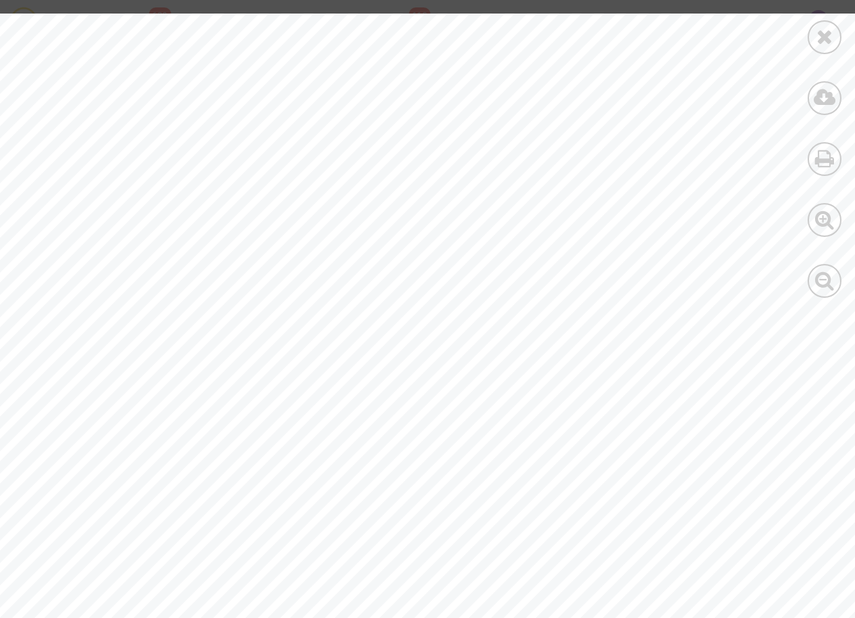
click at [310, 252] on div at bounding box center [469, 387] width 939 height 1102
click at [844, 37] on div at bounding box center [824, 155] width 61 height 311
click at [826, 37] on icon at bounding box center [824, 36] width 17 height 20
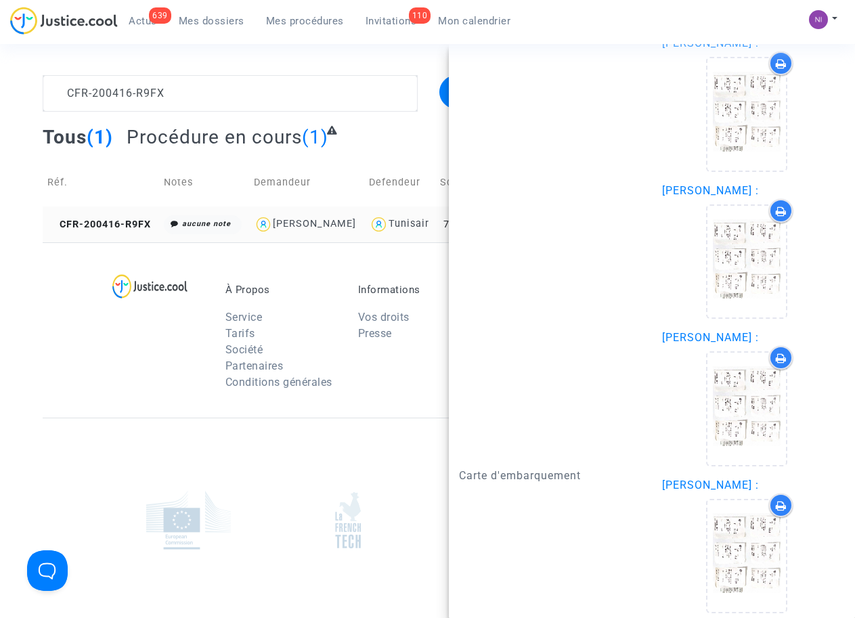
scroll to position [0, 0]
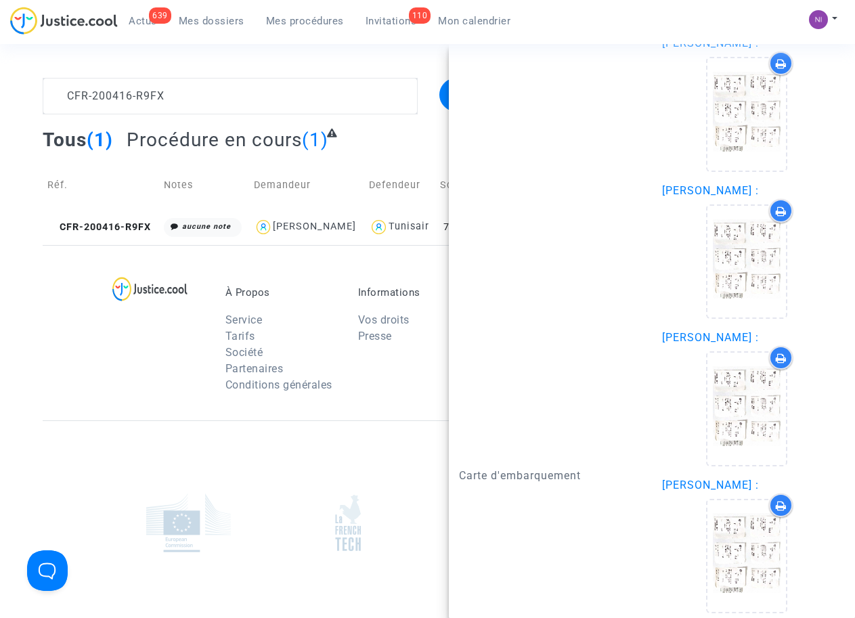
click at [223, 470] on div at bounding box center [428, 522] width 770 height 204
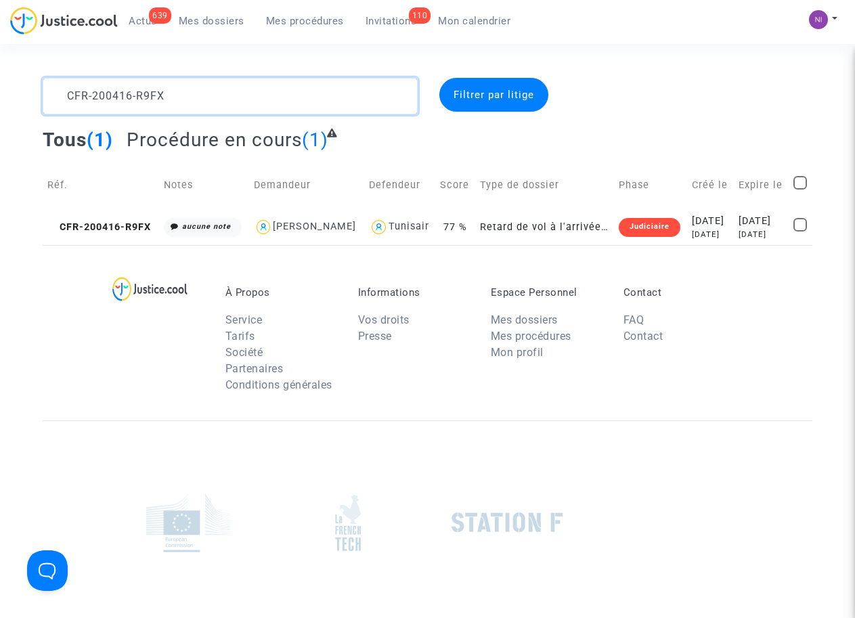
drag, startPoint x: 200, startPoint y: 93, endPoint x: 0, endPoint y: 88, distance: 199.7
click at [0, 88] on div "CFR-200416-R9FX Filtrer par litige Tous (1) Procédure en cours (1) Réf. Notes D…" at bounding box center [427, 161] width 855 height 167
click at [70, 93] on textarea at bounding box center [230, 96] width 374 height 37
type textarea "CFR-200327-AQXN"
